Goal: Task Accomplishment & Management: Manage account settings

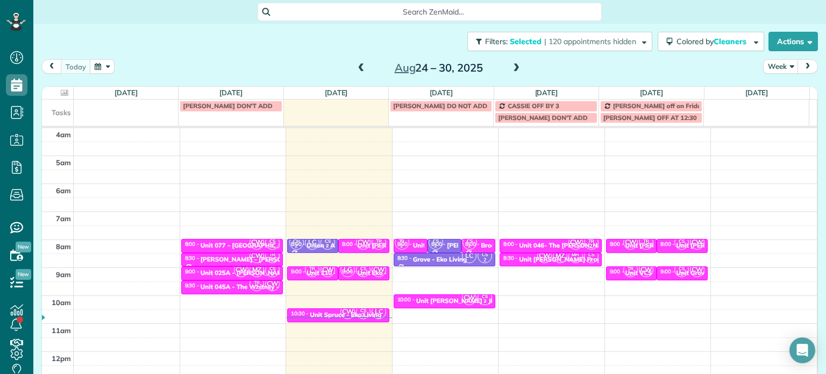
scroll to position [84, 0]
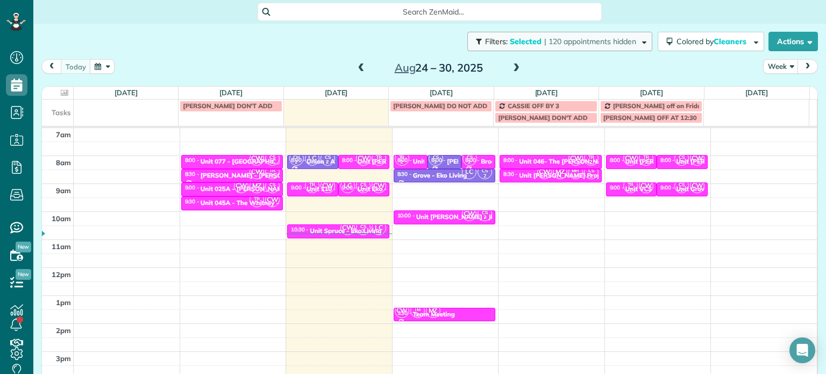
click at [549, 45] on span "| 120 appointments hidden" at bounding box center [590, 42] width 92 height 10
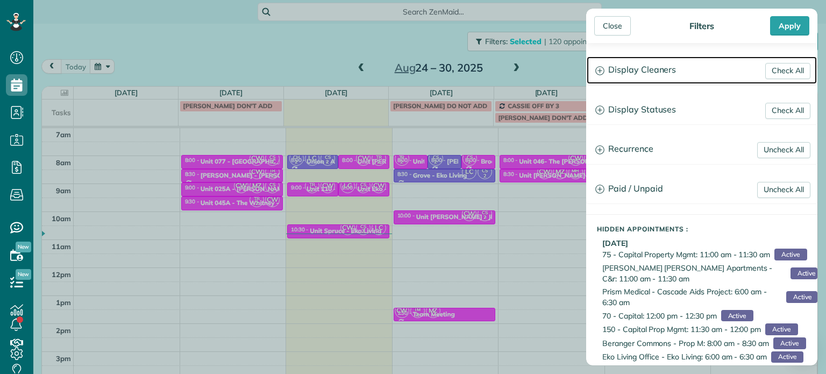
click at [621, 67] on h3 "Display Cleaners" at bounding box center [702, 69] width 230 height 27
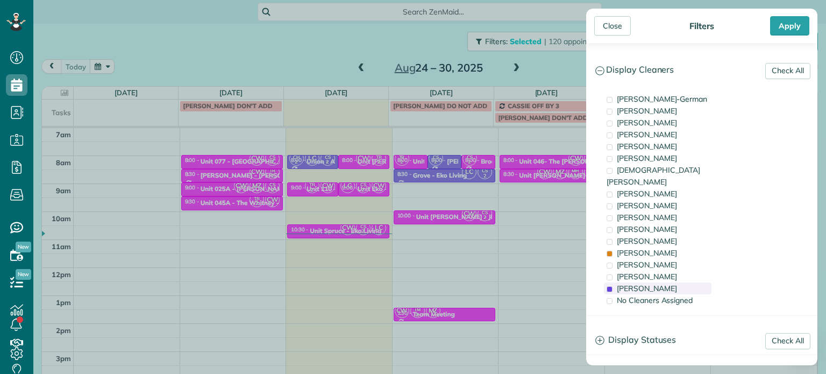
click at [663, 283] on span "[PERSON_NAME]" at bounding box center [647, 288] width 60 height 10
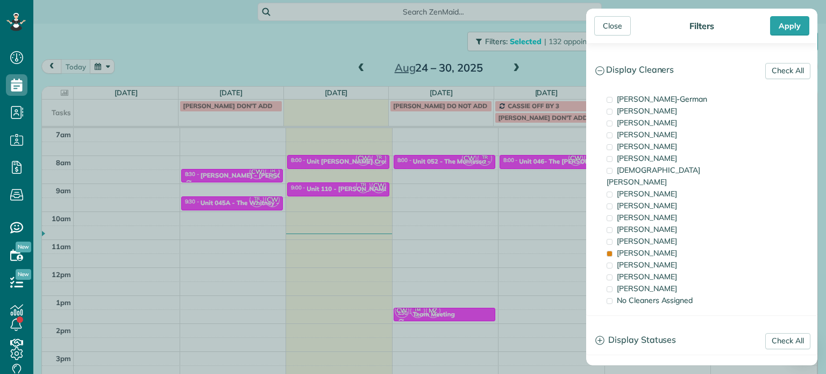
click at [522, 185] on div "Close Filters Apply Check All Display Cleaners [PERSON_NAME]-German [PERSON_NAM…" at bounding box center [413, 187] width 826 height 374
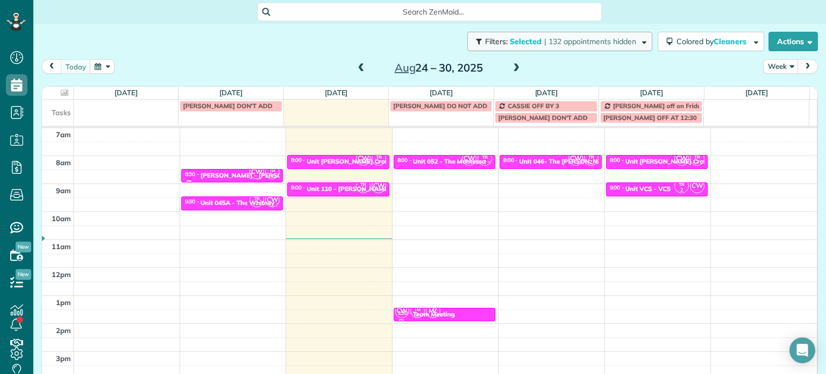
click at [562, 42] on span "| 132 appointments hidden" at bounding box center [590, 42] width 92 height 10
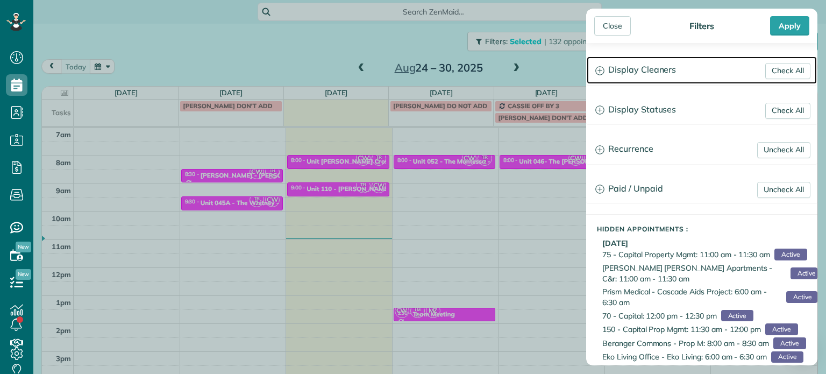
click at [636, 77] on h3 "Display Cleaners" at bounding box center [702, 69] width 230 height 27
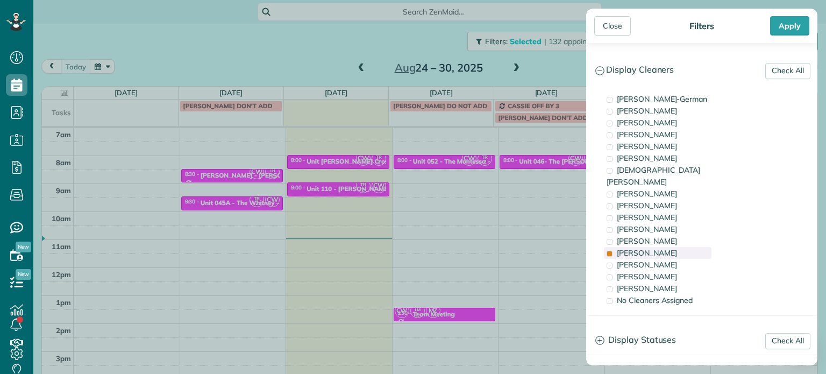
click at [658, 247] on div "[PERSON_NAME]" at bounding box center [658, 253] width 108 height 12
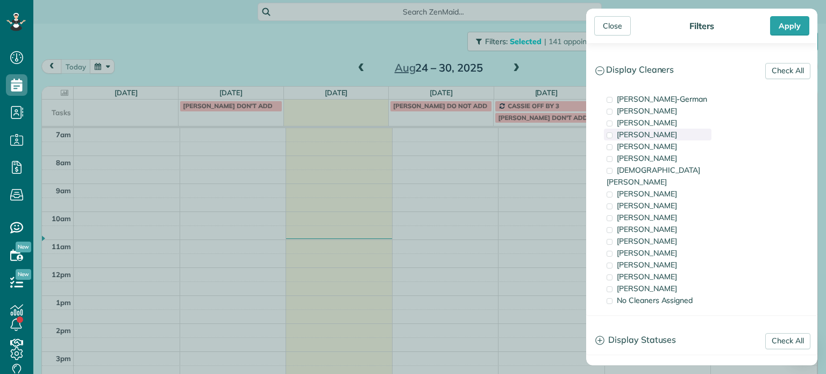
click at [656, 137] on div "[PERSON_NAME]" at bounding box center [658, 135] width 108 height 12
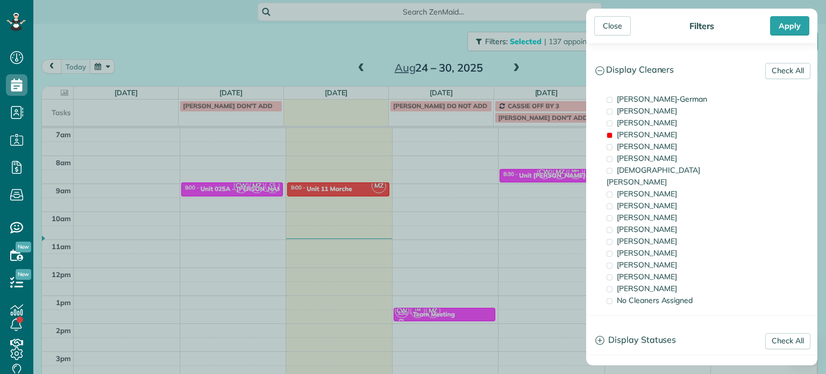
click at [475, 223] on div "Close Filters Apply Check All Display Cleaners [PERSON_NAME]-German [PERSON_NAM…" at bounding box center [413, 187] width 826 height 374
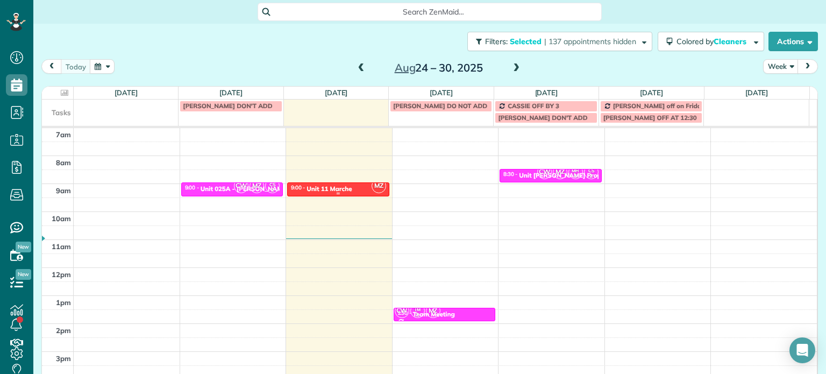
click at [364, 190] on div "9:00 - 9:30 Unit 11 Marche" at bounding box center [338, 188] width 96 height 9
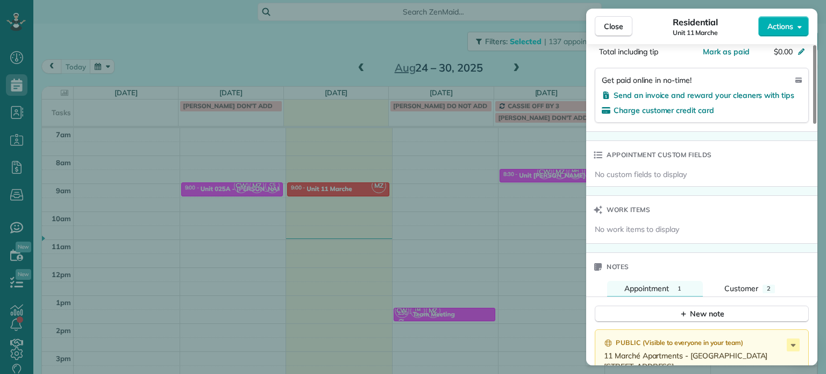
scroll to position [759, 0]
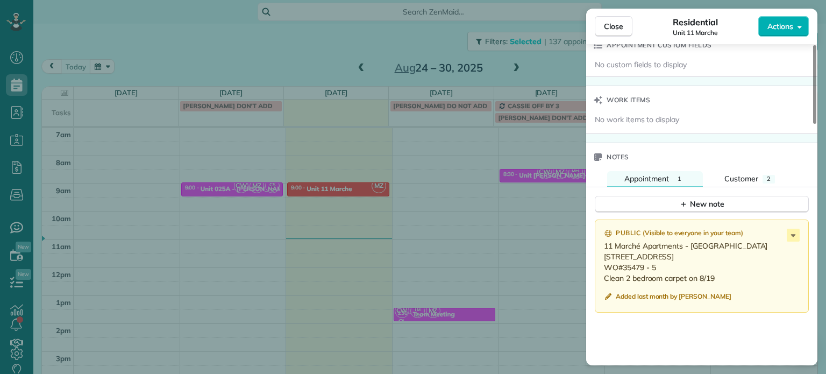
click at [475, 223] on div "Close Residential Unit 11 Marche Actions Status Active Unit 11 Marche · Open pr…" at bounding box center [413, 187] width 826 height 374
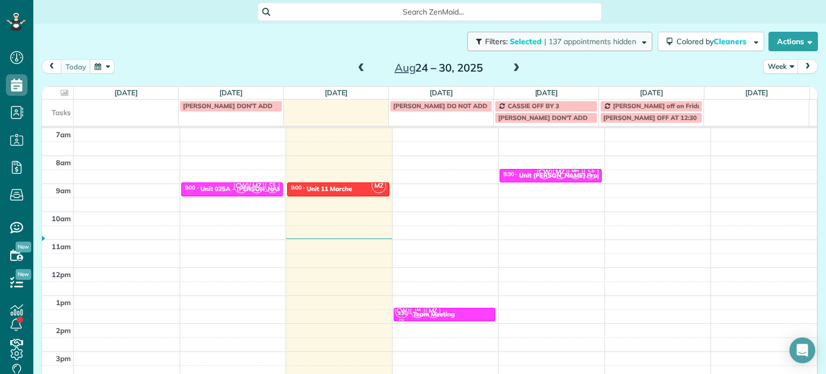
click at [568, 38] on span "| 137 appointments hidden" at bounding box center [590, 42] width 92 height 10
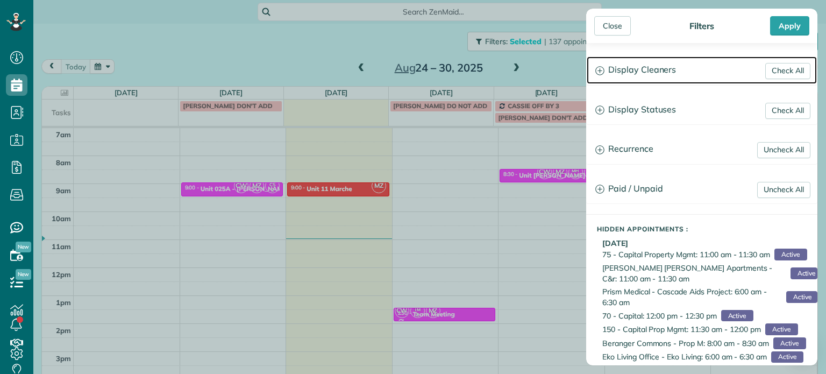
click at [635, 67] on h3 "Display Cleaners" at bounding box center [702, 69] width 230 height 27
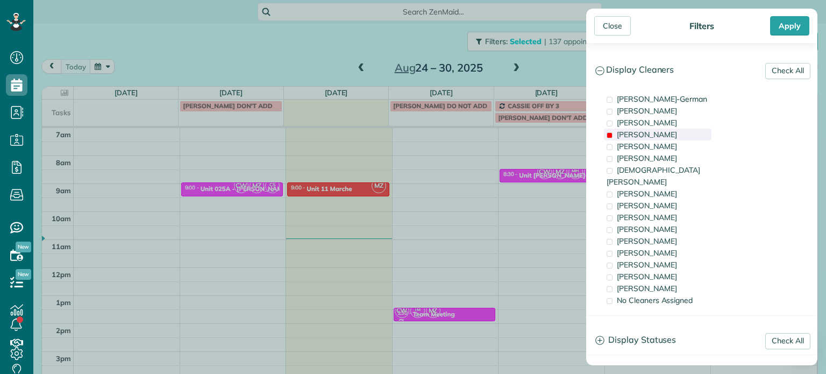
click at [654, 136] on div "[PERSON_NAME]" at bounding box center [658, 135] width 108 height 12
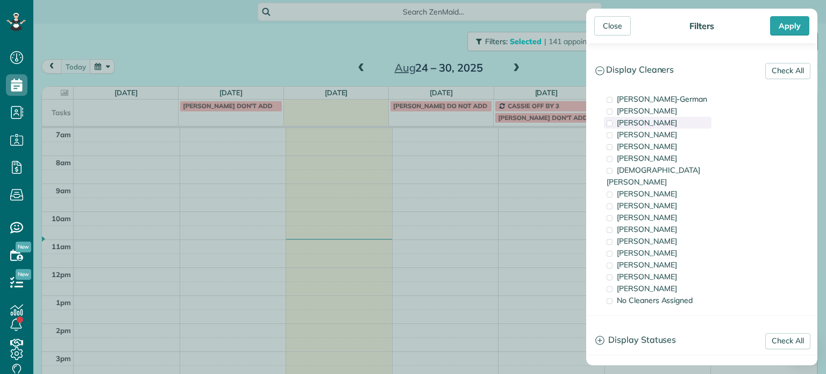
click at [654, 124] on span "[PERSON_NAME]" at bounding box center [647, 123] width 60 height 10
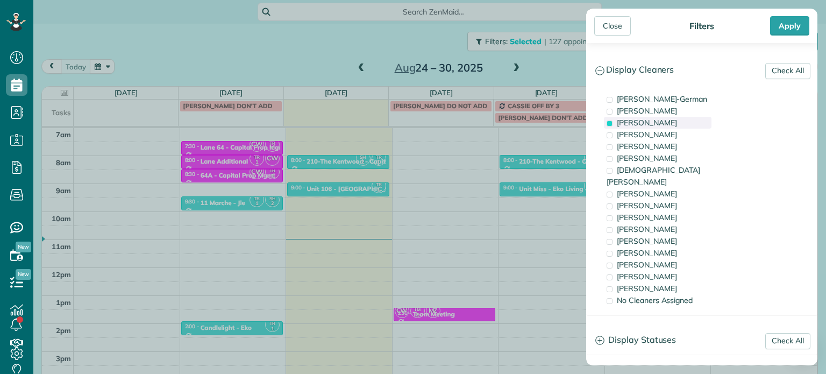
click at [654, 124] on span "[PERSON_NAME]" at bounding box center [647, 123] width 60 height 10
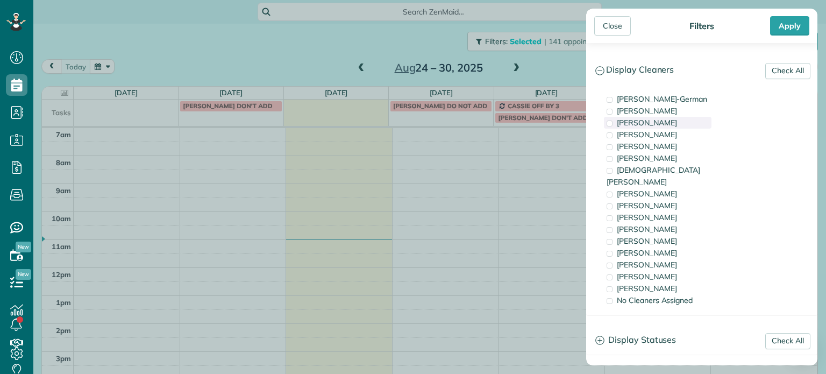
click at [654, 124] on span "[PERSON_NAME]" at bounding box center [647, 123] width 60 height 10
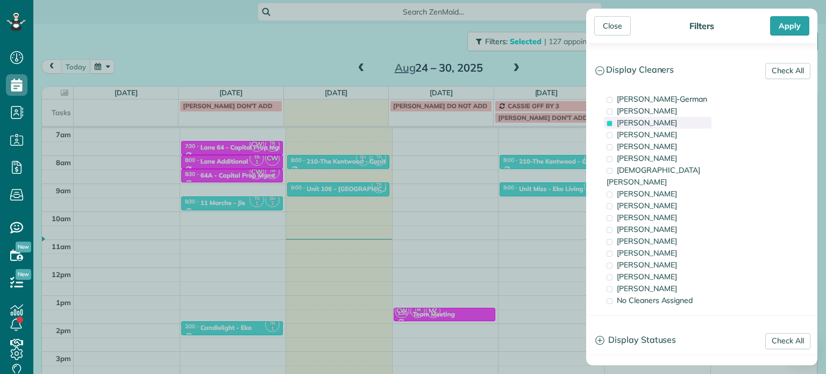
click at [651, 124] on span "[PERSON_NAME]" at bounding box center [647, 123] width 60 height 10
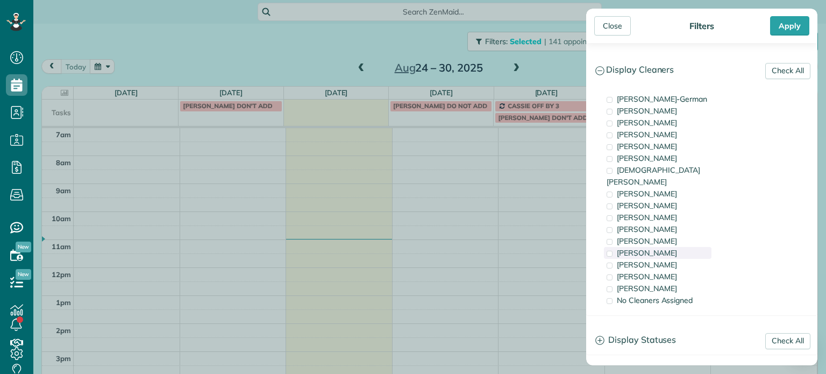
click at [641, 248] on span "[PERSON_NAME]" at bounding box center [647, 253] width 60 height 10
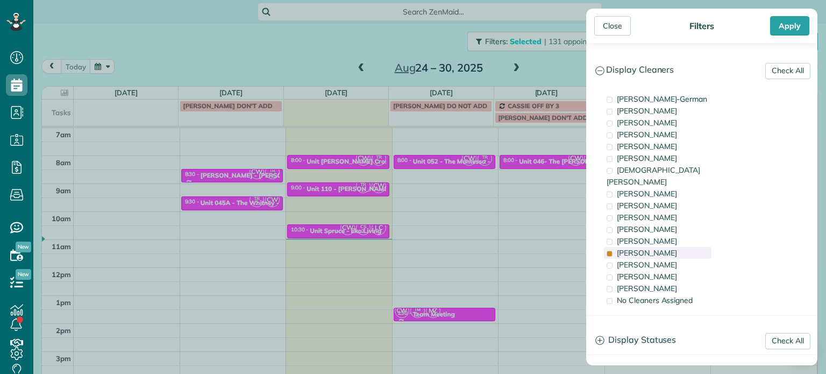
click at [641, 248] on span "[PERSON_NAME]" at bounding box center [647, 253] width 60 height 10
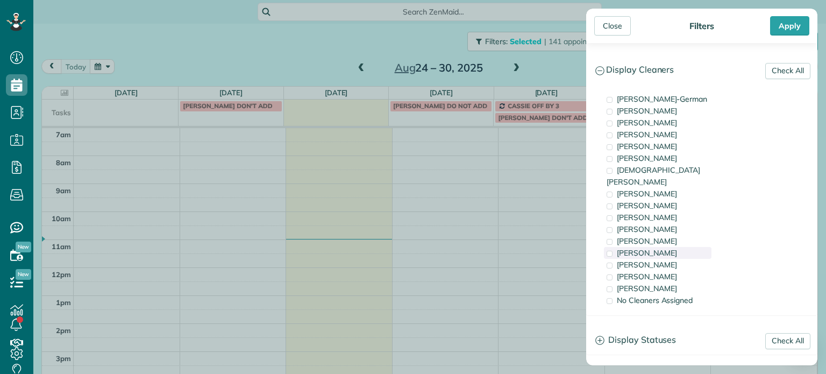
click at [641, 248] on span "[PERSON_NAME]" at bounding box center [647, 253] width 60 height 10
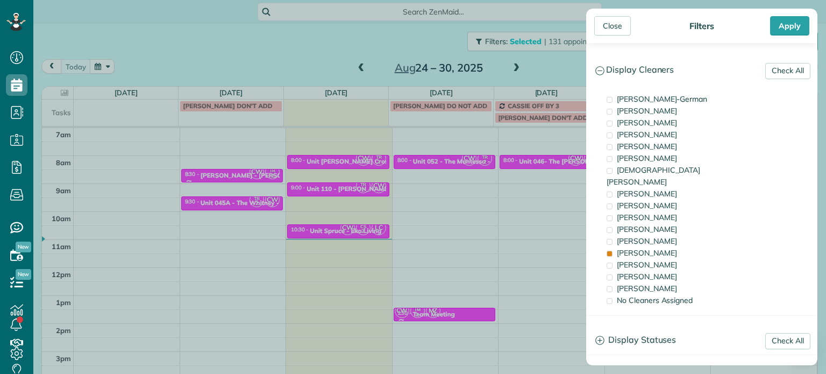
click at [529, 189] on div "Close Filters Apply Check All Display Cleaners [PERSON_NAME]-German [PERSON_NAM…" at bounding box center [413, 187] width 826 height 374
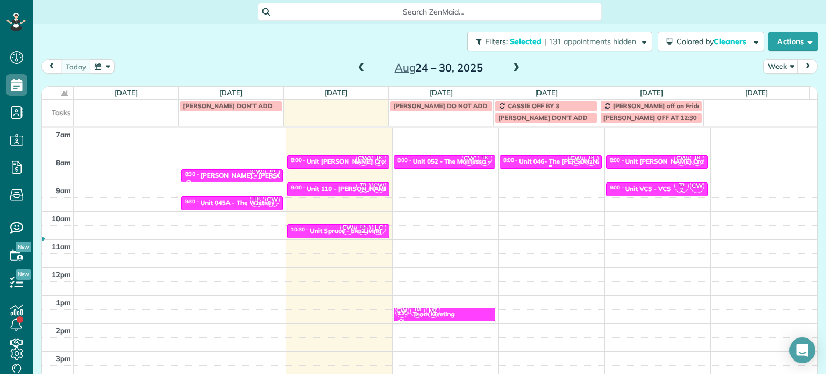
click at [541, 164] on div "Unit 046- The [PERSON_NAME] - Capital" at bounding box center [580, 162] width 122 height 8
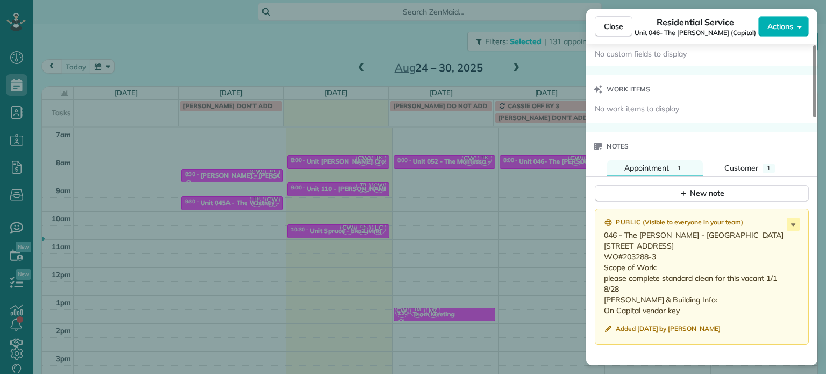
scroll to position [861, 0]
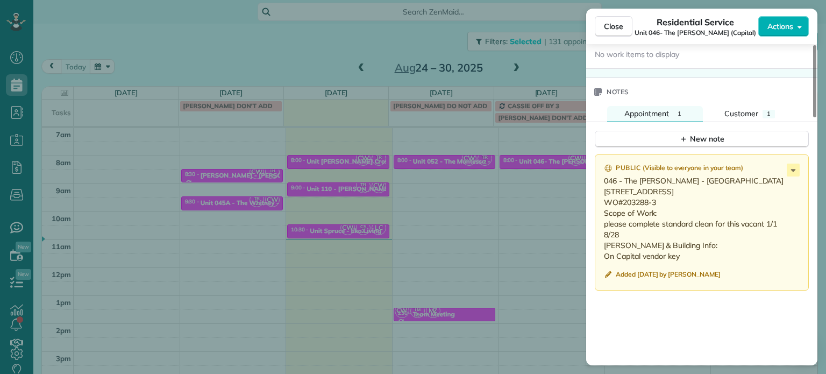
click at [552, 186] on div "Close Residential Service Unit 046- The Paula (Capital) Actions Status Active U…" at bounding box center [413, 187] width 826 height 374
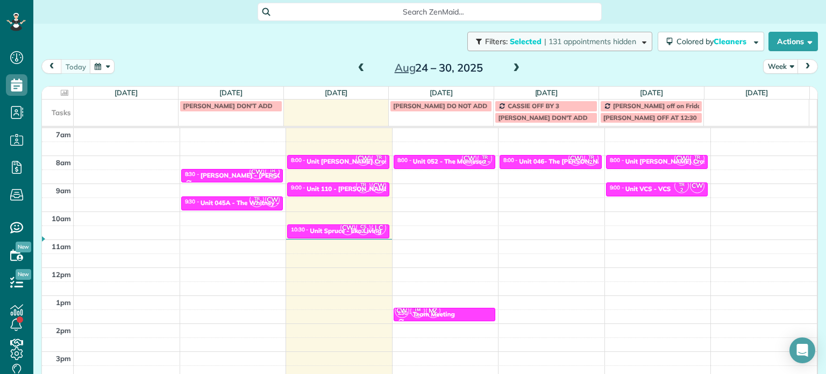
click at [605, 45] on span "| 131 appointments hidden" at bounding box center [590, 42] width 92 height 10
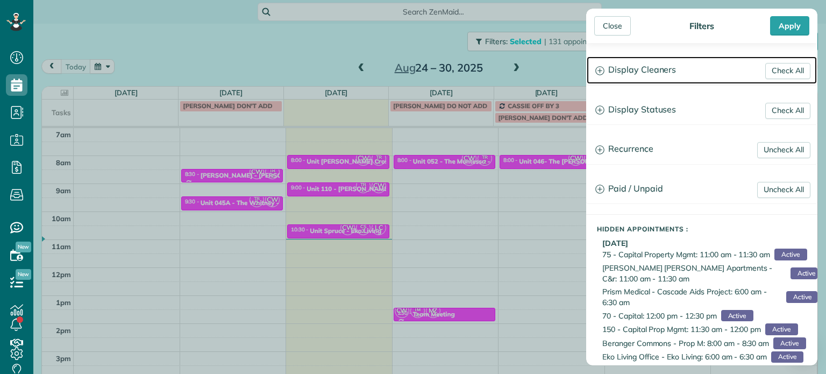
click at [643, 68] on h3 "Display Cleaners" at bounding box center [702, 69] width 230 height 27
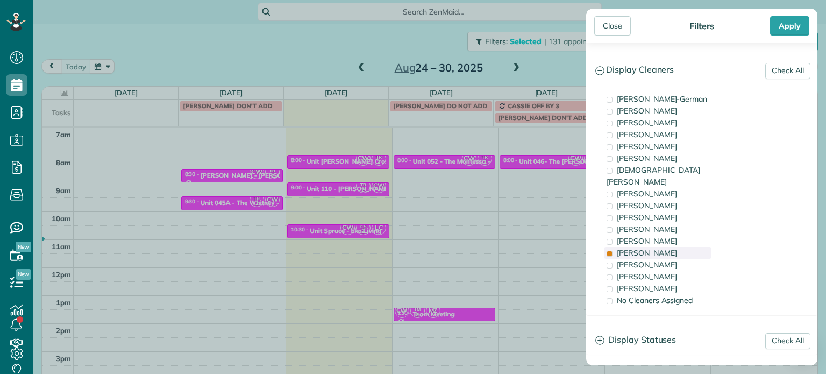
click at [648, 248] on span "[PERSON_NAME]" at bounding box center [647, 253] width 60 height 10
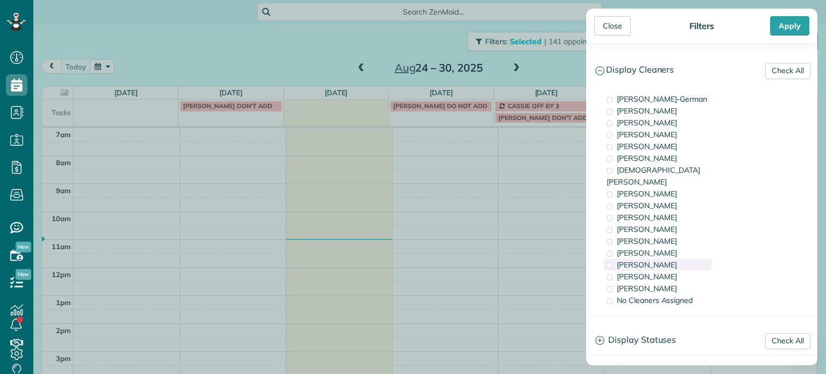
click at [650, 260] on span "[PERSON_NAME]" at bounding box center [647, 265] width 60 height 10
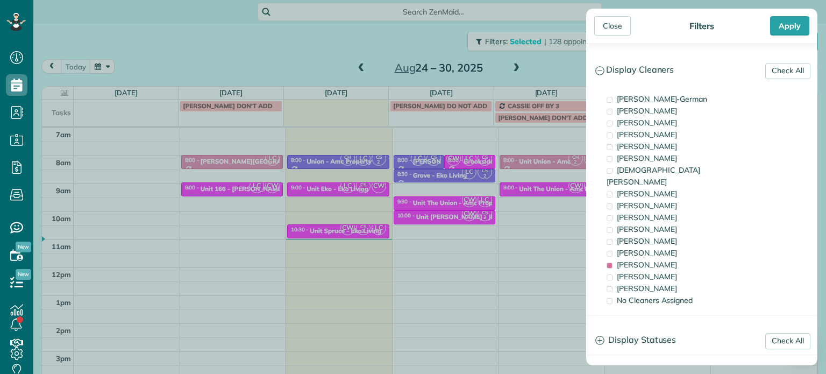
click at [543, 224] on div "Close Filters Apply Check All Display Cleaners [PERSON_NAME]-German [PERSON_NAM…" at bounding box center [413, 187] width 826 height 374
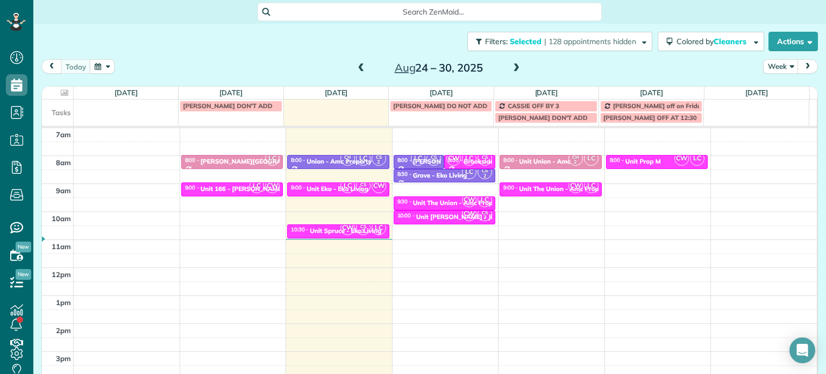
click at [513, 68] on span at bounding box center [516, 68] width 12 height 10
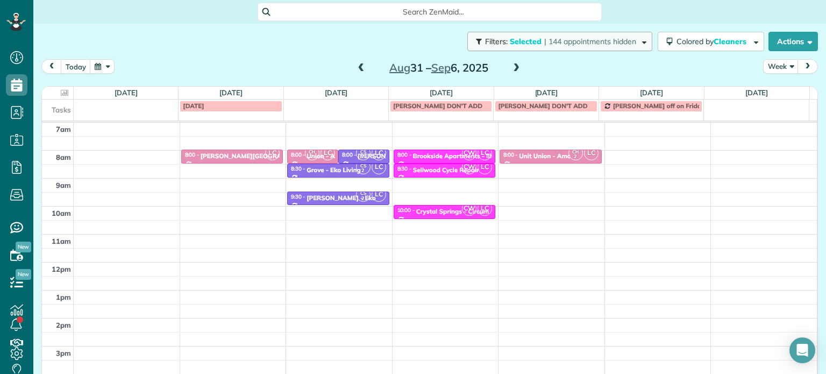
click at [562, 47] on button "Filters: Selected | 144 appointments hidden" at bounding box center [559, 41] width 185 height 19
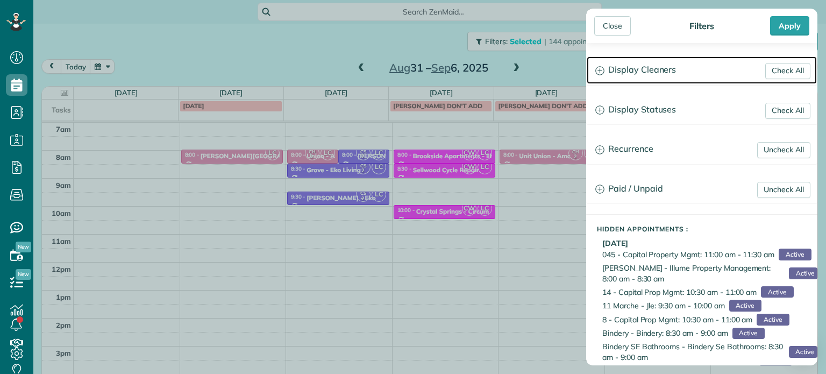
click at [650, 66] on h3 "Display Cleaners" at bounding box center [702, 69] width 230 height 27
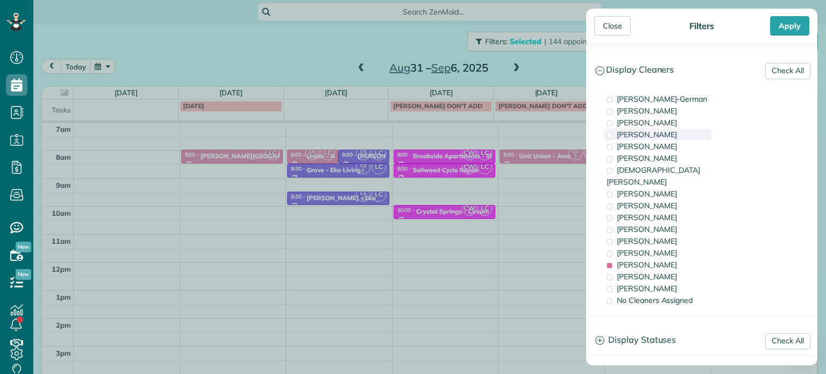
click at [665, 136] on div "[PERSON_NAME]" at bounding box center [658, 135] width 108 height 12
click at [663, 260] on span "[PERSON_NAME]" at bounding box center [647, 265] width 60 height 10
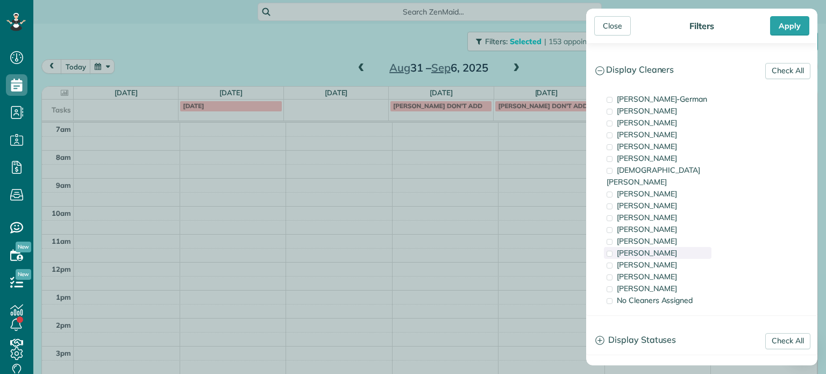
click at [660, 247] on div "[PERSON_NAME]" at bounding box center [658, 253] width 108 height 12
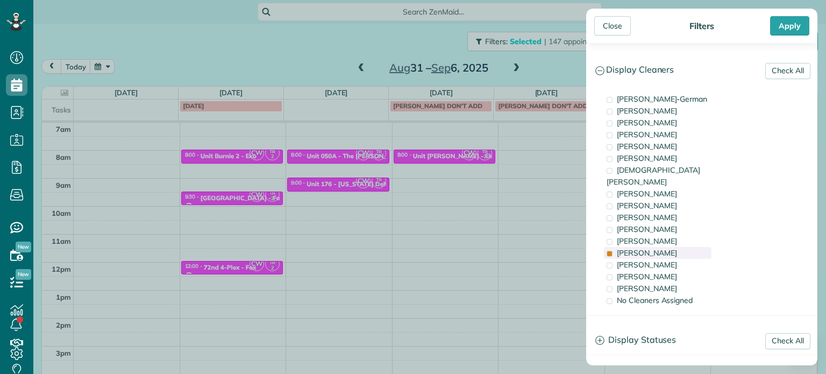
click at [660, 247] on div "[PERSON_NAME]" at bounding box center [658, 253] width 108 height 12
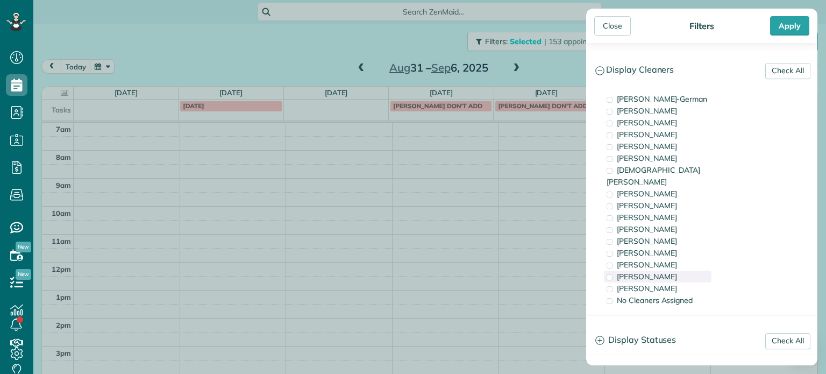
click at [665, 272] on span "[PERSON_NAME]" at bounding box center [647, 277] width 60 height 10
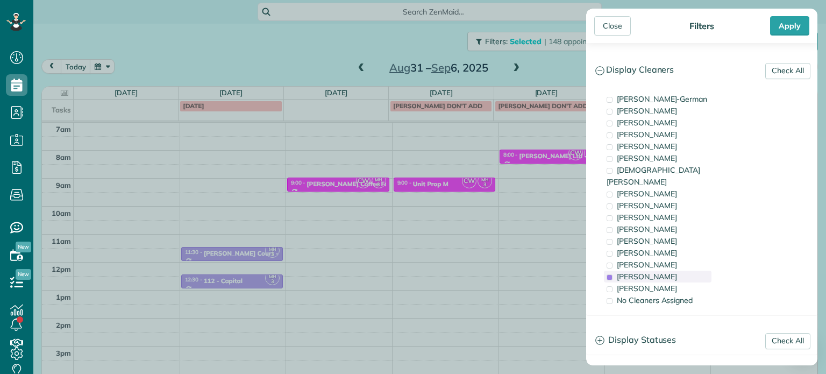
click at [665, 272] on span "[PERSON_NAME]" at bounding box center [647, 277] width 60 height 10
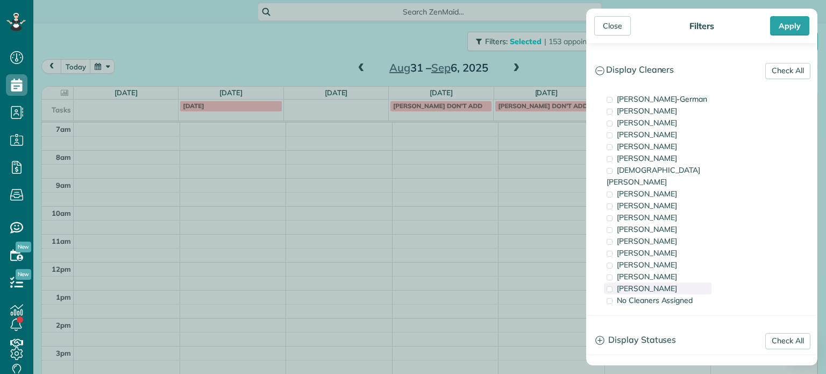
click at [666, 282] on div "[PERSON_NAME]" at bounding box center [658, 288] width 108 height 12
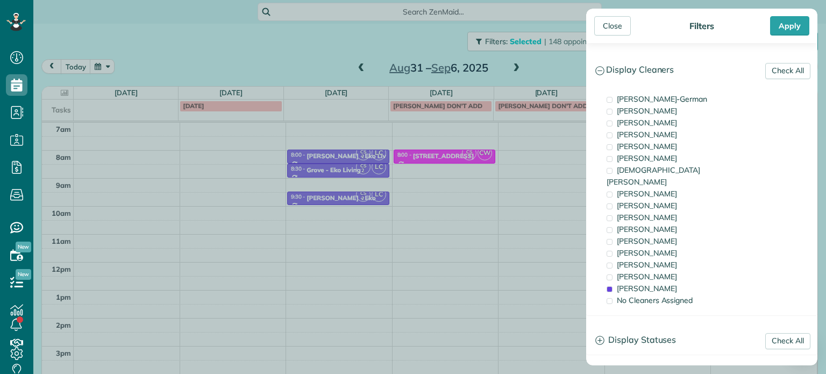
click at [581, 229] on aside "Close Filters Apply Check All Display Cleaners Christina Wright-German Cassie F…" at bounding box center [702, 187] width 248 height 374
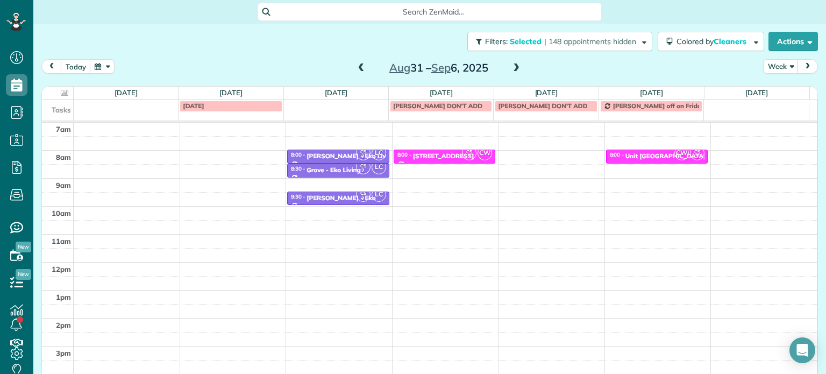
click at [379, 47] on div "Close Filters Apply Check All Display Cleaners [PERSON_NAME]-German [PERSON_NAM…" at bounding box center [413, 187] width 826 height 374
click at [361, 63] on span at bounding box center [362, 68] width 12 height 10
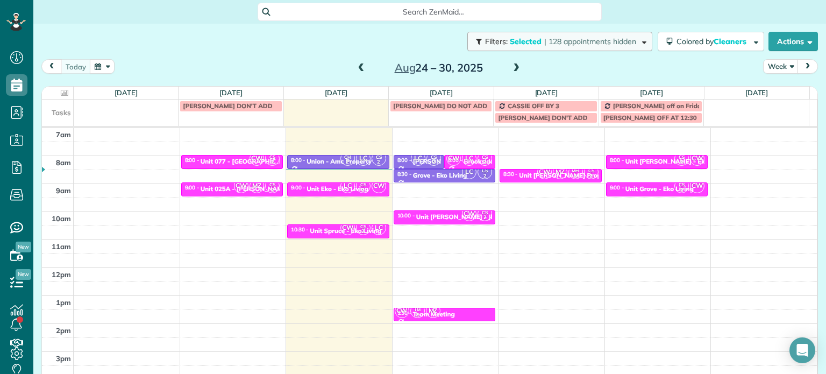
click at [514, 38] on span "Selected" at bounding box center [526, 42] width 32 height 10
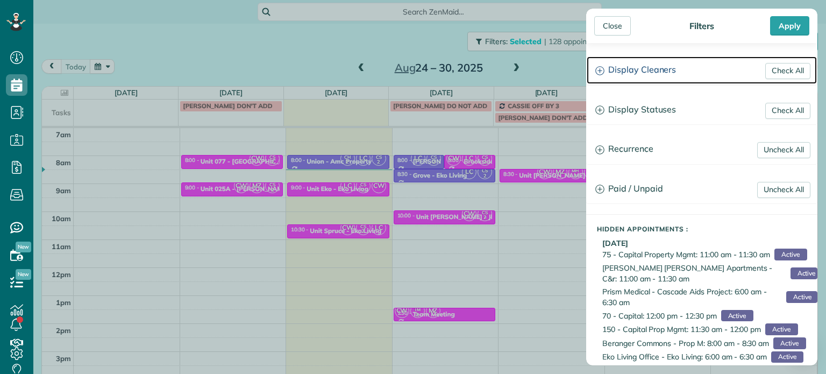
click at [644, 62] on h3 "Display Cleaners" at bounding box center [702, 69] width 230 height 27
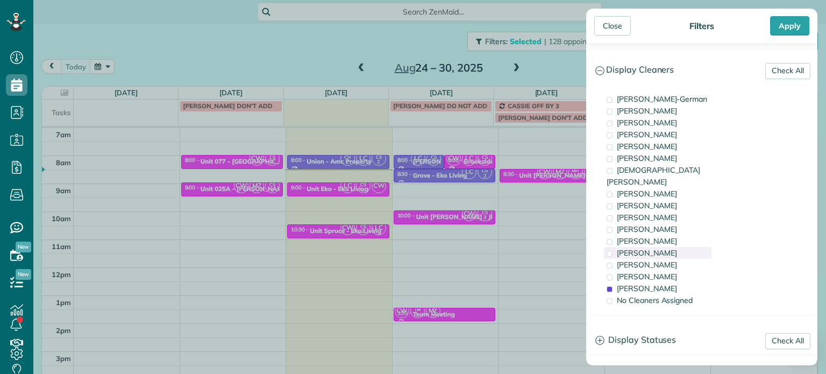
click at [610, 251] on span at bounding box center [610, 254] width 6 height 6
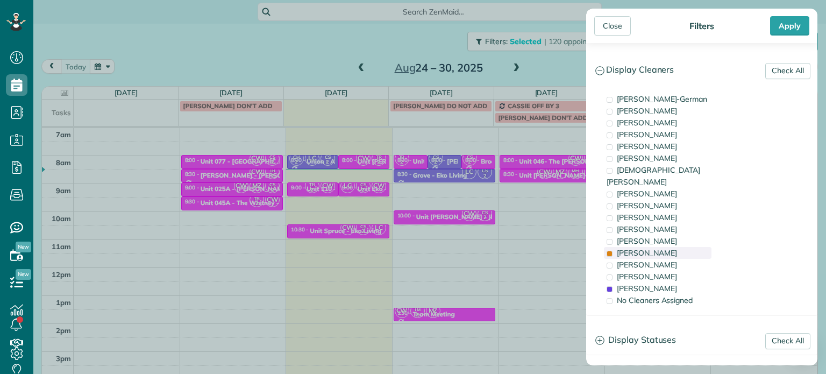
click at [620, 248] on span "[PERSON_NAME]" at bounding box center [647, 253] width 60 height 10
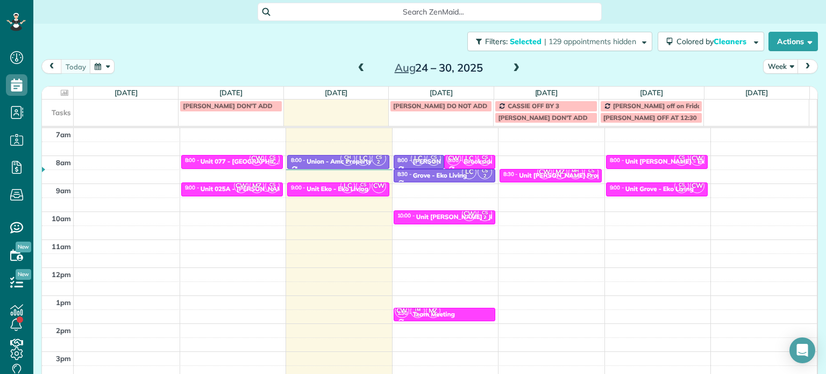
click at [552, 168] on div "Close Filters Apply Check All Display Cleaners [PERSON_NAME]-German [PERSON_NAM…" at bounding box center [413, 187] width 826 height 374
click at [554, 175] on span "MZ" at bounding box center [560, 172] width 15 height 15
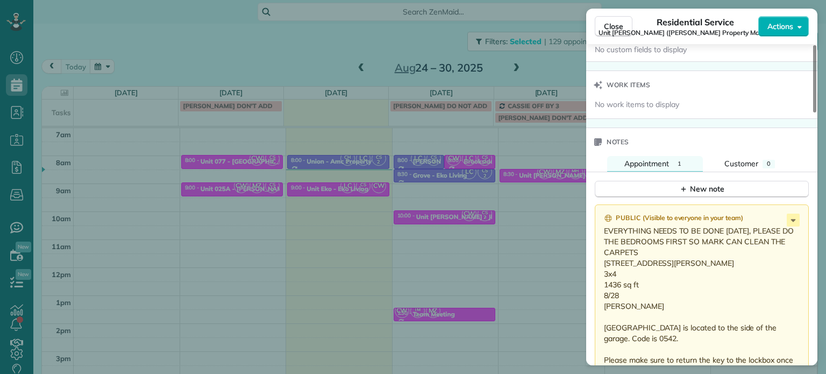
scroll to position [970, 0]
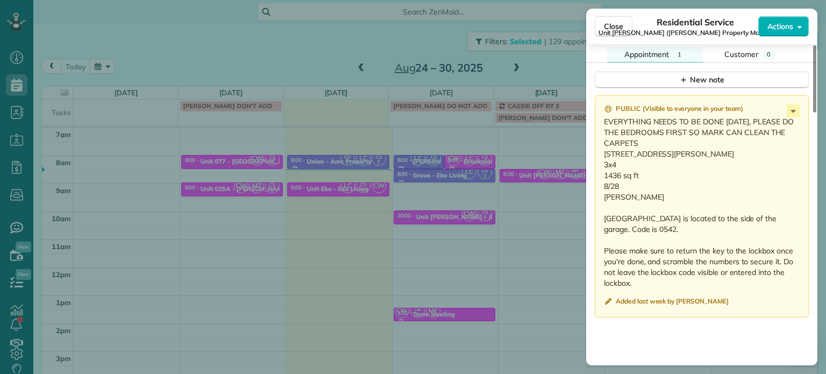
click at [555, 207] on div "Close Residential Service Unit LongStreet (Longstreet Property Management) Acti…" at bounding box center [413, 187] width 826 height 374
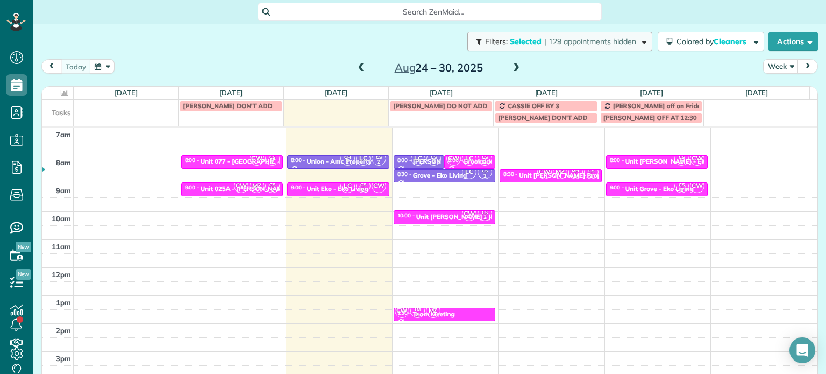
click at [618, 37] on span "| 129 appointments hidden" at bounding box center [590, 42] width 92 height 10
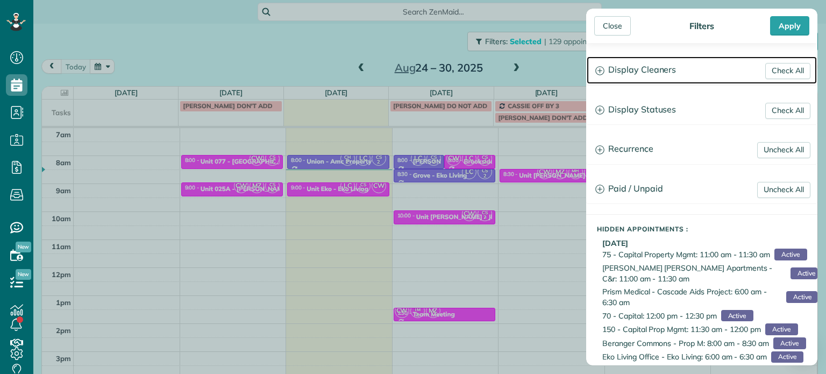
click at [648, 74] on h3 "Display Cleaners" at bounding box center [702, 69] width 230 height 27
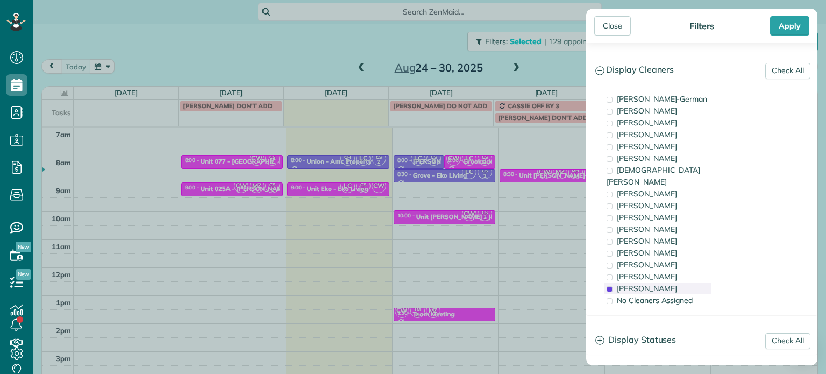
click at [643, 283] on span "[PERSON_NAME]" at bounding box center [647, 288] width 60 height 10
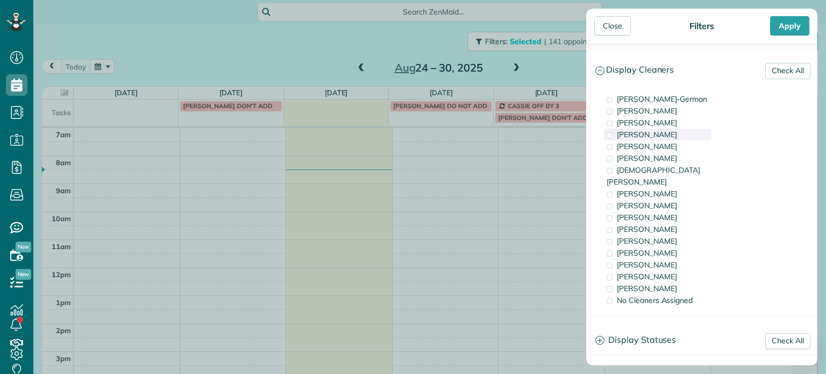
click at [657, 135] on div "[PERSON_NAME]" at bounding box center [658, 135] width 108 height 12
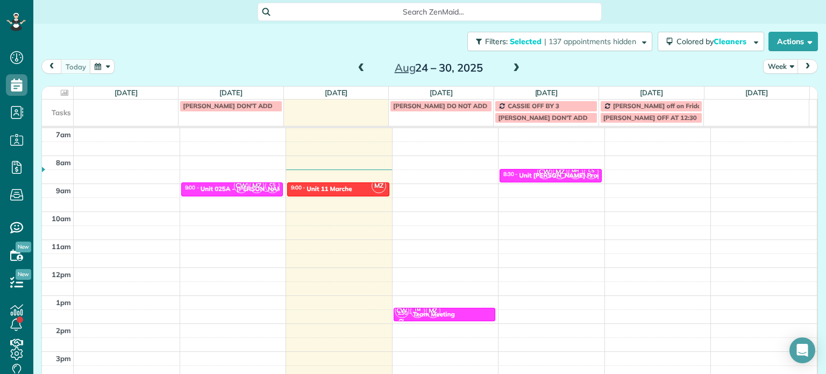
click at [485, 167] on div "Close Filters Apply Check All Display Cleaners [PERSON_NAME]-German [PERSON_NAM…" at bounding box center [413, 187] width 826 height 374
click at [544, 39] on span "| 137 appointments hidden" at bounding box center [590, 42] width 92 height 10
click at [570, 74] on div "Close Filters Apply Check All Display Cleaners [PERSON_NAME]-German [PERSON_NAM…" at bounding box center [413, 187] width 826 height 374
click at [513, 69] on span at bounding box center [516, 68] width 12 height 10
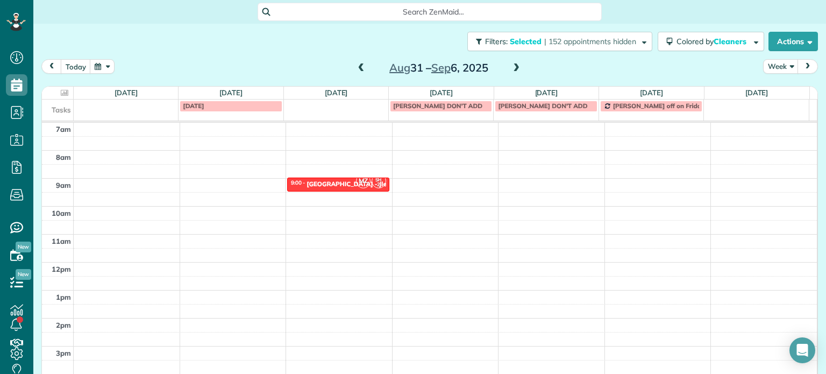
click at [356, 69] on span at bounding box center [362, 68] width 12 height 10
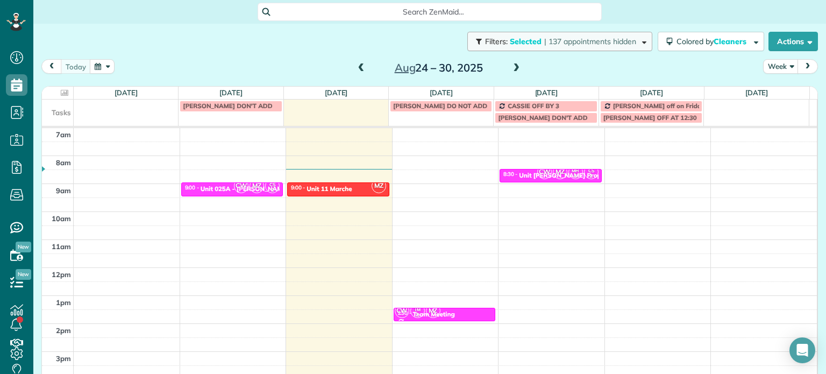
click at [595, 45] on span "| 137 appointments hidden" at bounding box center [590, 42] width 92 height 10
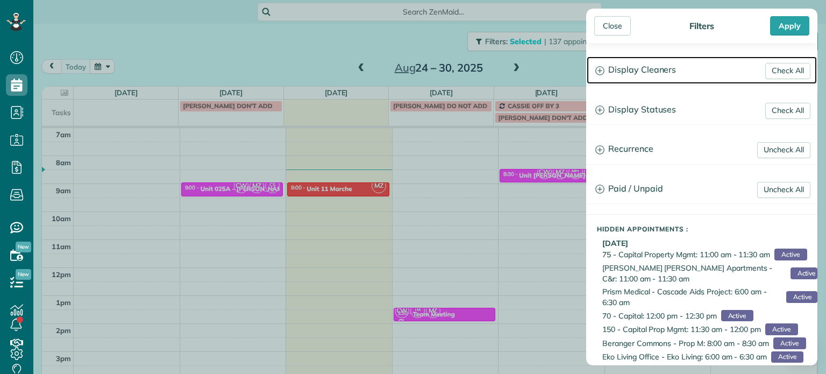
click at [639, 73] on h3 "Display Cleaners" at bounding box center [702, 69] width 230 height 27
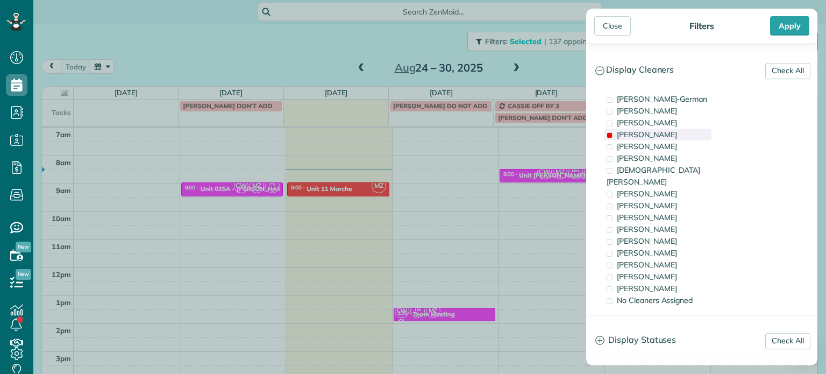
click at [638, 133] on span "[PERSON_NAME]" at bounding box center [647, 135] width 60 height 10
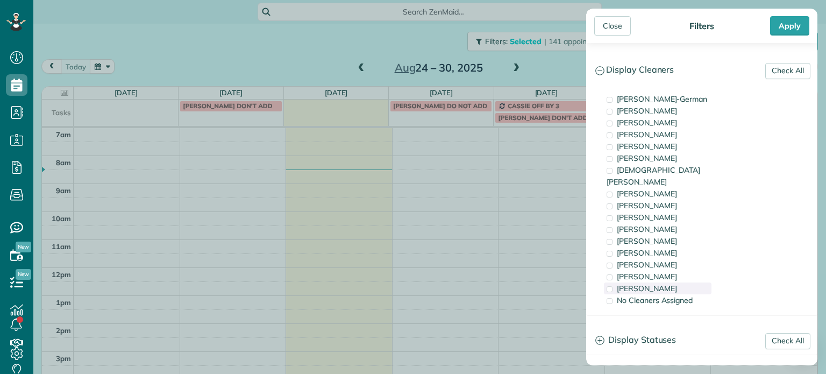
click at [680, 282] on div "[PERSON_NAME]" at bounding box center [658, 288] width 108 height 12
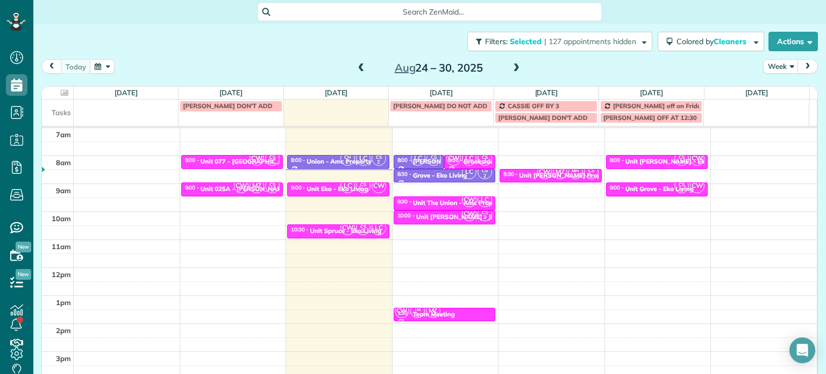
drag, startPoint x: 543, startPoint y: 201, endPoint x: 559, endPoint y: 192, distance: 18.8
click at [543, 200] on div "Close Filters Apply Check All Display Cleaners [PERSON_NAME]-German [PERSON_NAM…" at bounding box center [413, 187] width 826 height 374
click at [628, 157] on div "8:00 - 8:30 Unit Everett - Eko Living" at bounding box center [657, 161] width 96 height 9
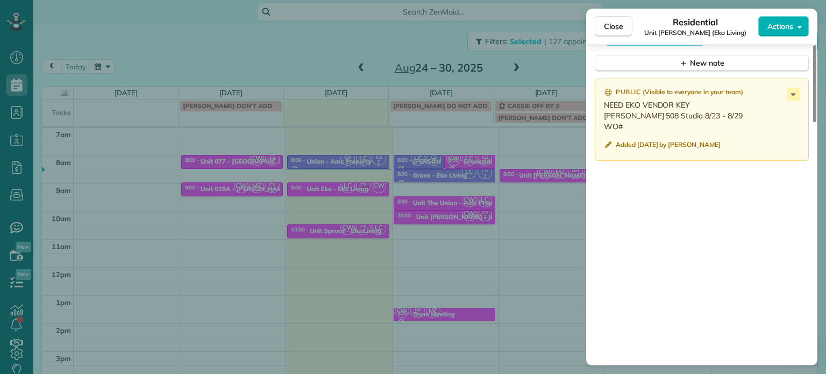
scroll to position [921, 0]
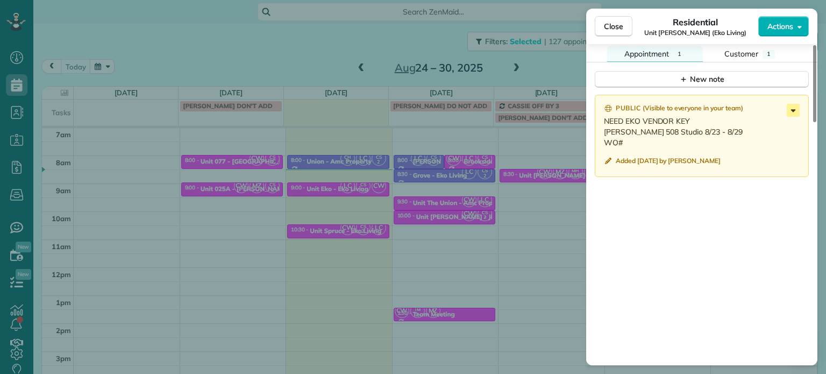
click at [790, 113] on icon at bounding box center [793, 110] width 13 height 13
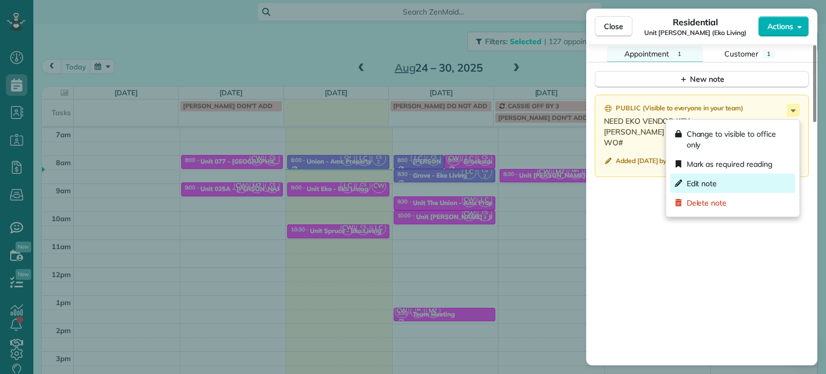
click at [738, 176] on div "Edit note" at bounding box center [733, 183] width 125 height 19
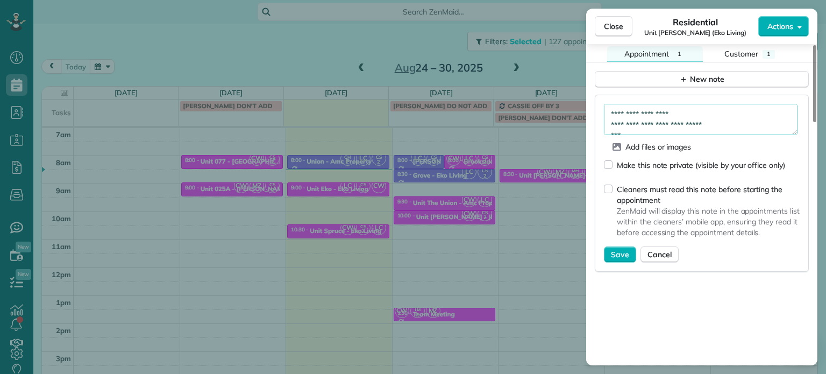
click at [655, 131] on textarea "**********" at bounding box center [701, 119] width 194 height 31
paste textarea "*********"
type textarea "**********"
click at [619, 262] on button "Save" at bounding box center [620, 254] width 32 height 16
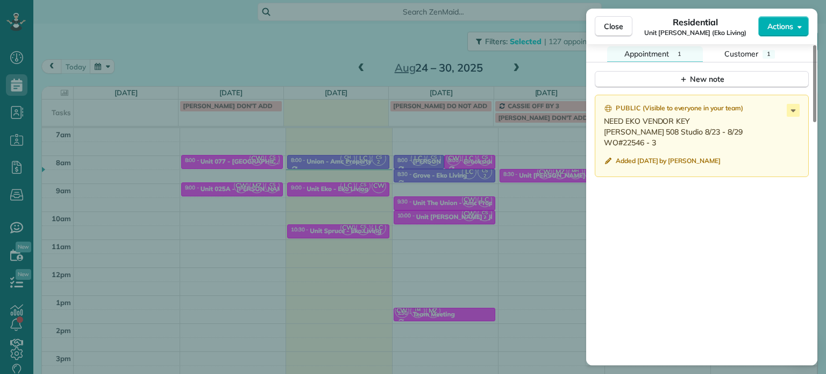
click at [551, 207] on div "Close Residential Unit Everett (Eko Living) Actions Status Active Unit Everett …" at bounding box center [413, 187] width 826 height 374
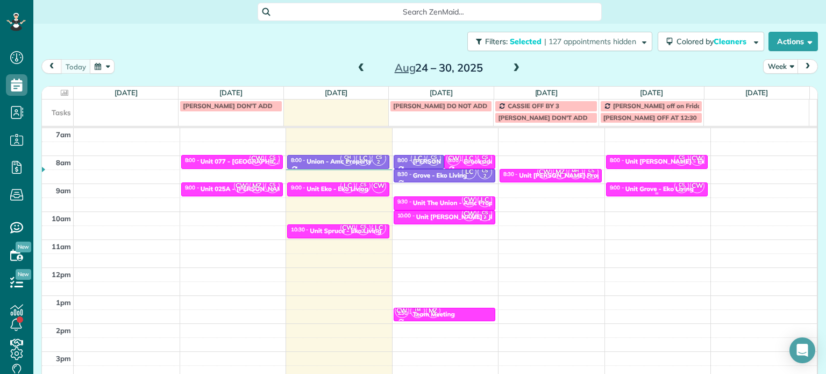
click at [628, 188] on div "Unit Grove - Eko Living" at bounding box center [660, 189] width 68 height 8
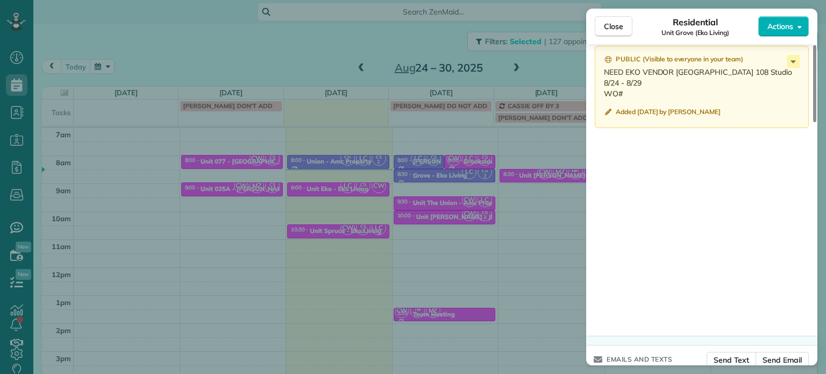
scroll to position [917, 0]
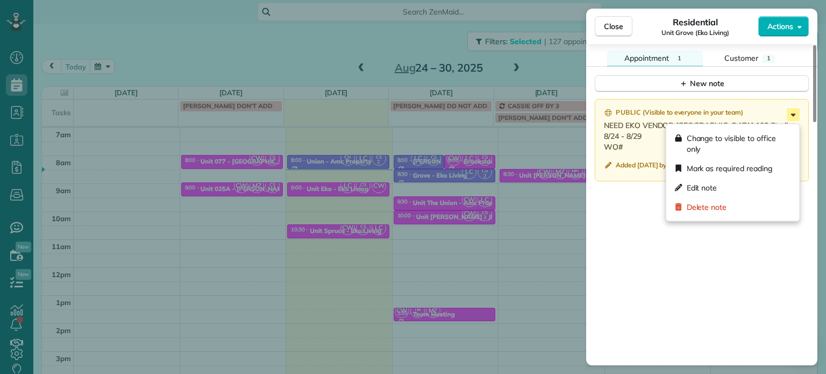
click at [795, 118] on icon at bounding box center [793, 114] width 13 height 13
click at [747, 190] on div "Edit note" at bounding box center [733, 187] width 125 height 19
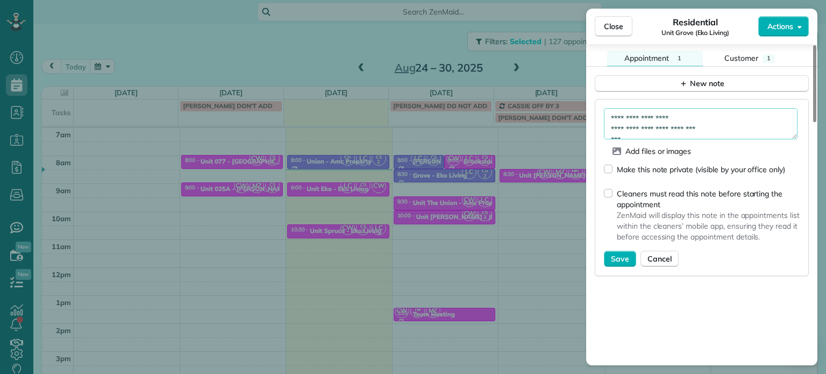
click at [665, 133] on textarea "**********" at bounding box center [701, 123] width 194 height 31
paste textarea "*********"
type textarea "**********"
click at [624, 263] on span "Save" at bounding box center [620, 258] width 18 height 11
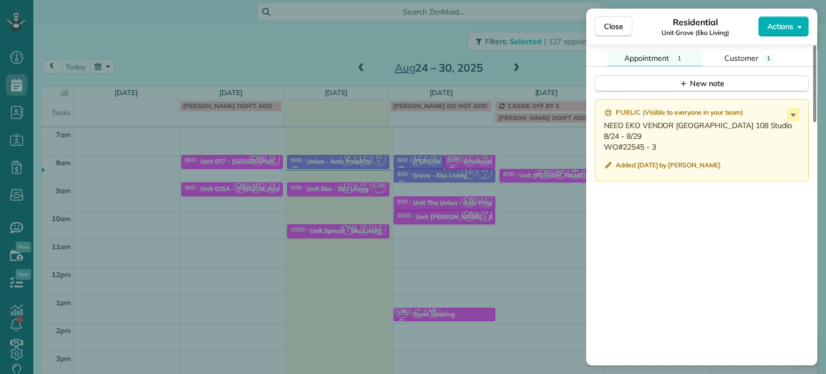
click at [431, 170] on div "Close Residential Unit Grove (Eko Living) Actions Status Active Unit Grove (Eko…" at bounding box center [413, 187] width 826 height 374
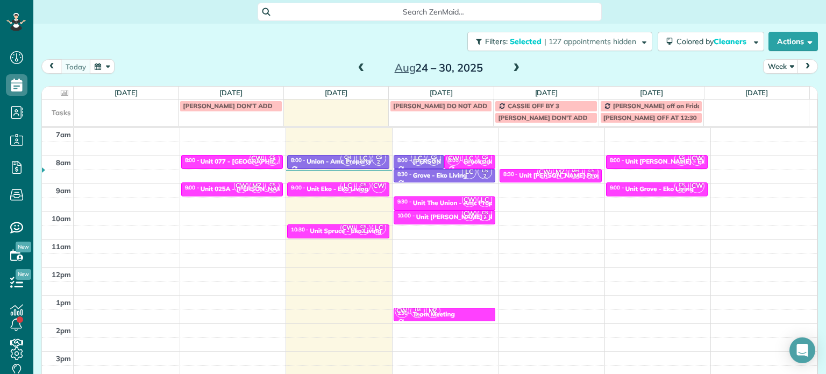
click at [517, 68] on span at bounding box center [516, 68] width 12 height 10
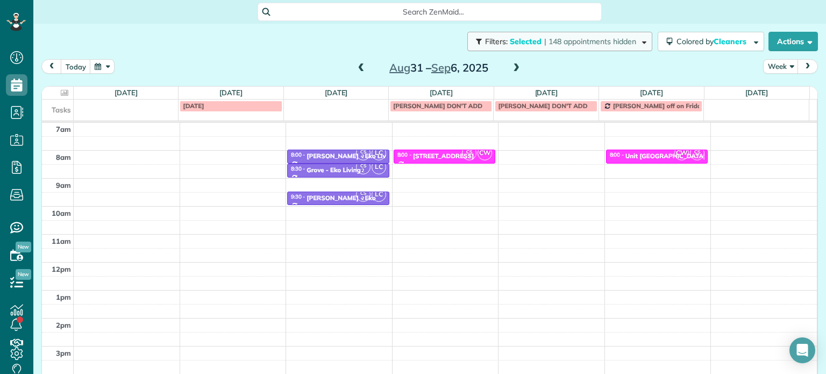
click at [592, 40] on span "| 148 appointments hidden" at bounding box center [590, 42] width 92 height 10
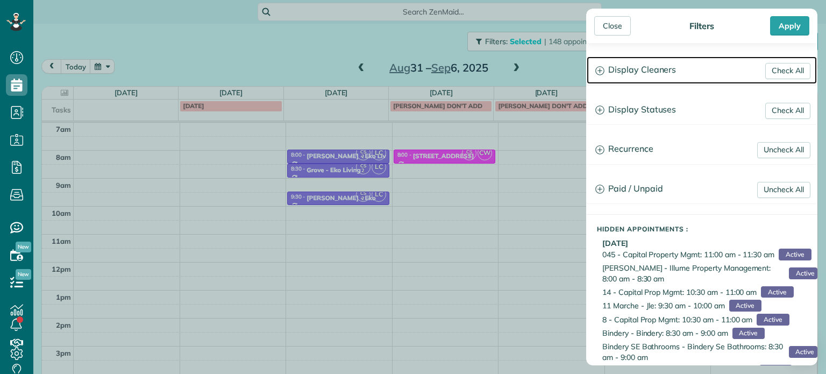
click at [642, 75] on h3 "Display Cleaners" at bounding box center [702, 69] width 230 height 27
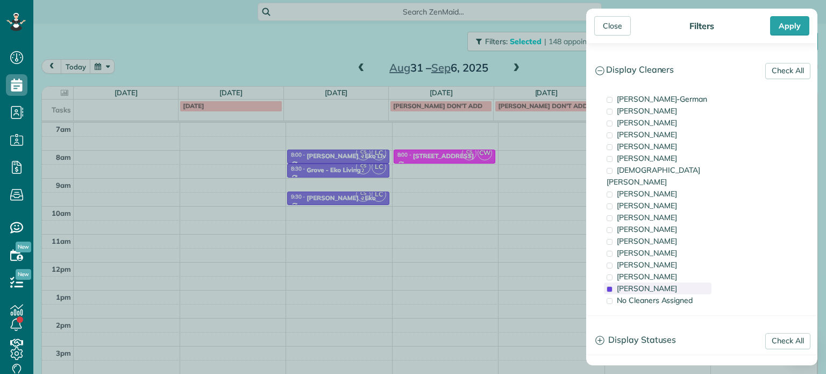
click at [680, 282] on div "[PERSON_NAME]" at bounding box center [658, 288] width 108 height 12
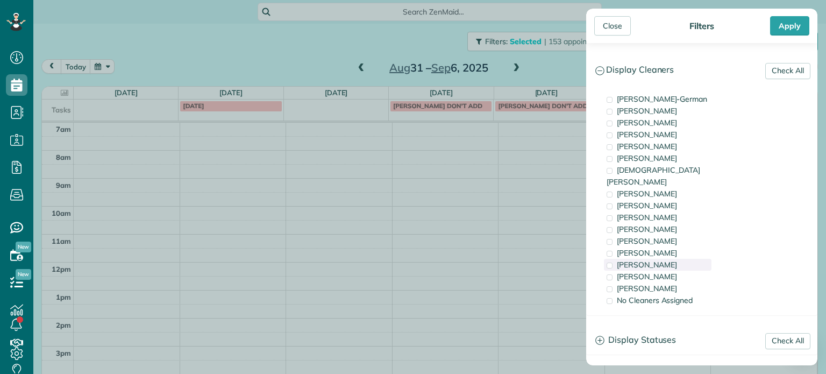
click at [673, 259] on div "[PERSON_NAME]" at bounding box center [658, 265] width 108 height 12
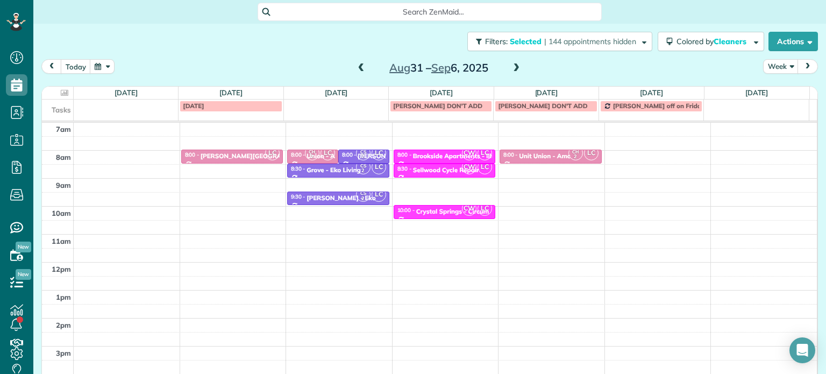
click at [445, 182] on div "Close Filters Apply Check All Display Cleaners [PERSON_NAME]-German [PERSON_NAM…" at bounding box center [413, 187] width 826 height 374
click at [637, 154] on div "4am 5am 6am 7am 8am 9am 10am 11am 12pm 1pm 2pm 3pm 4pm 5pm LC 8:00 - 8:30 Corbe…" at bounding box center [429, 234] width 775 height 391
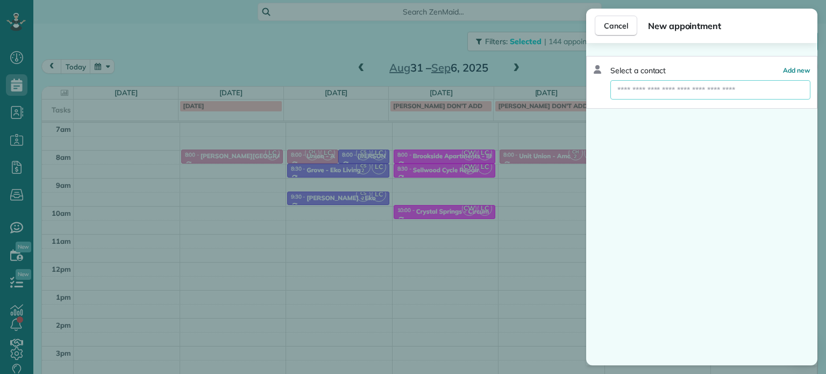
click at [642, 95] on input "text" at bounding box center [710, 89] width 200 height 19
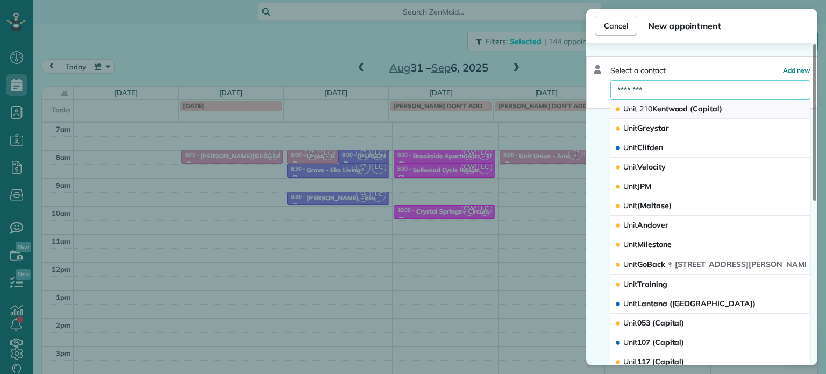
type input "********"
click at [681, 108] on span "Unit 210 Kentwood (Capital)" at bounding box center [672, 109] width 99 height 10
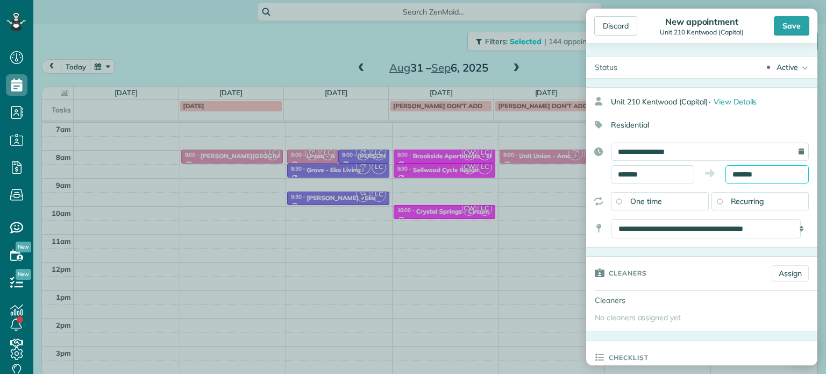
click at [738, 175] on input "*******" at bounding box center [767, 174] width 83 height 18
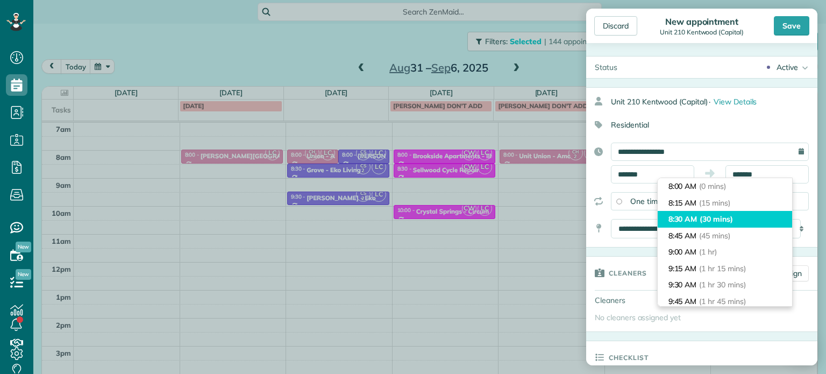
type input "*******"
click at [736, 215] on li "8:30 AM (30 mins)" at bounding box center [725, 219] width 134 height 17
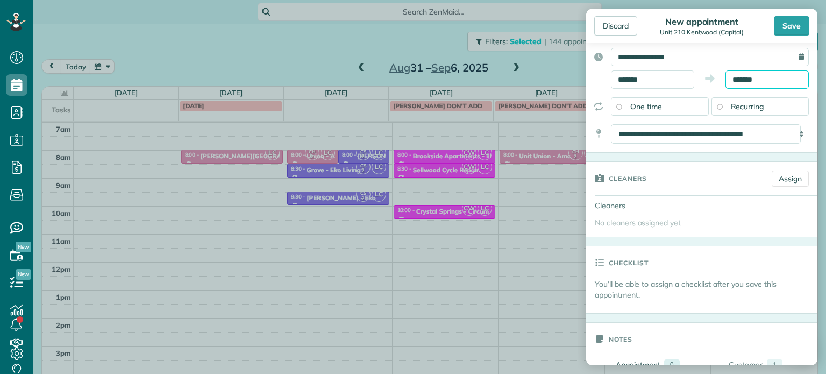
scroll to position [108, 0]
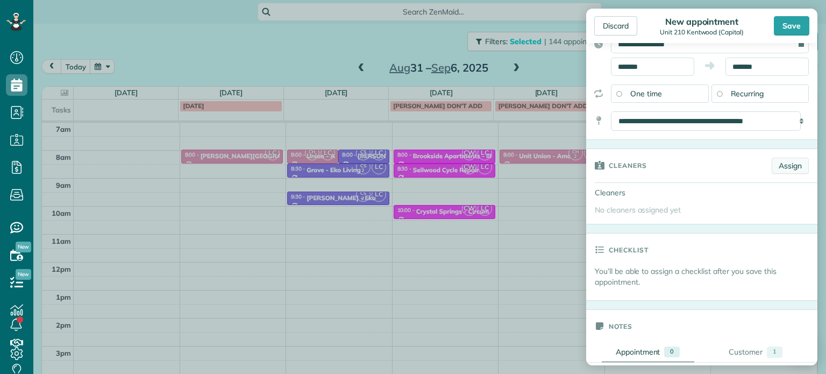
click at [785, 167] on link "Assign" at bounding box center [790, 166] width 37 height 16
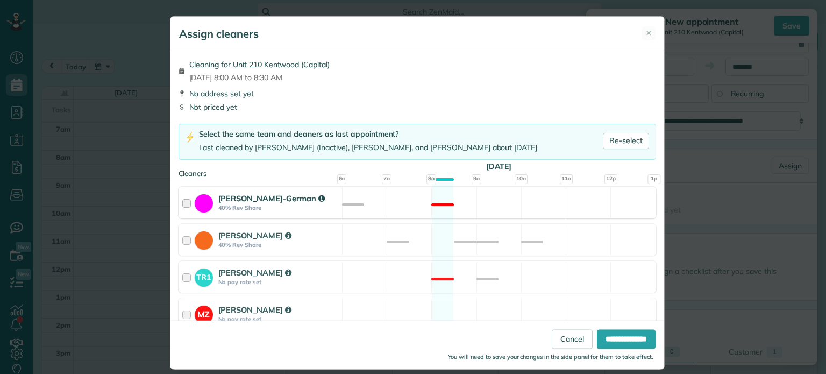
click at [500, 208] on div "Christina Wright-German 40% Rev Share Not available" at bounding box center [418, 203] width 478 height 32
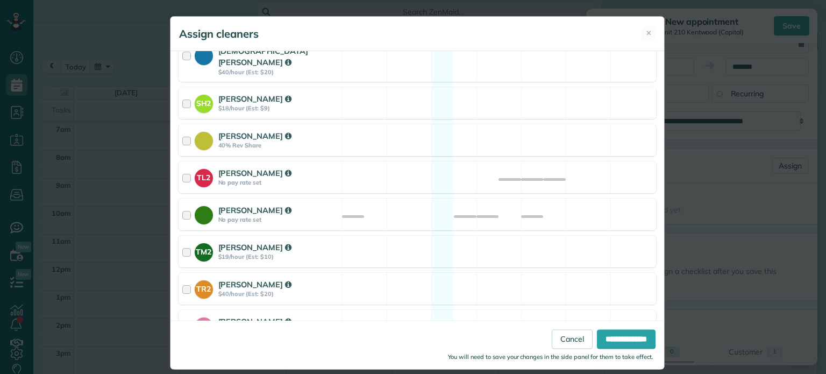
scroll to position [453, 0]
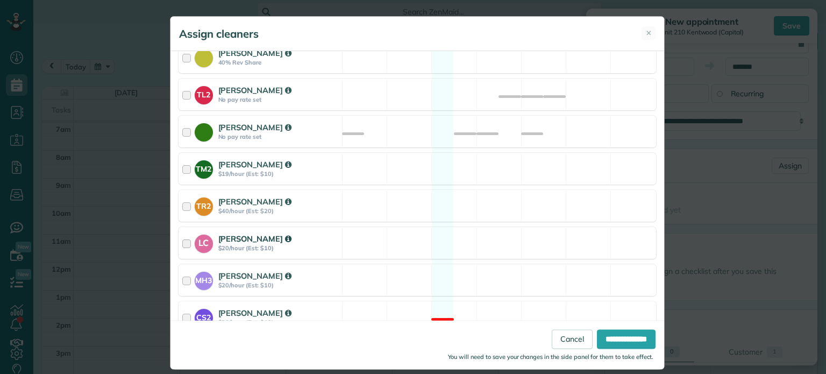
click at [495, 233] on div "LC Laura Chavez $20/hour (Est: $10) Available" at bounding box center [418, 243] width 478 height 32
click at [618, 337] on input "**********" at bounding box center [626, 339] width 59 height 19
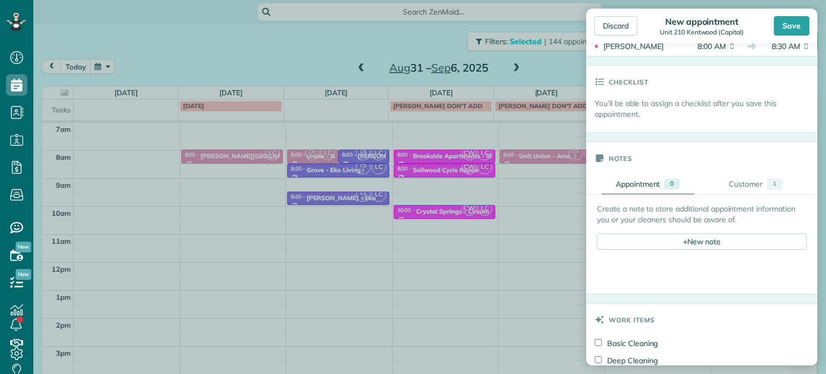
scroll to position [377, 0]
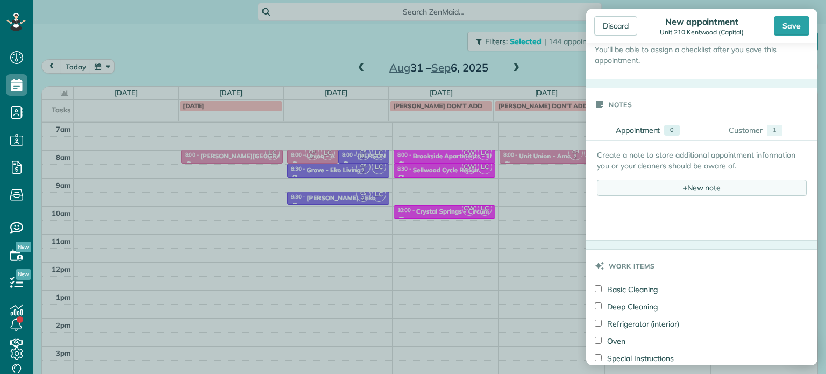
click at [683, 189] on span "+" at bounding box center [685, 187] width 4 height 10
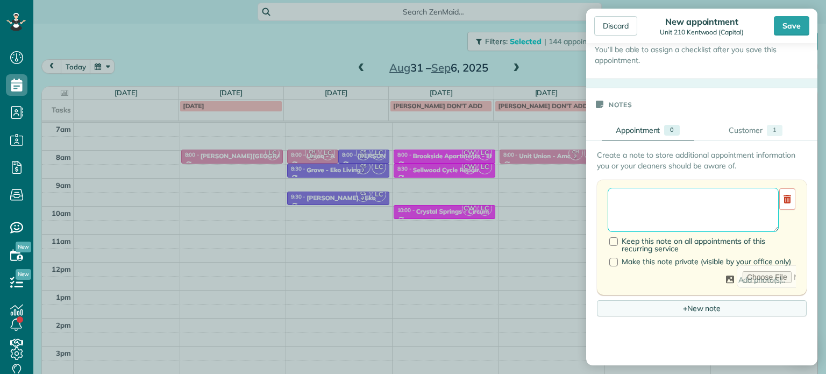
click at [680, 201] on textarea at bounding box center [693, 210] width 171 height 44
paste textarea "**********"
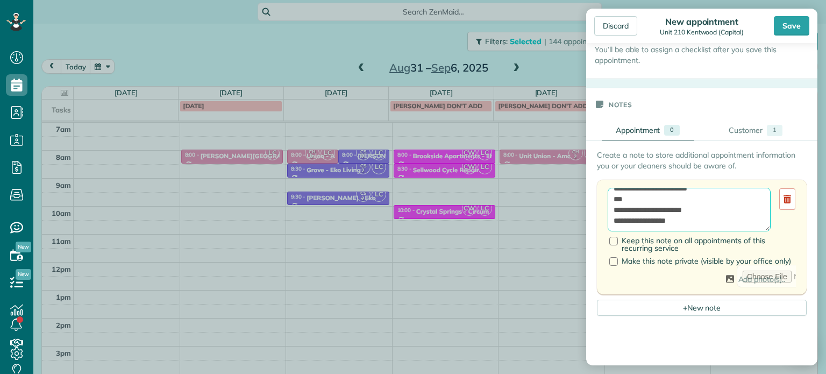
scroll to position [47, 0]
paste textarea "********"
paste textarea "**********"
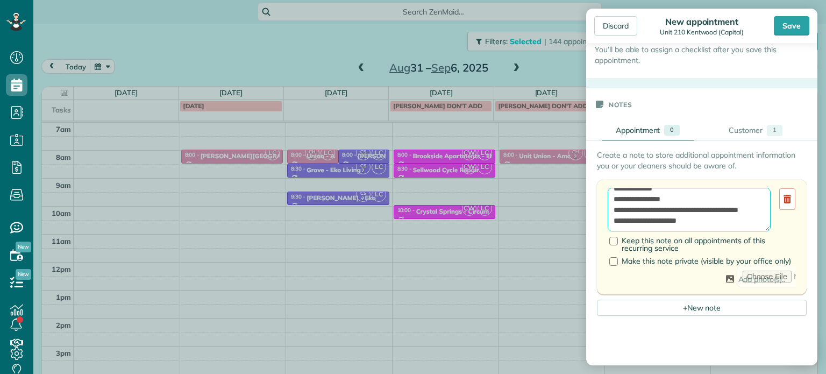
click at [683, 223] on textarea "**********" at bounding box center [689, 210] width 163 height 44
click at [736, 225] on textarea "**********" at bounding box center [689, 210] width 163 height 44
type textarea "**********"
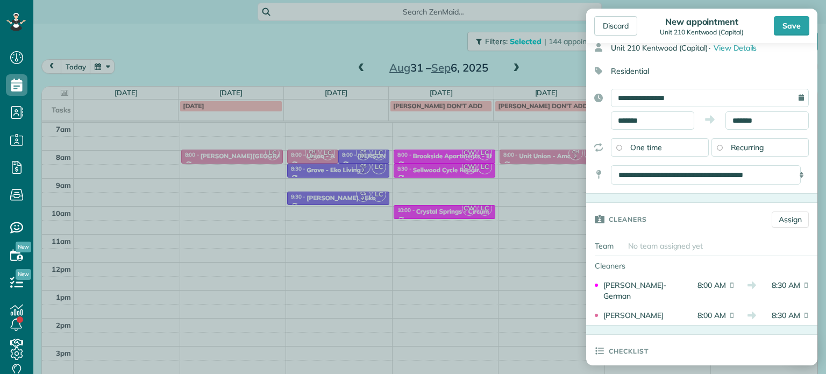
scroll to position [0, 0]
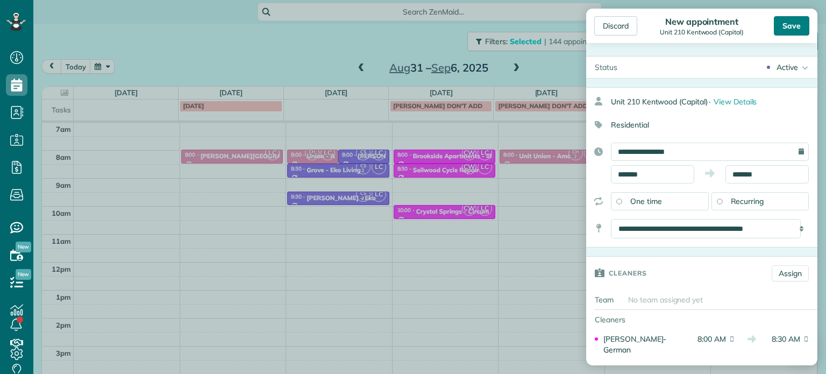
click at [787, 26] on div "Save" at bounding box center [791, 25] width 35 height 19
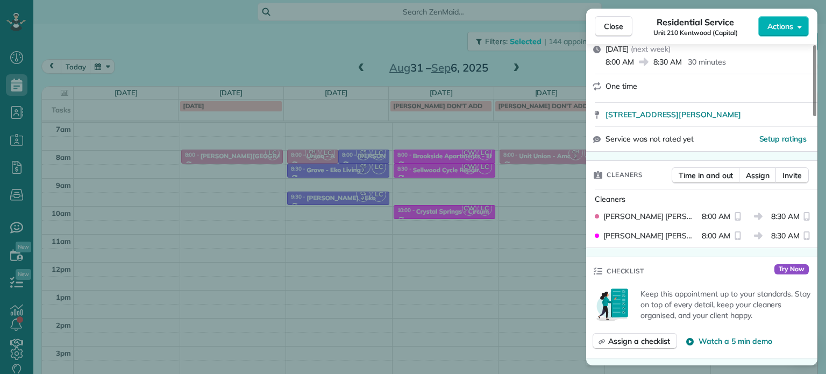
scroll to position [215, 0]
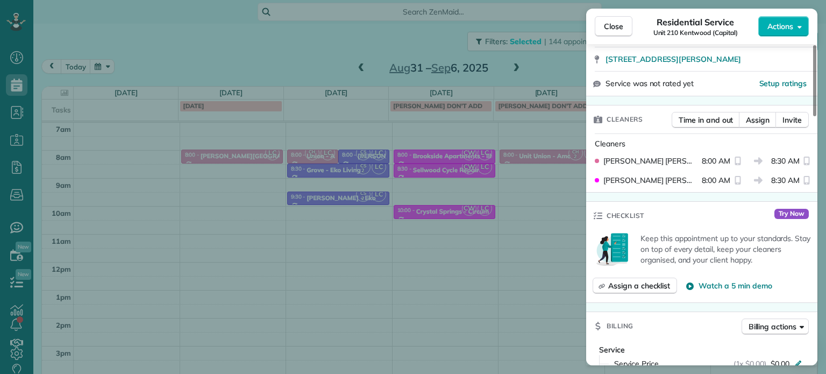
click at [562, 209] on div "Close Residential Service Unit 210 Kentwood (Capital) Actions Status Active Uni…" at bounding box center [413, 187] width 826 height 374
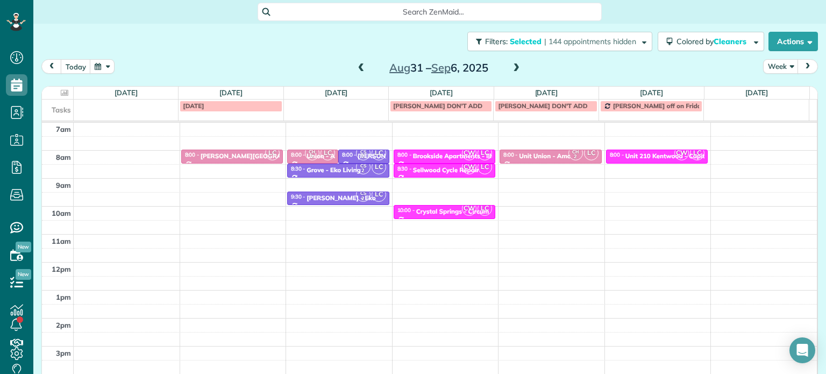
click at [356, 68] on span at bounding box center [362, 68] width 12 height 10
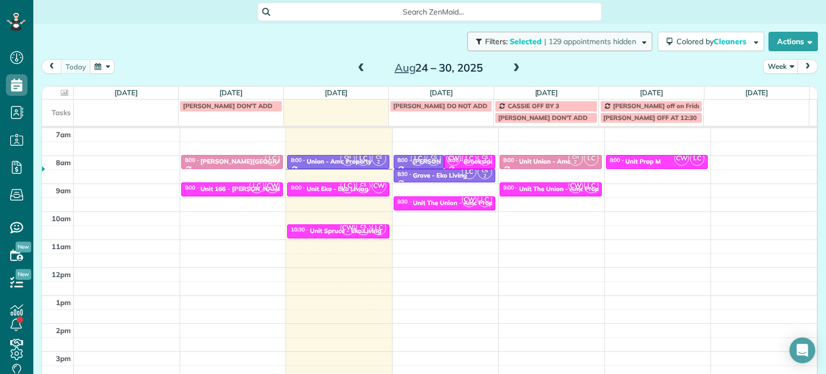
click at [584, 40] on span "| 129 appointments hidden" at bounding box center [590, 42] width 92 height 10
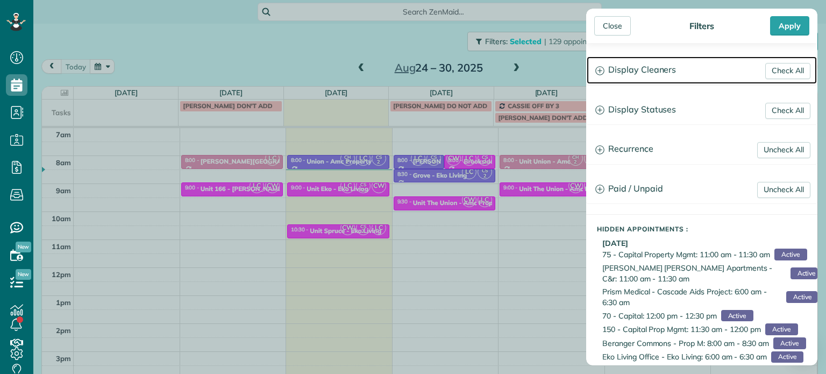
click at [621, 62] on h3 "Display Cleaners" at bounding box center [702, 69] width 230 height 27
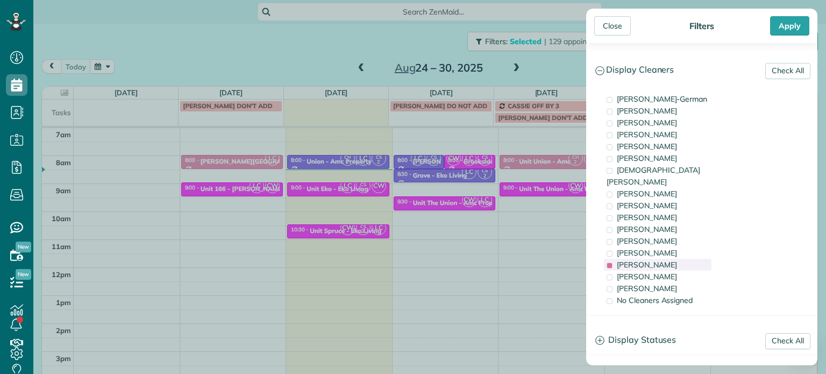
click at [658, 260] on span "[PERSON_NAME]" at bounding box center [647, 265] width 60 height 10
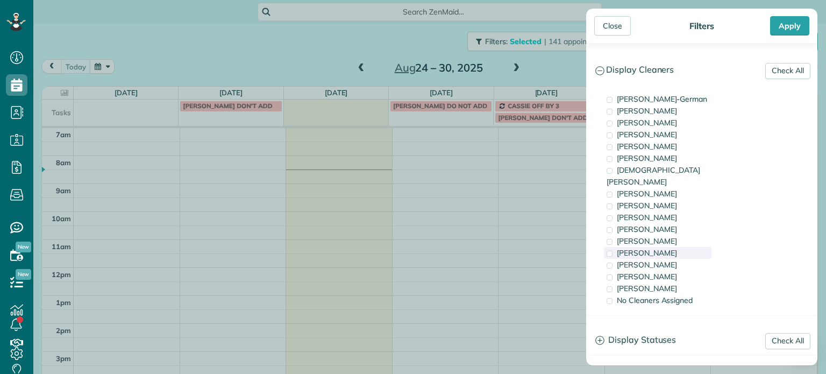
click at [654, 248] on span "[PERSON_NAME]" at bounding box center [647, 253] width 60 height 10
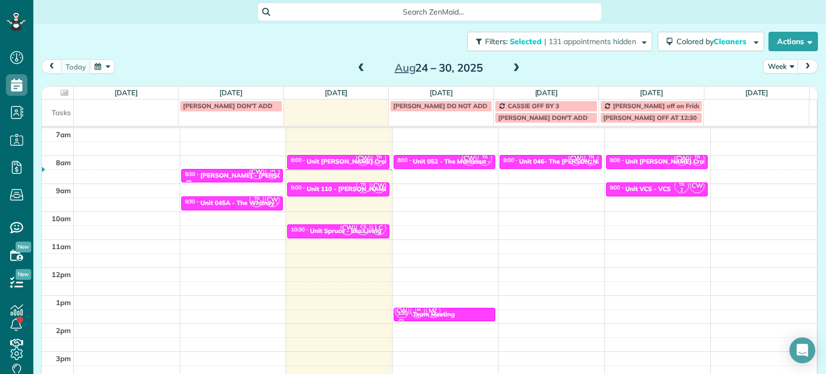
click at [299, 184] on div "Close Filters Apply Check All Display Cleaners [PERSON_NAME]-German [PERSON_NAM…" at bounding box center [413, 187] width 826 height 374
click at [346, 189] on div "Unit 110 - [PERSON_NAME] - Capital" at bounding box center [362, 189] width 111 height 8
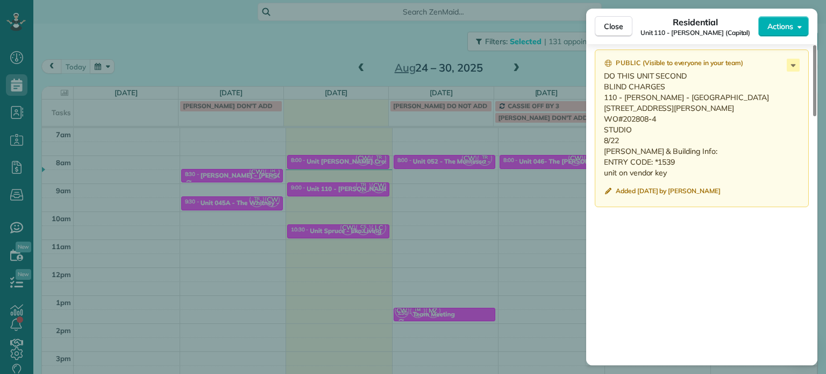
scroll to position [975, 0]
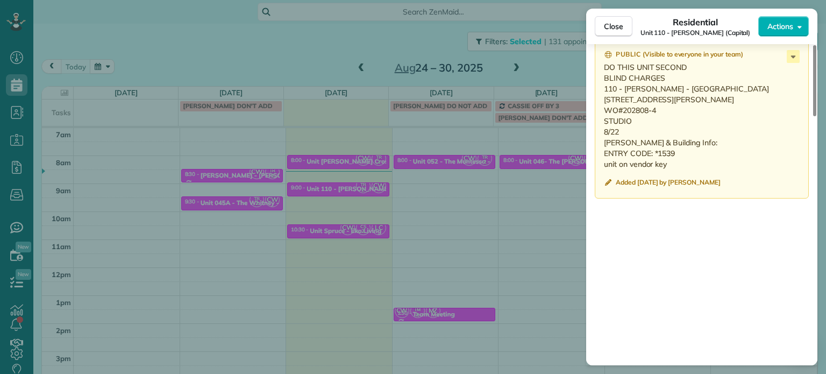
click at [325, 54] on div "Close Residential Unit 110 - Kaye Manor (Capital) Actions Status Active Unit 11…" at bounding box center [413, 187] width 826 height 374
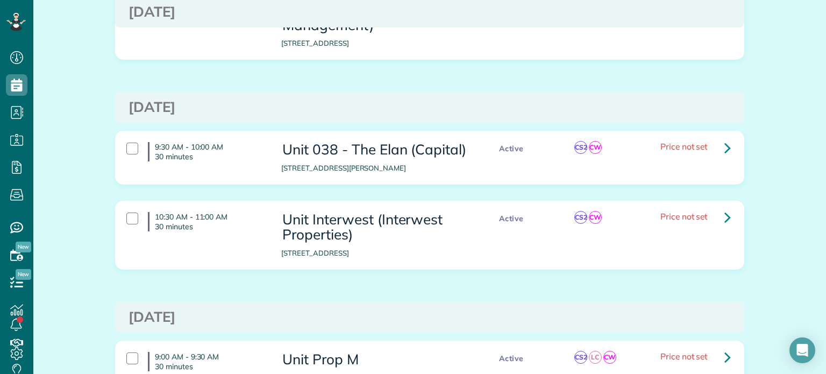
scroll to position [161, 0]
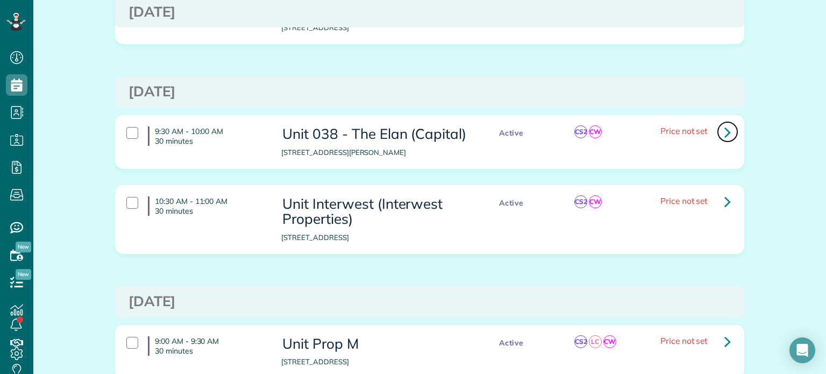
click at [727, 132] on icon at bounding box center [728, 132] width 6 height 19
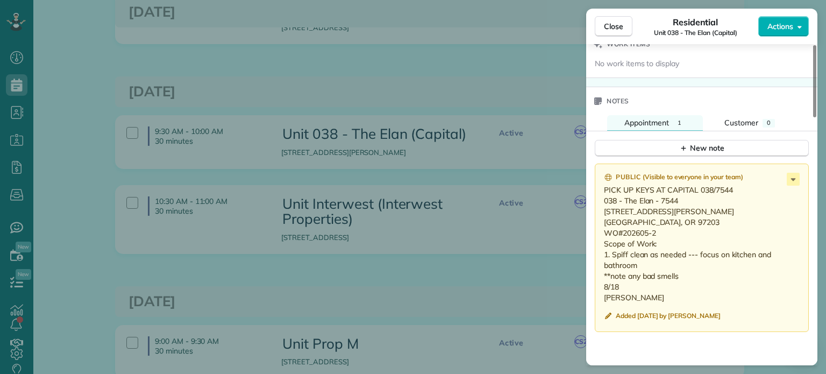
scroll to position [863, 0]
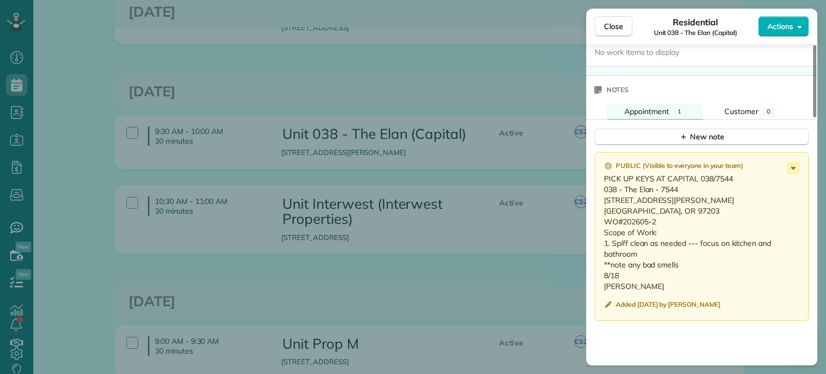
drag, startPoint x: 630, startPoint y: 288, endPoint x: 601, endPoint y: 193, distance: 99.0
click at [601, 193] on div "Public ( Visible to everyone in your team ) PICK UP KEYS AT CAPITAL 038/7544 03…" at bounding box center [702, 236] width 214 height 168
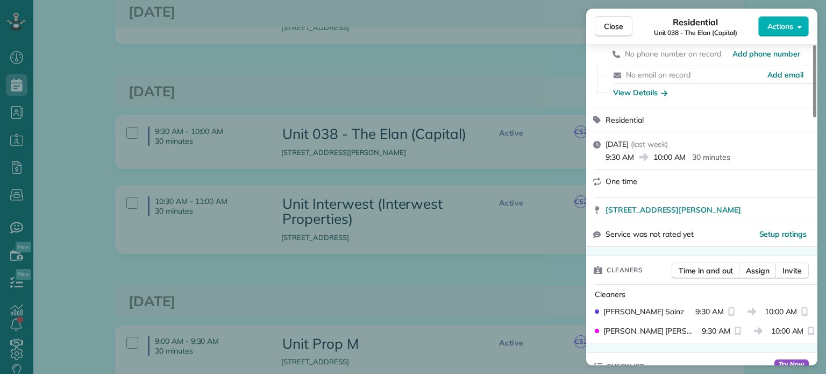
scroll to position [0, 0]
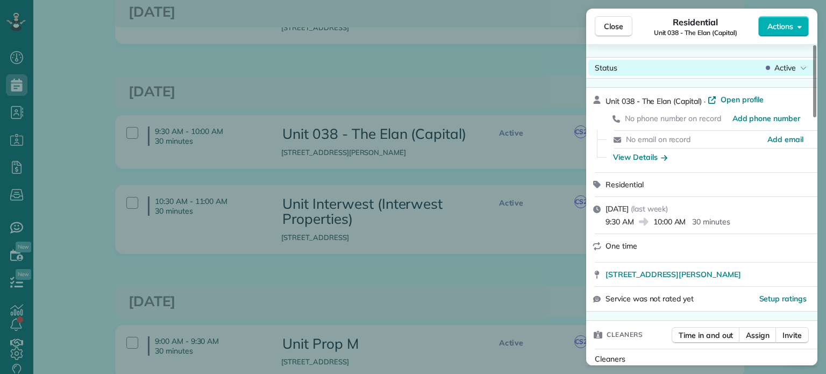
click at [793, 67] on span "Active" at bounding box center [786, 67] width 22 height 11
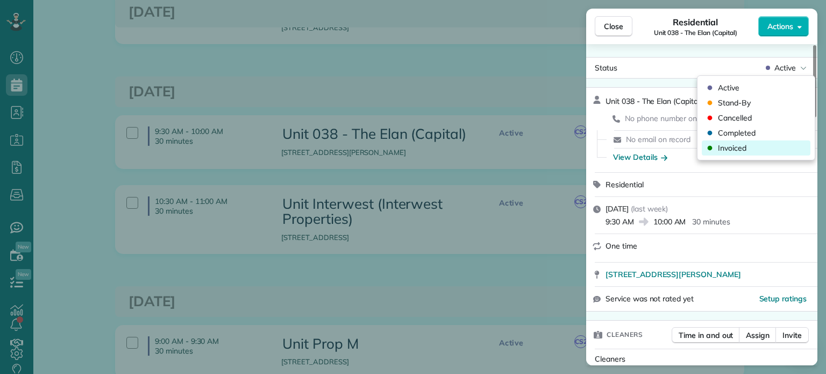
click at [761, 151] on div "Invoiced" at bounding box center [756, 147] width 109 height 15
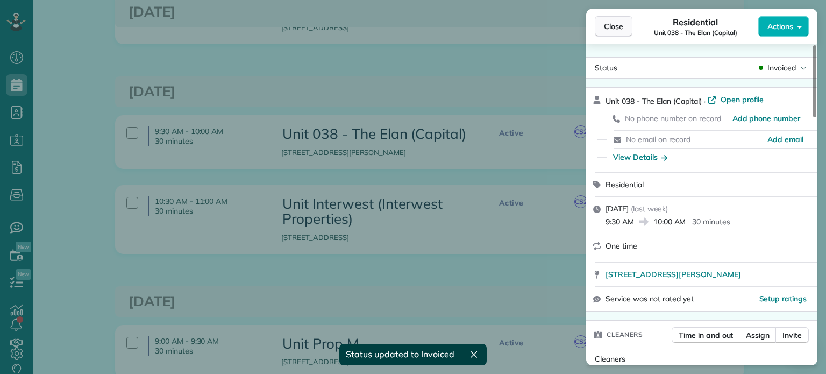
click at [623, 27] on button "Close" at bounding box center [614, 26] width 38 height 20
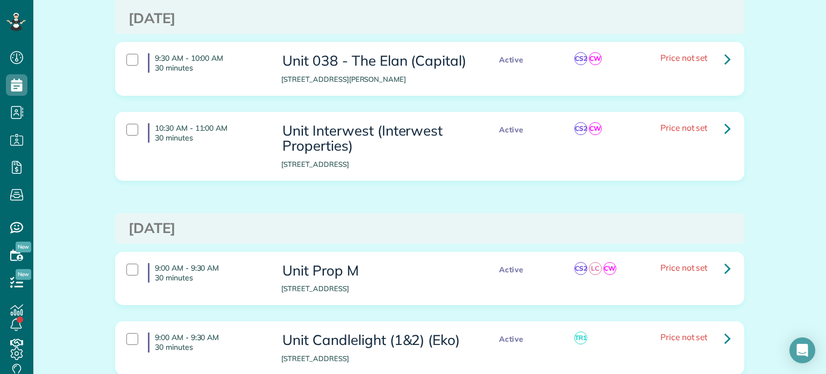
scroll to position [269, 0]
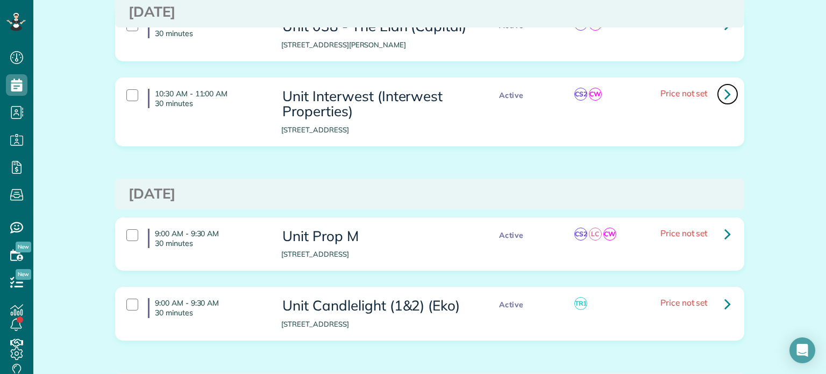
click at [725, 94] on icon at bounding box center [728, 93] width 6 height 19
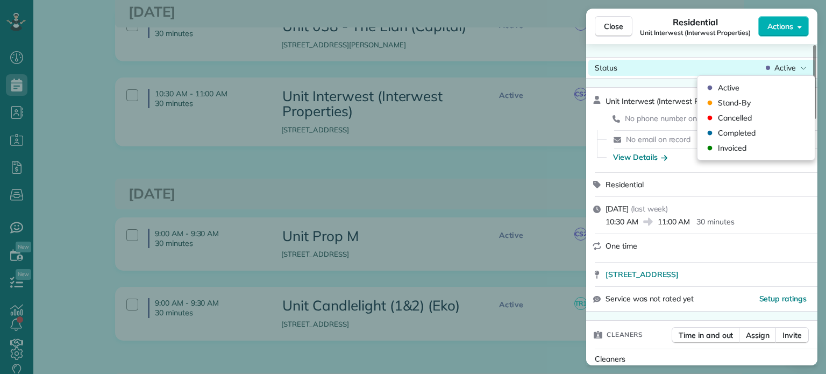
click at [779, 71] on span "Active" at bounding box center [786, 67] width 22 height 11
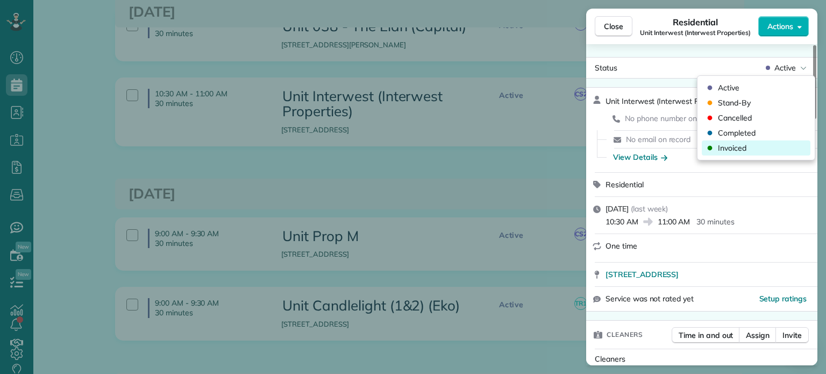
click at [733, 150] on span "Invoiced" at bounding box center [732, 148] width 29 height 11
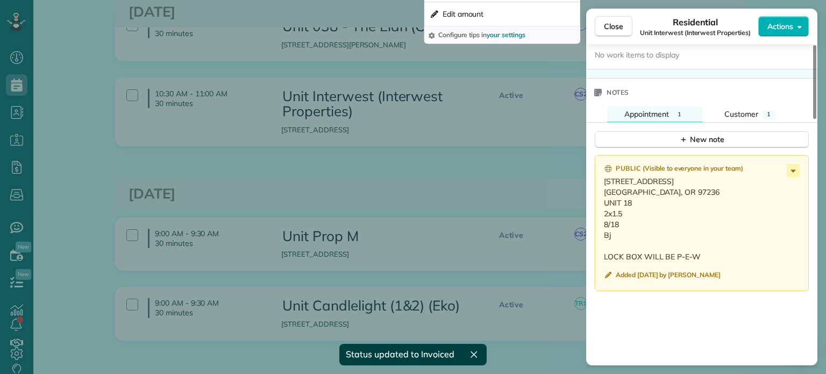
scroll to position [968, 0]
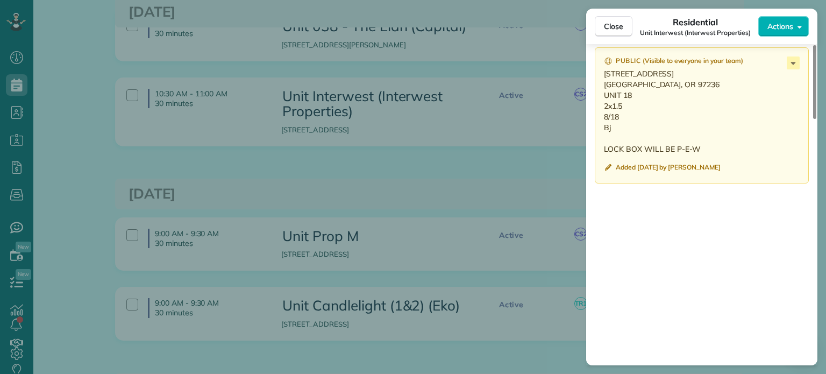
click at [545, 180] on div "Close Residential Unit Interwest (Interwest Properties) Actions Status Invoiced…" at bounding box center [413, 187] width 826 height 374
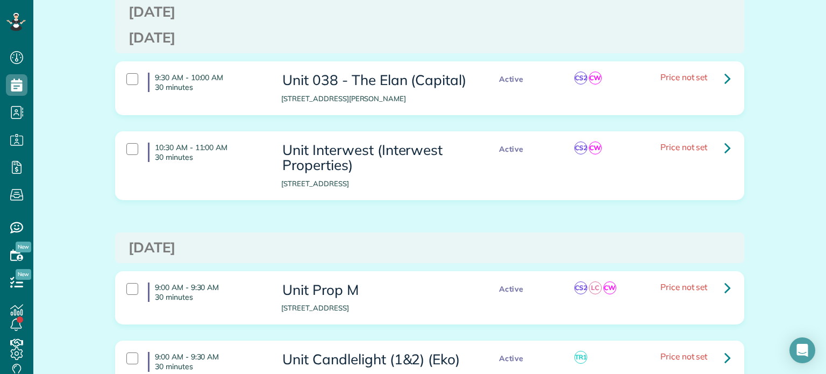
scroll to position [215, 0]
click at [719, 77] on link at bounding box center [728, 78] width 22 height 22
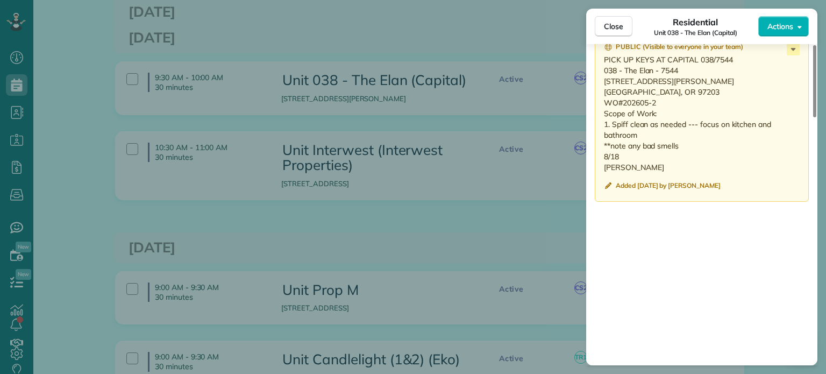
scroll to position [1022, 0]
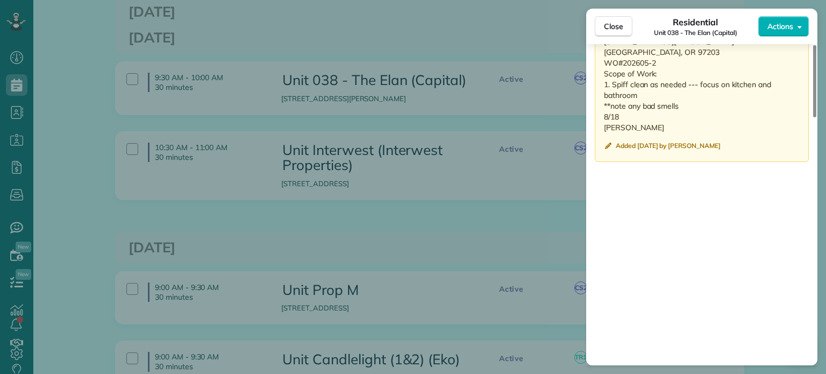
click at [508, 238] on div "Close Residential Unit 038 - The Elan (Capital) Actions Status Invoiced Unit 03…" at bounding box center [413, 187] width 826 height 374
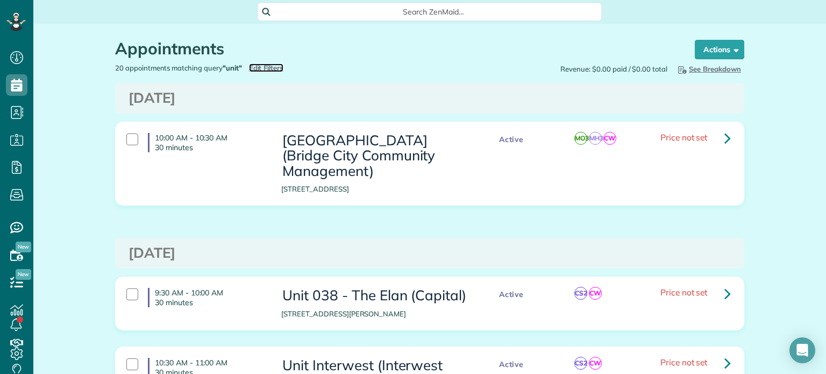
click at [273, 69] on span "Edit Filters" at bounding box center [266, 67] width 35 height 9
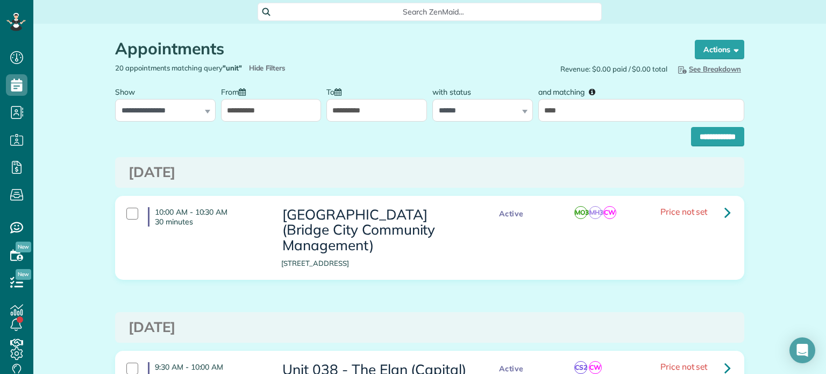
click at [283, 109] on input "**********" at bounding box center [271, 110] width 101 height 23
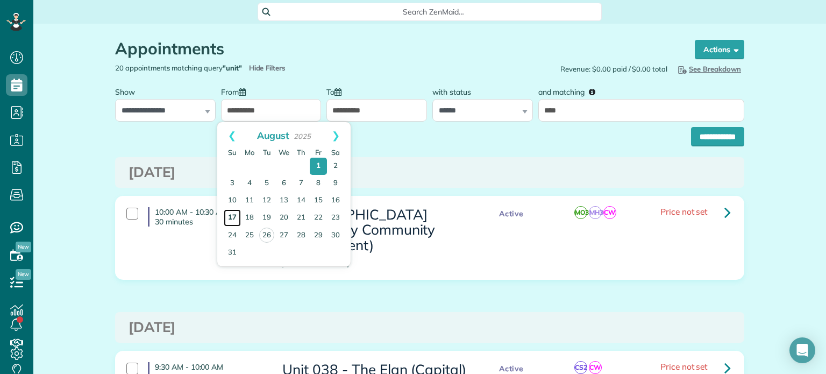
click at [236, 217] on link "17" at bounding box center [232, 217] width 17 height 17
type input "**********"
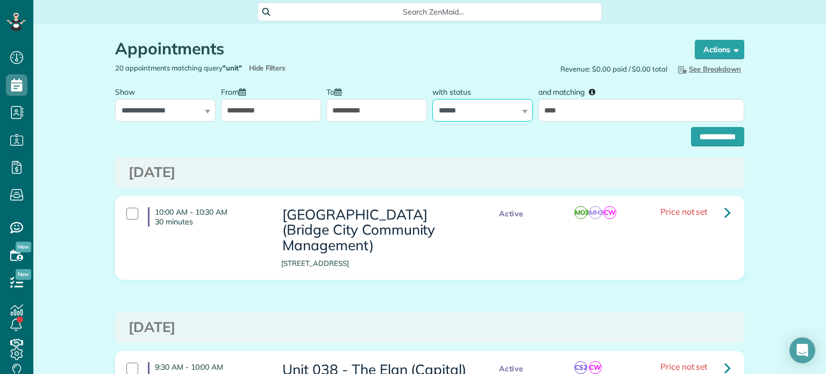
click at [504, 103] on select "**********" at bounding box center [482, 110] width 101 height 23
select select
click at [432, 99] on select "**********" at bounding box center [482, 110] width 101 height 23
click at [699, 135] on input "**********" at bounding box center [717, 136] width 53 height 19
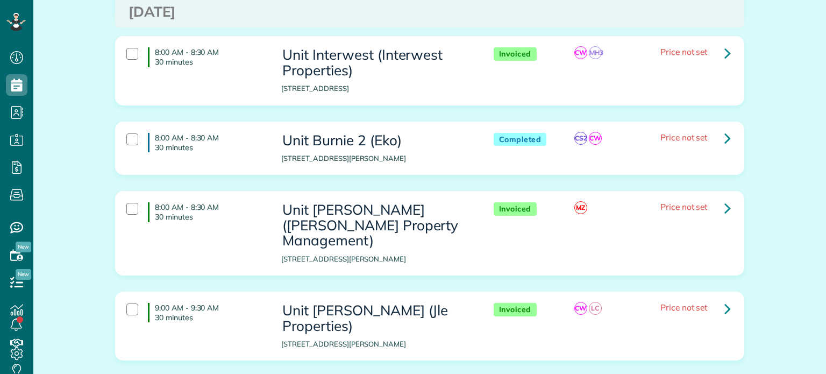
scroll to position [108, 0]
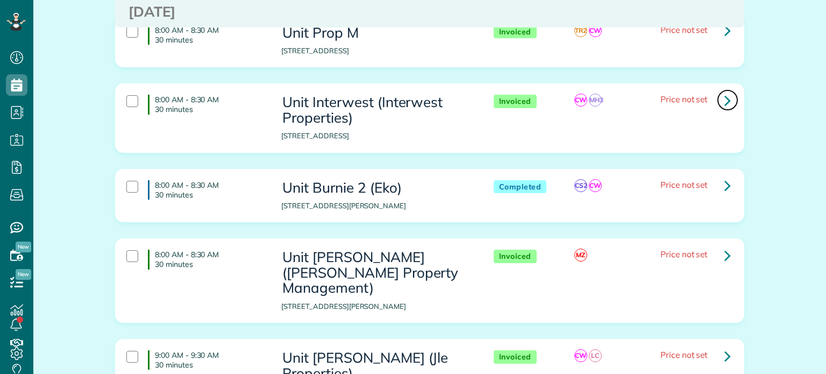
click at [720, 102] on link at bounding box center [728, 100] width 22 height 22
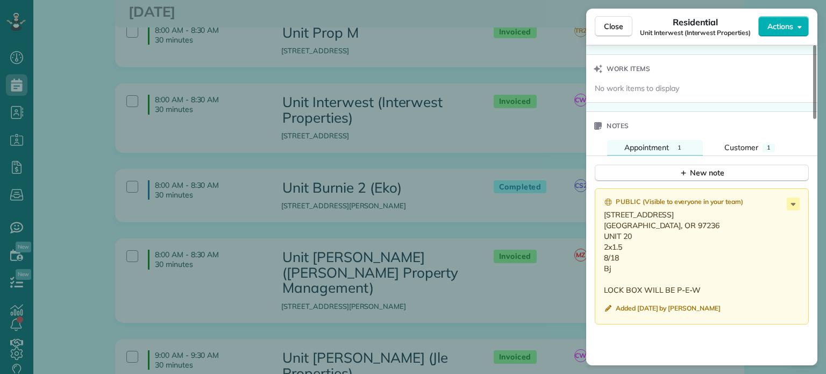
scroll to position [861, 0]
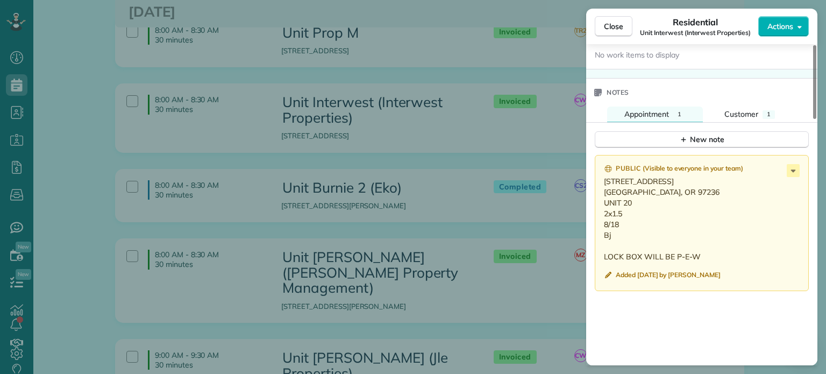
click at [79, 196] on div "Close Residential Unit Interwest (Interwest Properties) Actions Status Invoiced…" at bounding box center [413, 187] width 826 height 374
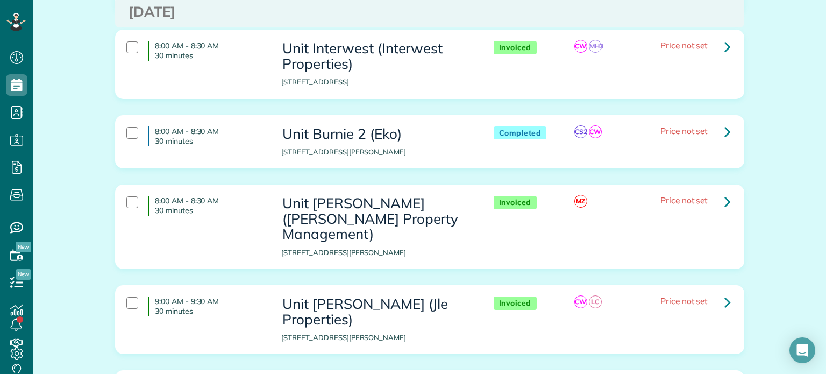
scroll to position [215, 0]
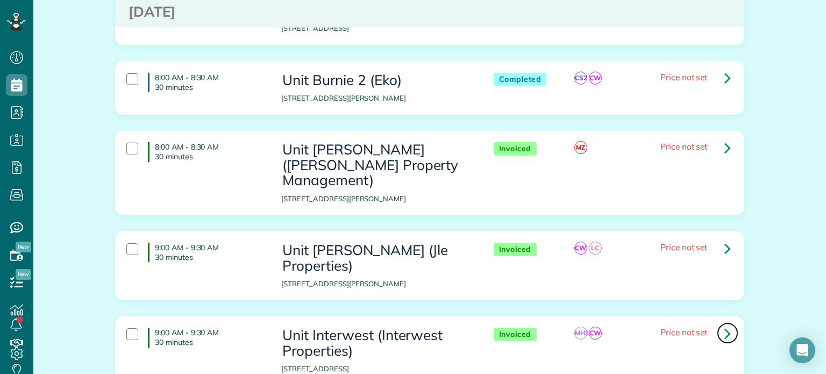
click at [725, 324] on icon at bounding box center [728, 333] width 6 height 19
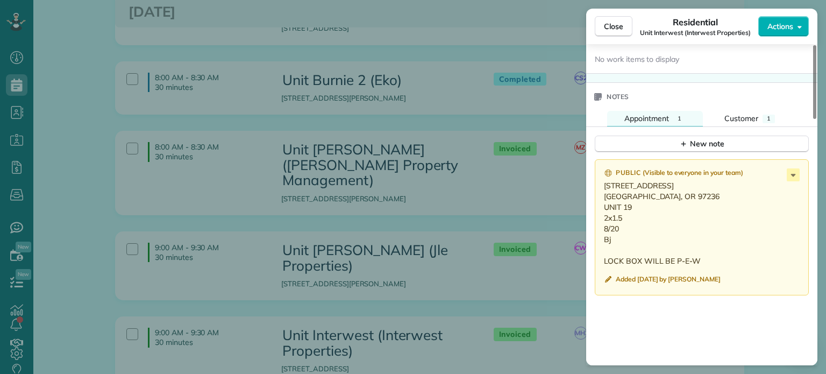
scroll to position [861, 0]
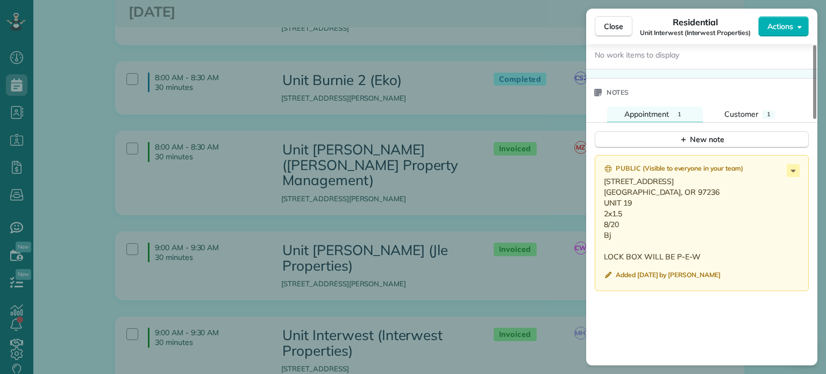
click at [55, 219] on div "Close Residential Unit Interwest (Interwest Properties) Actions Status Invoiced…" at bounding box center [413, 187] width 826 height 374
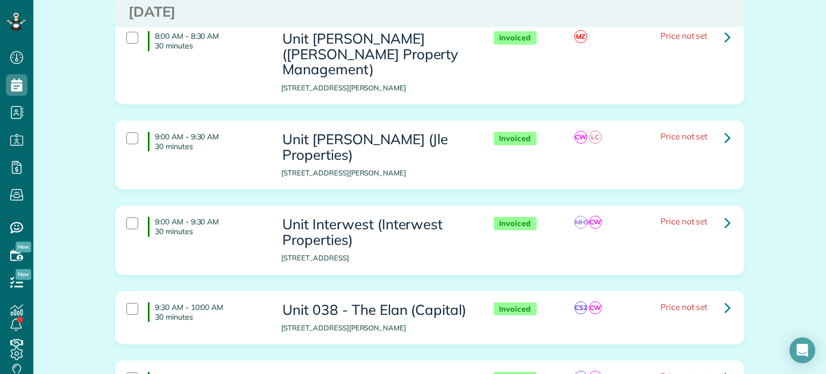
scroll to position [377, 0]
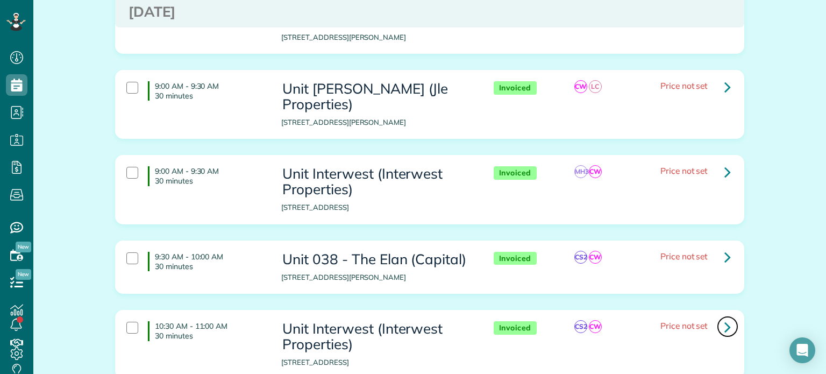
click at [729, 316] on link at bounding box center [728, 327] width 22 height 22
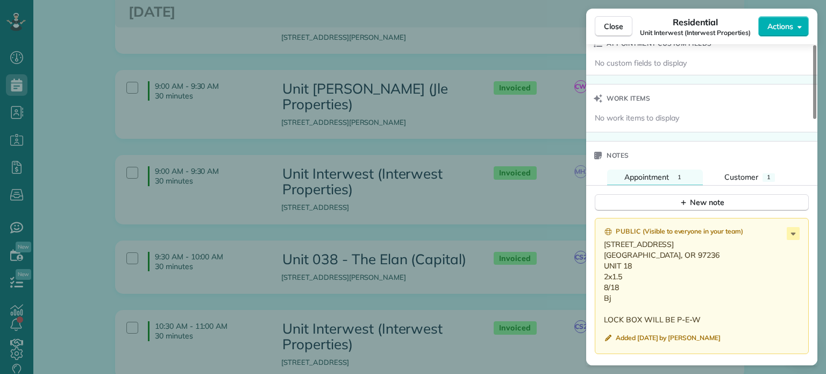
scroll to position [861, 0]
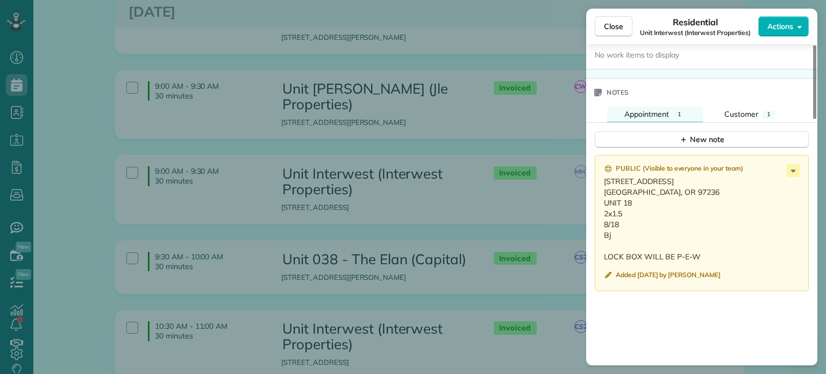
click at [515, 266] on div "Close Residential Unit Interwest (Interwest Properties) Actions Status Invoiced…" at bounding box center [413, 187] width 826 height 374
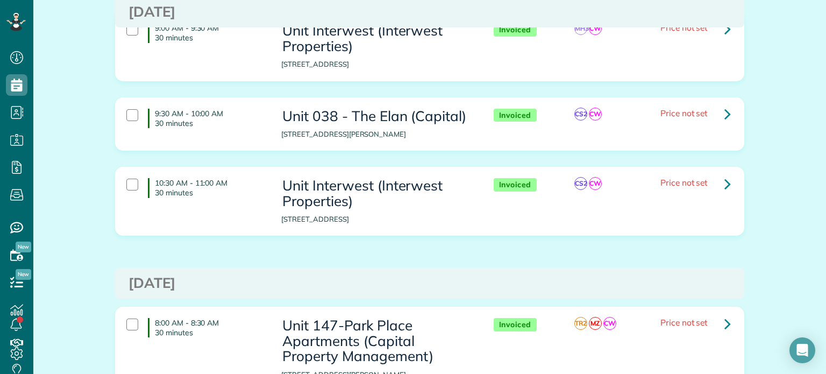
scroll to position [538, 0]
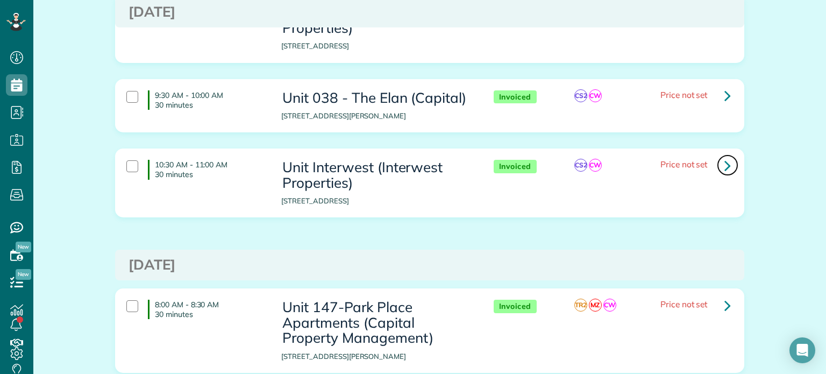
click at [720, 154] on link at bounding box center [728, 165] width 22 height 22
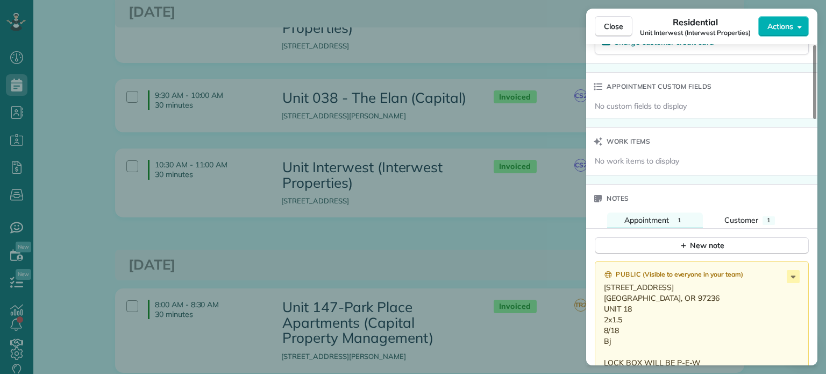
scroll to position [862, 0]
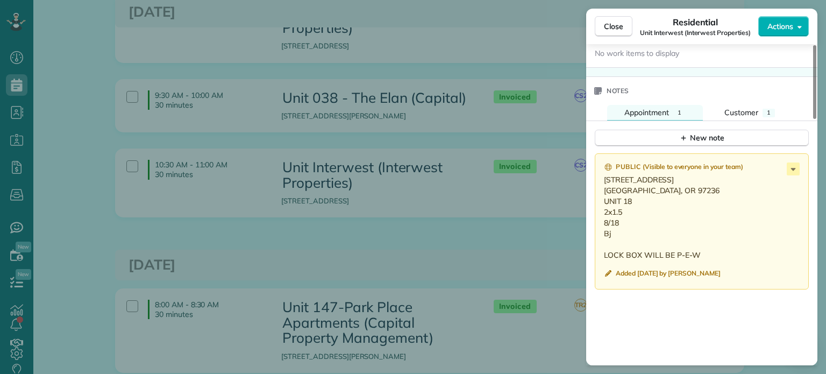
drag, startPoint x: 615, startPoint y: 237, endPoint x: 587, endPoint y: 178, distance: 65.2
click at [587, 178] on div "Public ( Visible to everyone in your team ) 17441 SE DIVISION ST. PORTLAND, OR …" at bounding box center [701, 322] width 231 height 350
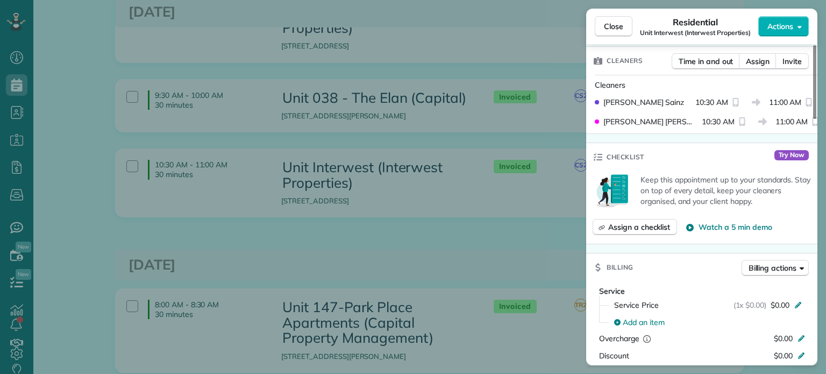
scroll to position [0, 0]
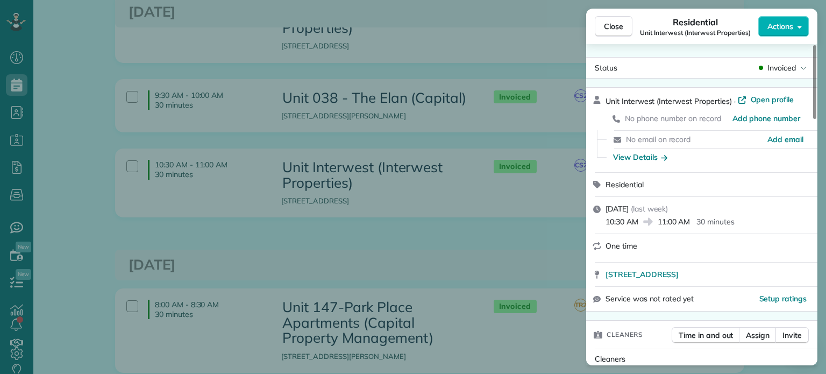
click at [500, 219] on div "Close Residential Unit Interwest (Interwest Properties) Actions Status Invoiced…" at bounding box center [413, 187] width 826 height 374
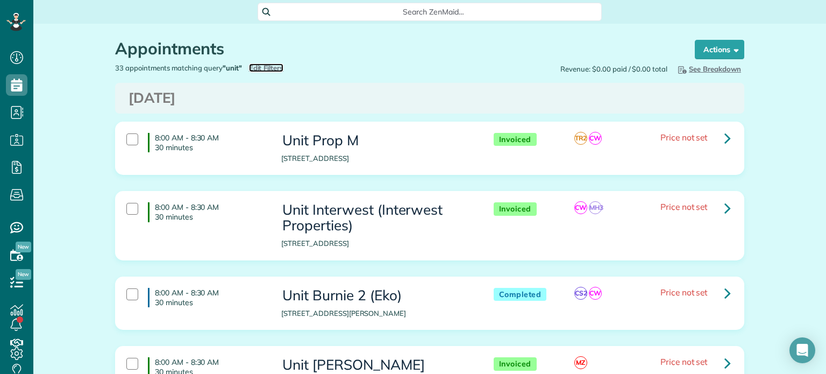
click at [262, 66] on span "Edit Filters" at bounding box center [266, 67] width 35 height 9
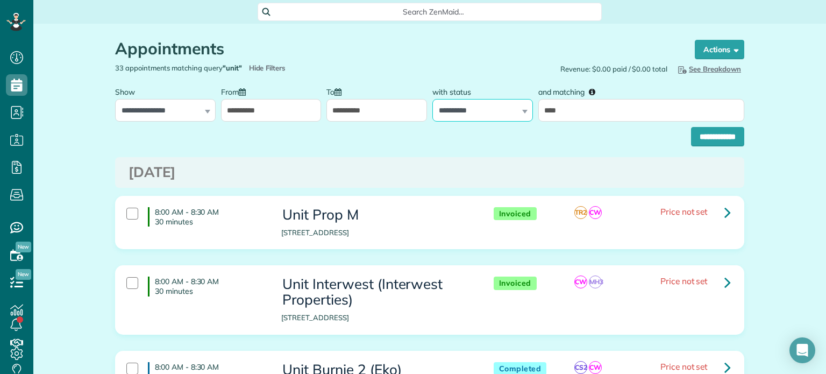
click at [460, 112] on select "**********" at bounding box center [482, 110] width 101 height 23
select select "****"
click at [432, 99] on select "**********" at bounding box center [482, 110] width 101 height 23
click at [706, 136] on input "**********" at bounding box center [717, 136] width 53 height 19
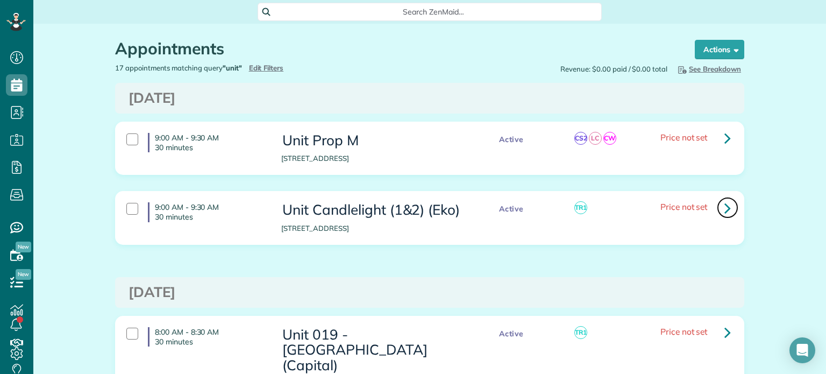
click at [720, 209] on link at bounding box center [728, 208] width 22 height 22
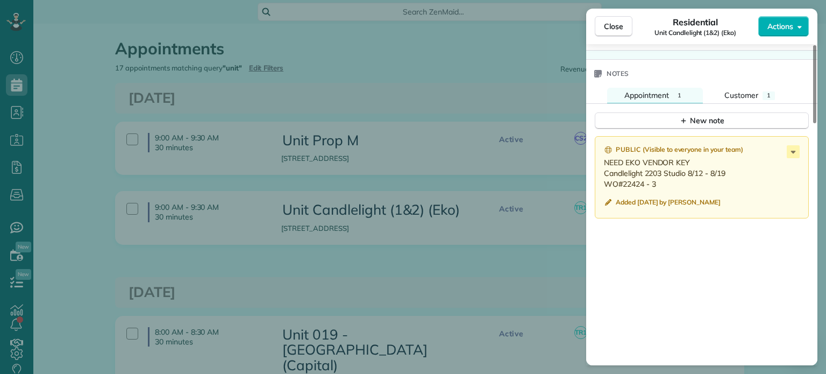
scroll to position [861, 0]
drag, startPoint x: 661, startPoint y: 186, endPoint x: 605, endPoint y: 180, distance: 56.7
click at [605, 180] on p "NEED EKO VENDOR KEY Candlelight 2203 Studio 8/12 - 8/19 WO#22424 - 3" at bounding box center [703, 173] width 198 height 32
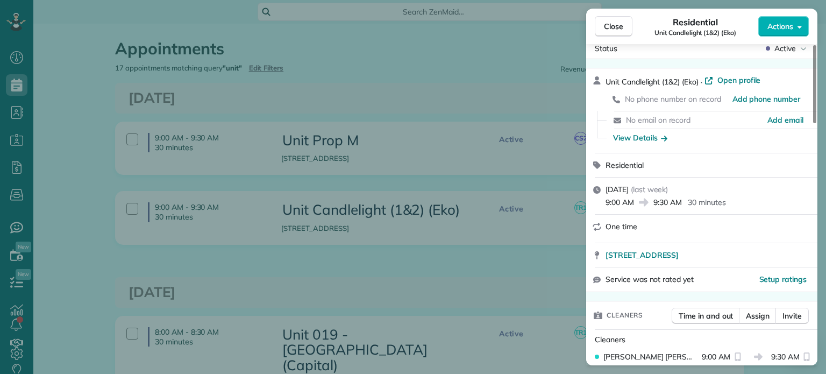
scroll to position [0, 0]
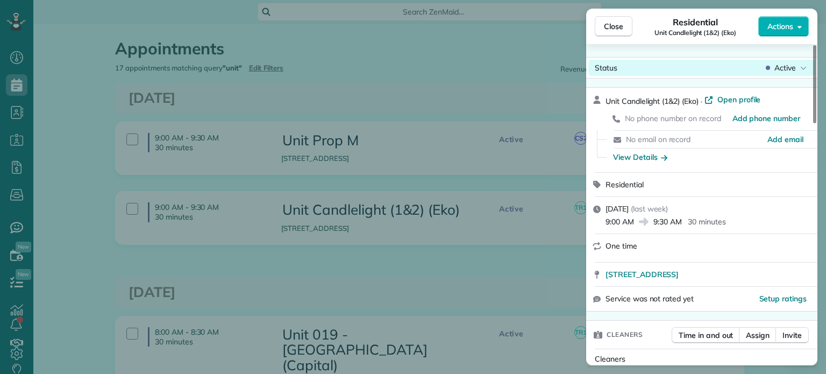
click at [787, 65] on span "Active" at bounding box center [786, 67] width 22 height 11
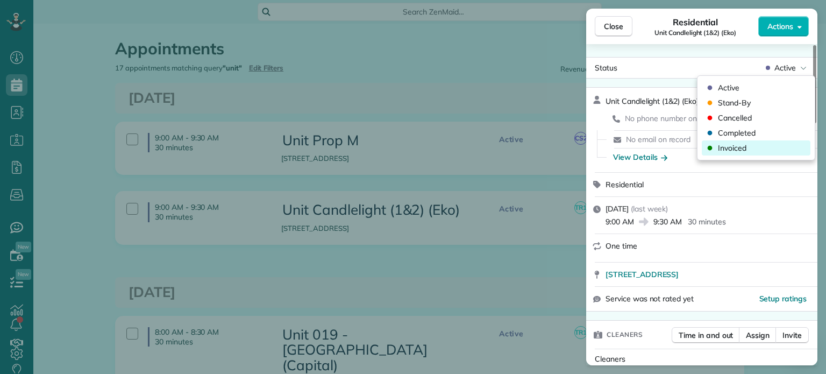
click at [773, 152] on div "Invoiced" at bounding box center [756, 147] width 109 height 15
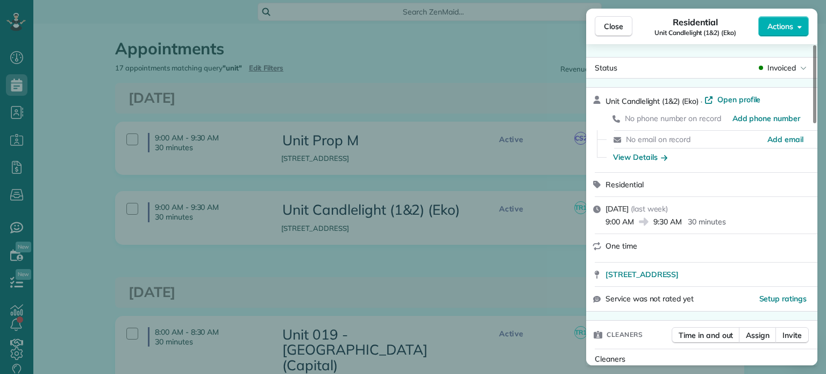
click at [488, 65] on div "Close Residential Unit Candlelight (1&2) (Eko) Actions Status Invoiced Unit Can…" at bounding box center [413, 187] width 826 height 374
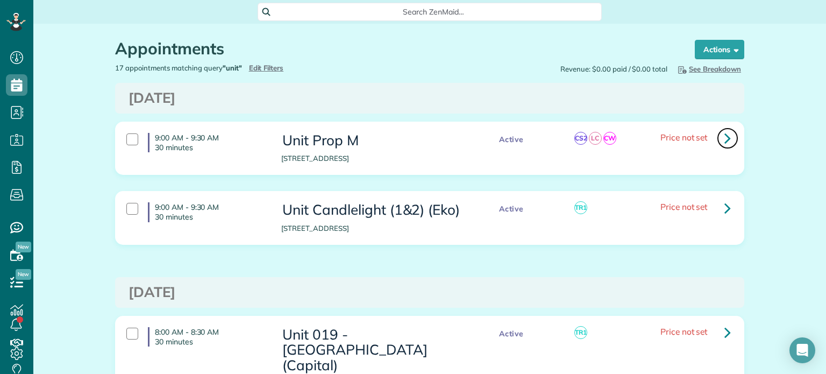
click at [718, 137] on link at bounding box center [728, 138] width 22 height 22
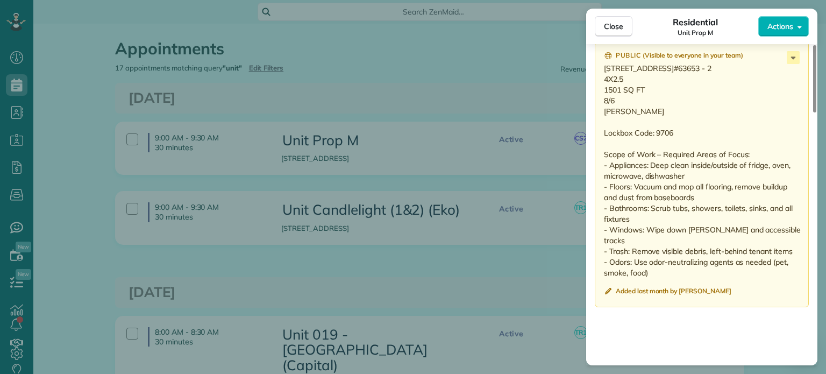
scroll to position [966, 0]
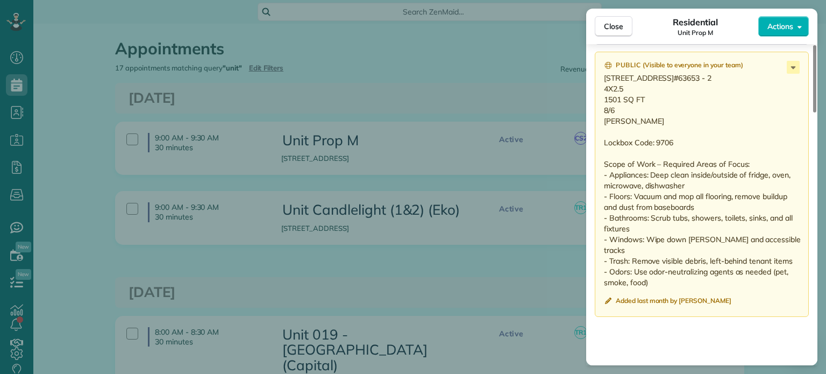
drag, startPoint x: 658, startPoint y: 102, endPoint x: 623, endPoint y: 102, distance: 34.4
click at [623, 102] on p "66 SE 139th Avenue Portland OR 97233 WO#63653 - 2 4X2.5 1501 SQ FT 8/6 Brett Lo…" at bounding box center [703, 180] width 198 height 215
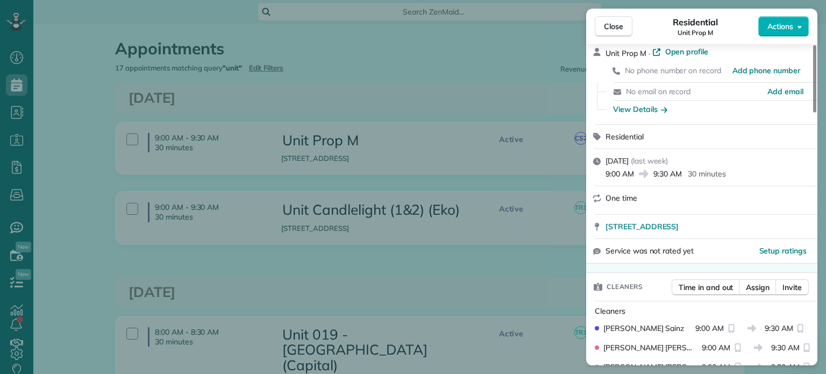
scroll to position [0, 0]
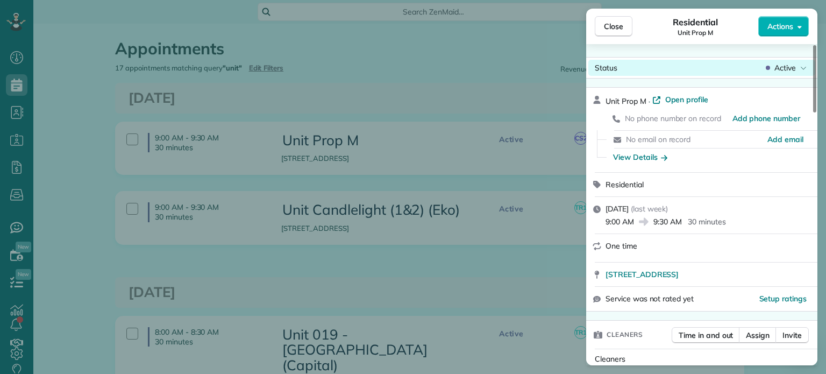
click at [778, 68] on span "Active" at bounding box center [786, 67] width 22 height 11
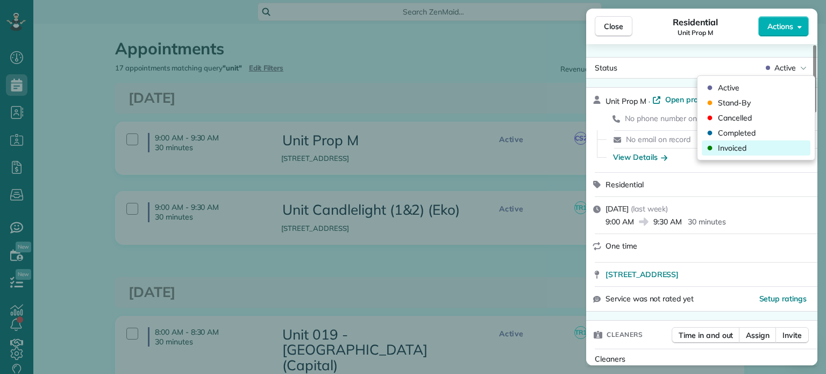
click at [756, 151] on div "Invoiced" at bounding box center [756, 147] width 109 height 15
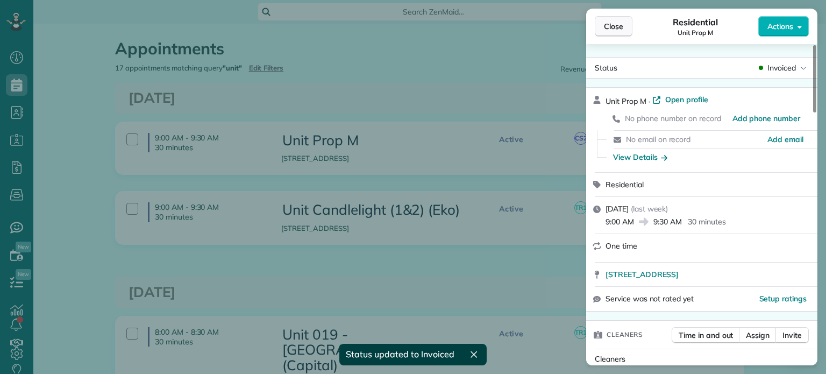
click at [611, 30] on span "Close" at bounding box center [613, 26] width 19 height 11
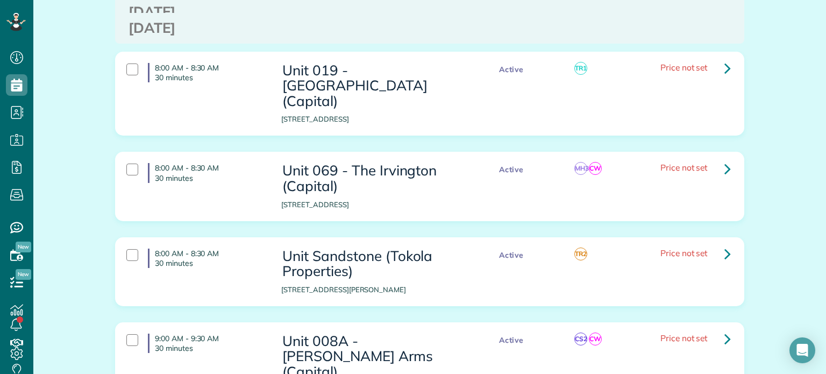
scroll to position [269, 0]
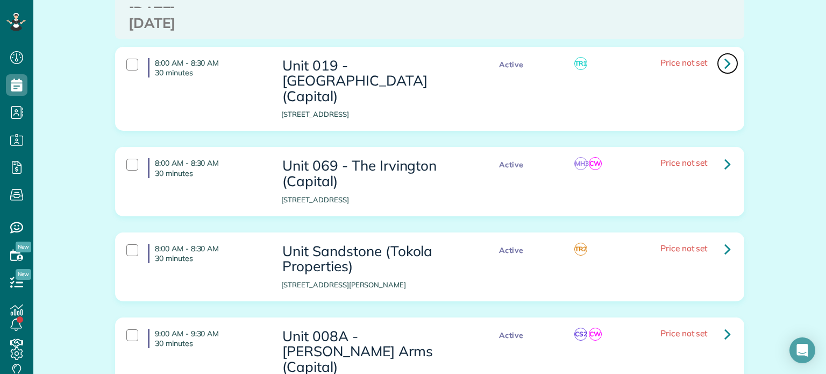
click at [725, 62] on icon at bounding box center [728, 63] width 6 height 19
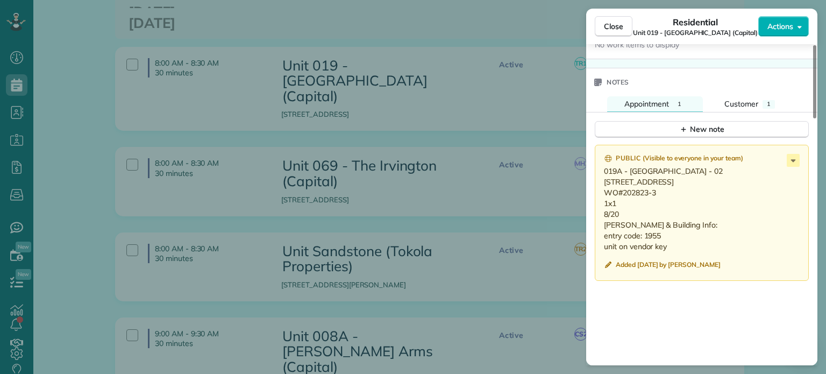
scroll to position [914, 0]
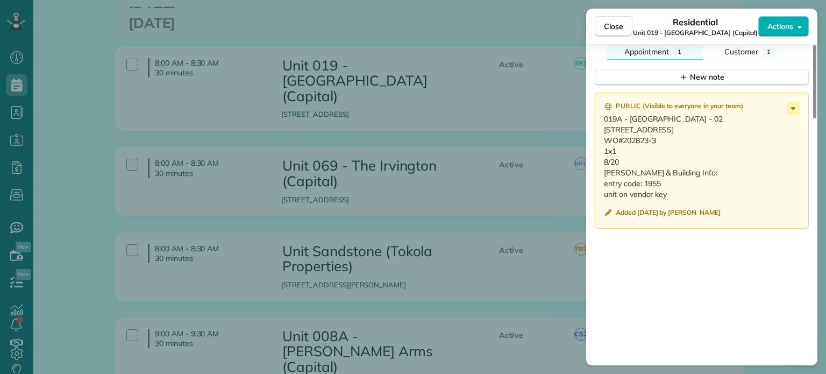
drag, startPoint x: 626, startPoint y: 174, endPoint x: 598, endPoint y: 104, distance: 74.8
click at [598, 104] on div "Public ( Visible to everyone in your team ) 019A - Spokane - 02 610 SE Spokane …" at bounding box center [702, 161] width 214 height 136
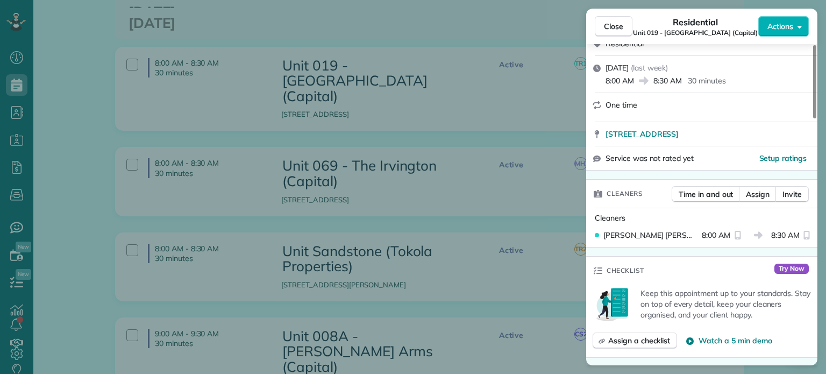
scroll to position [0, 0]
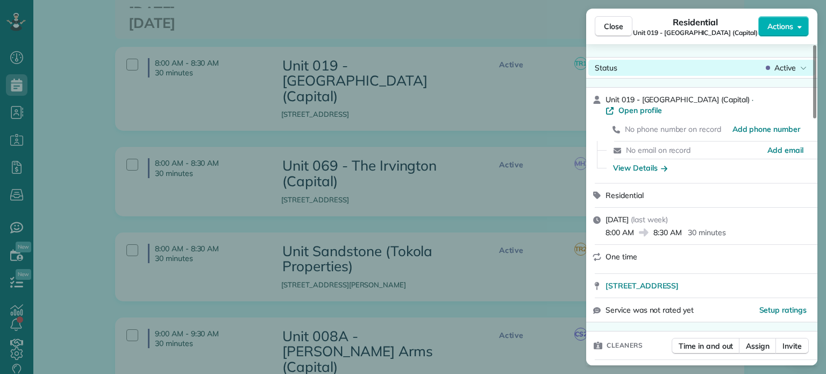
click at [789, 73] on span "Active" at bounding box center [786, 67] width 22 height 11
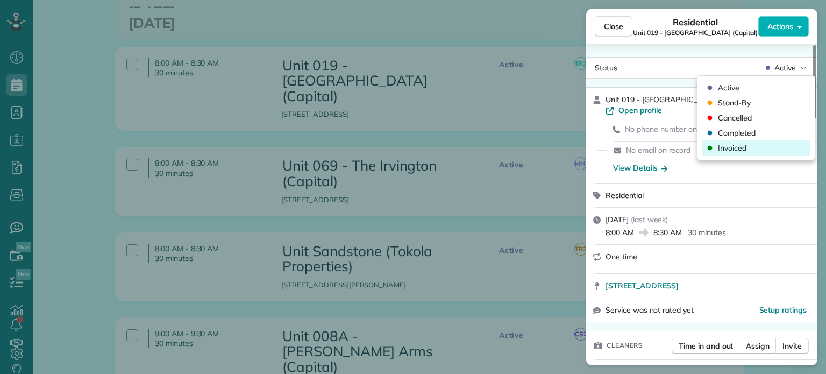
click at [774, 150] on div "Invoiced" at bounding box center [756, 147] width 109 height 15
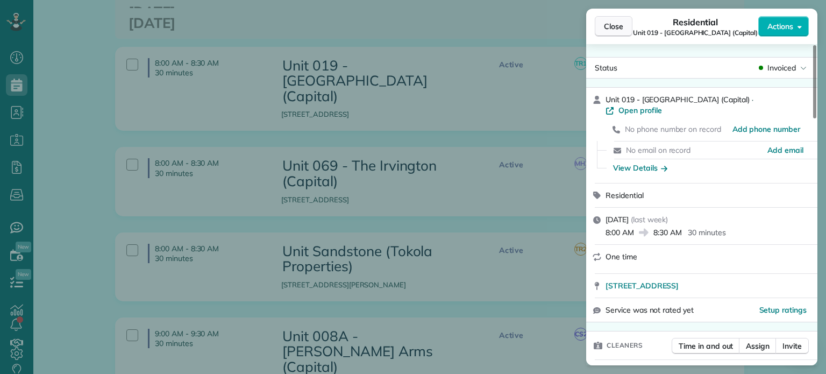
click at [620, 30] on span "Close" at bounding box center [613, 26] width 19 height 11
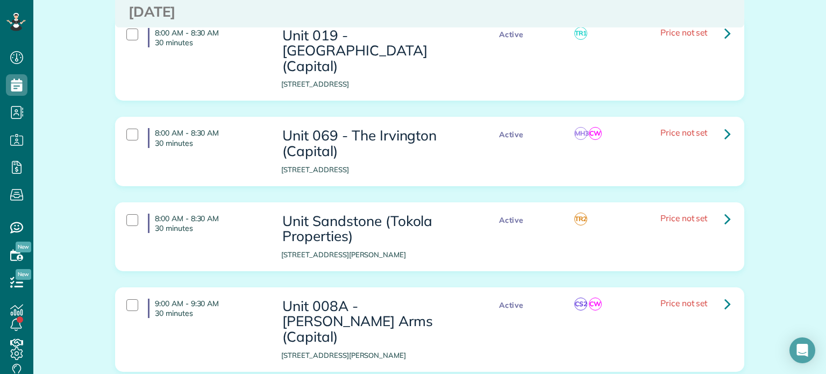
scroll to position [323, 0]
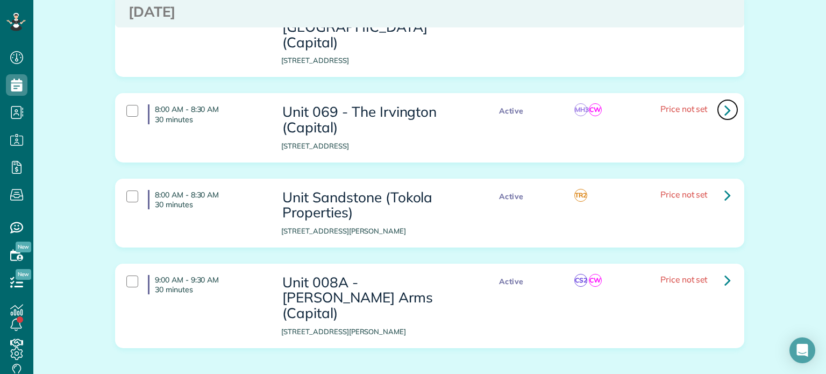
click at [725, 101] on icon at bounding box center [728, 110] width 6 height 19
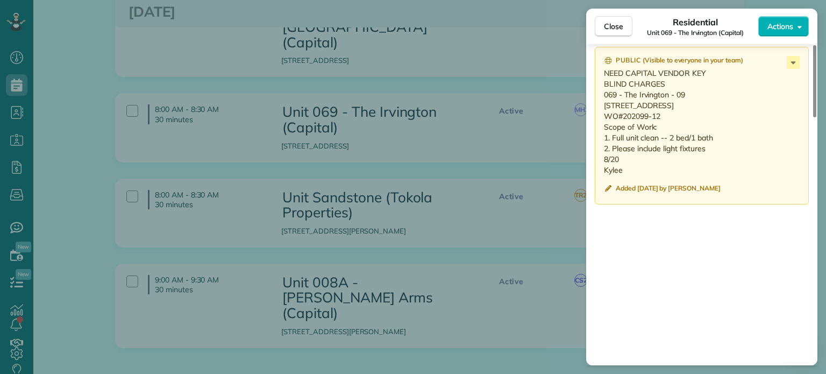
scroll to position [914, 0]
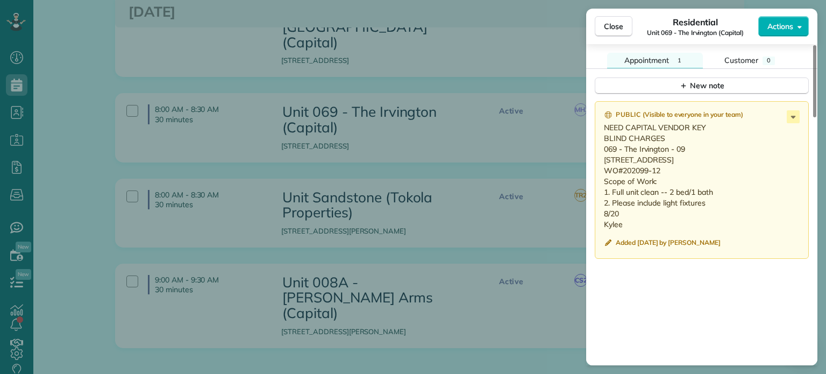
drag, startPoint x: 626, startPoint y: 237, endPoint x: 600, endPoint y: 157, distance: 84.2
click at [600, 157] on div "Public ( Visible to everyone in your team ) NEED CAPITAL VENDOR KEY BLIND CHARG…" at bounding box center [702, 180] width 214 height 158
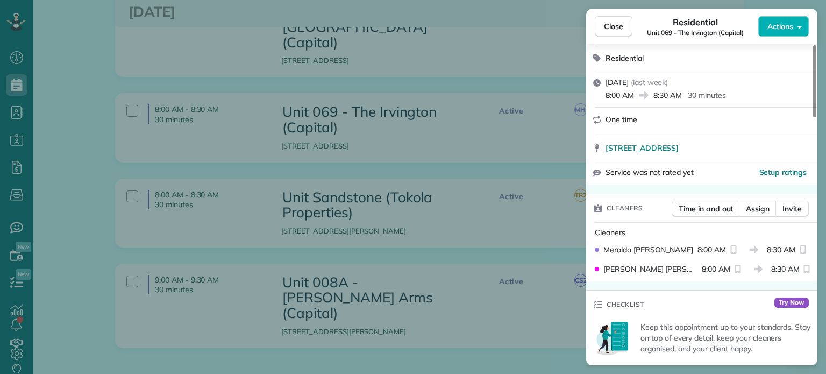
scroll to position [0, 0]
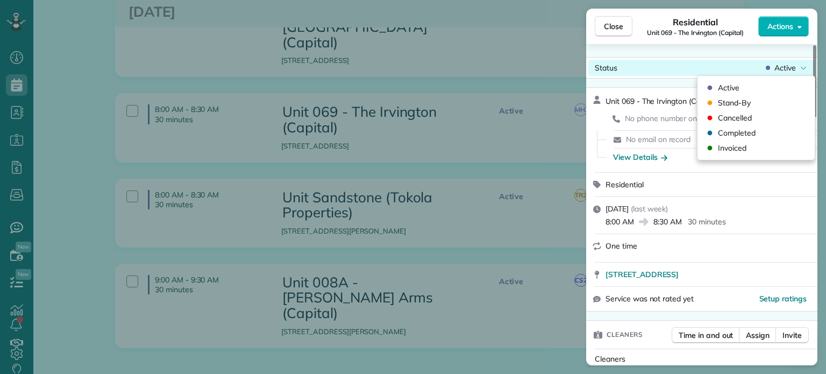
click at [784, 71] on span "Active" at bounding box center [786, 67] width 22 height 11
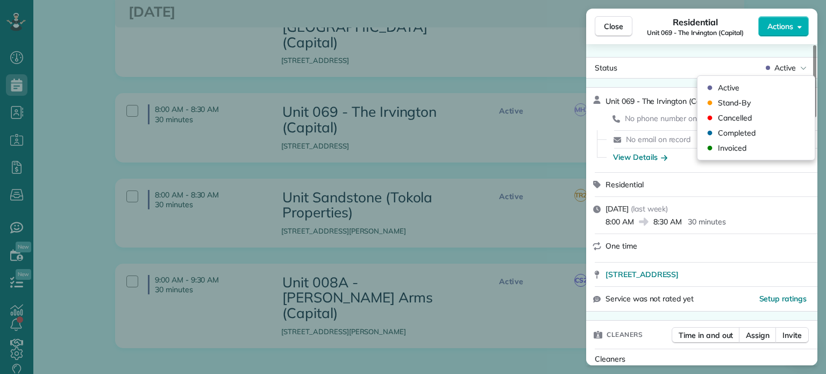
click at [755, 159] on div "Active Stand-By Cancelled Completed Invoiced" at bounding box center [756, 118] width 109 height 84
click at [752, 148] on div "Invoiced" at bounding box center [756, 147] width 109 height 15
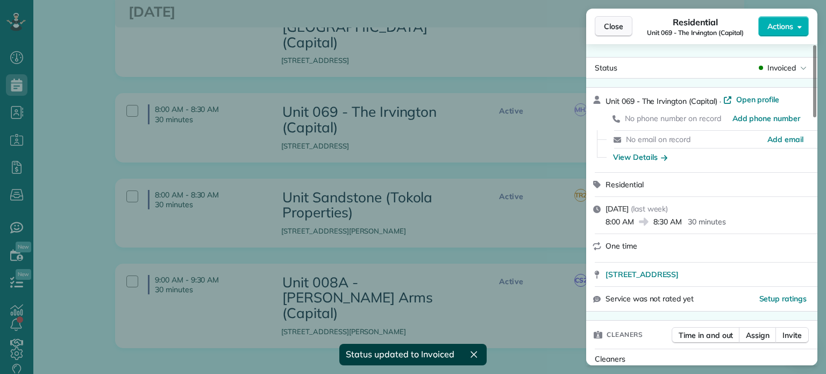
click at [615, 22] on span "Close" at bounding box center [613, 26] width 19 height 11
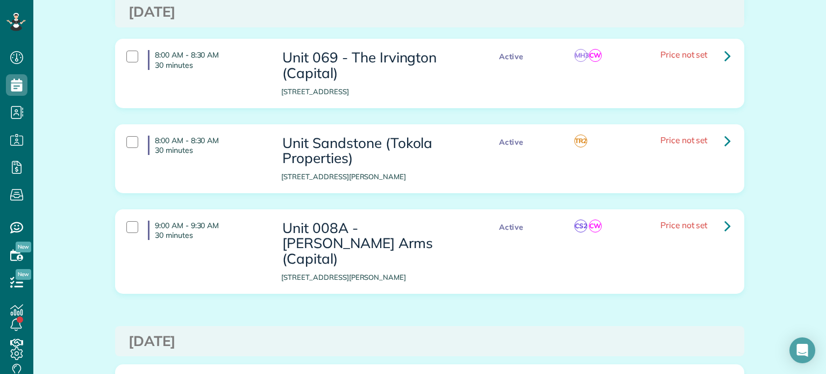
scroll to position [430, 0]
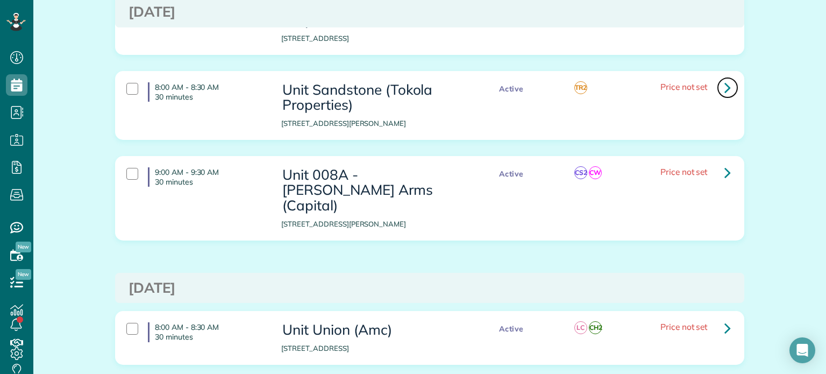
click at [725, 78] on icon at bounding box center [728, 87] width 6 height 19
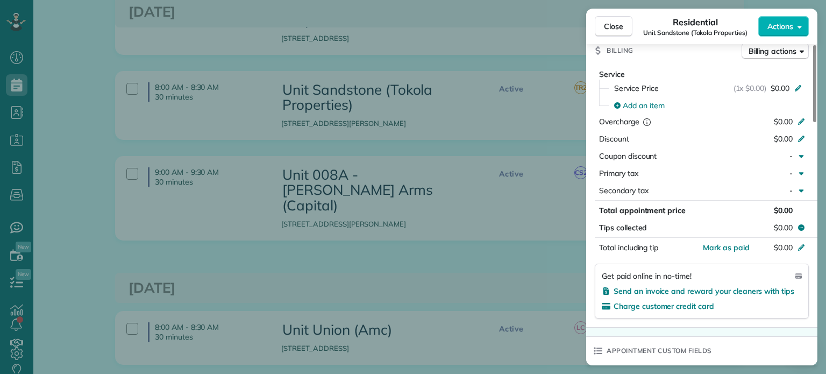
scroll to position [809, 0]
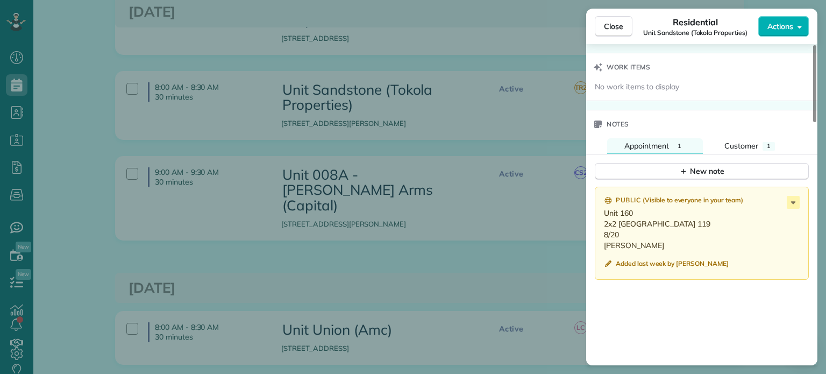
drag, startPoint x: 638, startPoint y: 258, endPoint x: 599, endPoint y: 219, distance: 54.8
click at [599, 219] on div "Public ( Visible to everyone in your team ) Unit 160 2x2 SPIFF Parking 119 8/20…" at bounding box center [702, 233] width 214 height 93
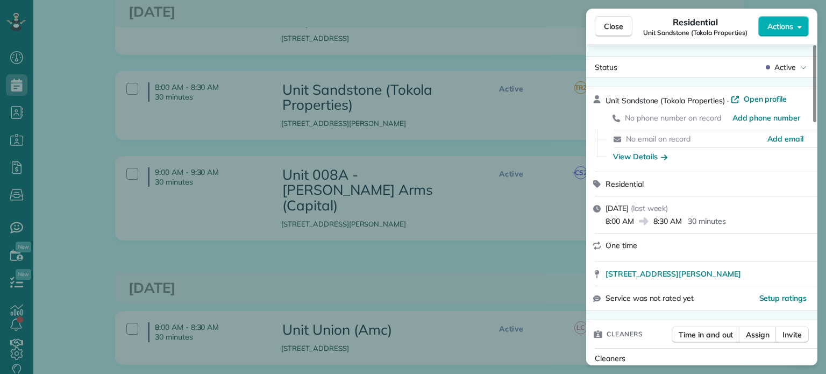
scroll to position [0, 0]
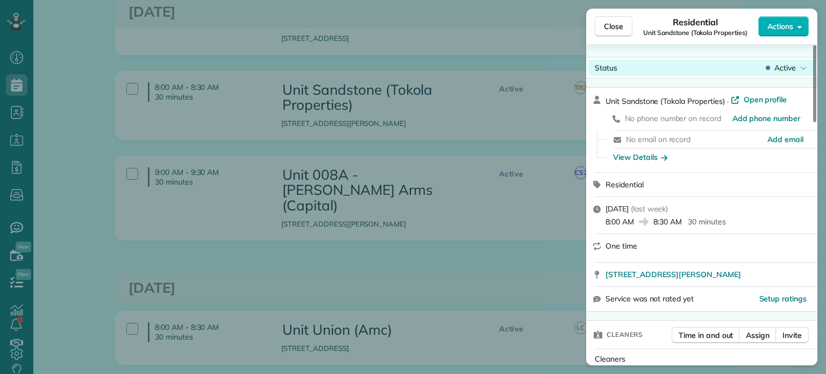
click at [788, 66] on span "Active" at bounding box center [786, 67] width 22 height 11
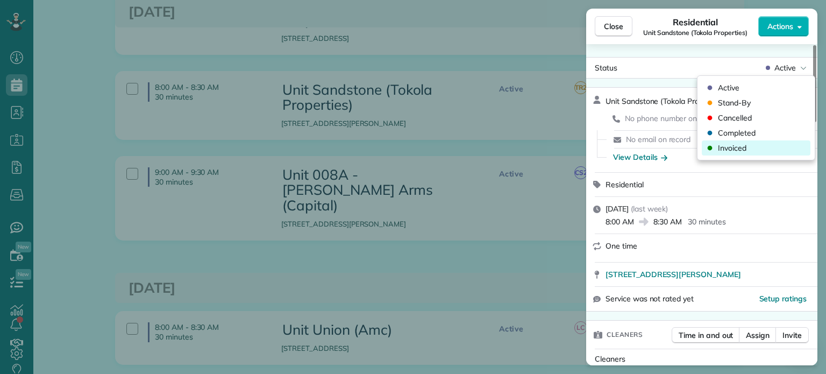
click at [758, 147] on div "Invoiced" at bounding box center [756, 147] width 109 height 15
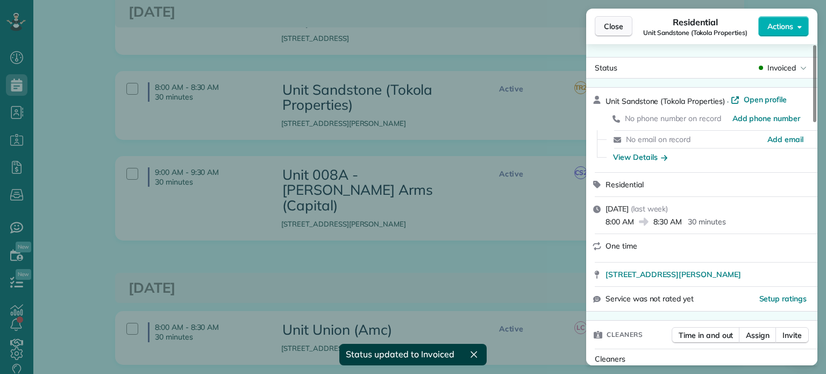
click at [620, 30] on span "Close" at bounding box center [613, 26] width 19 height 11
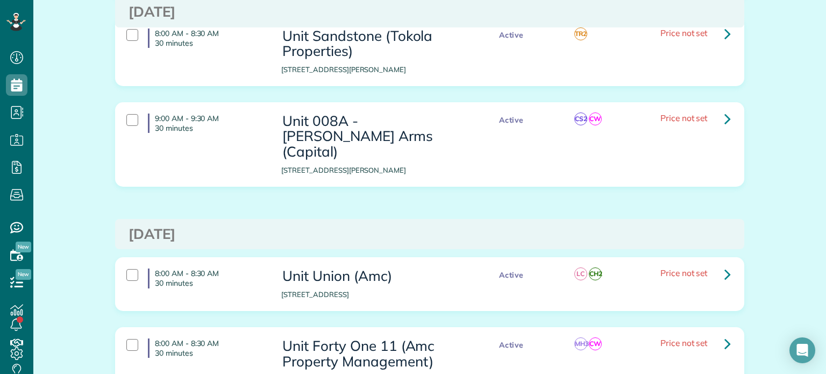
scroll to position [538, 0]
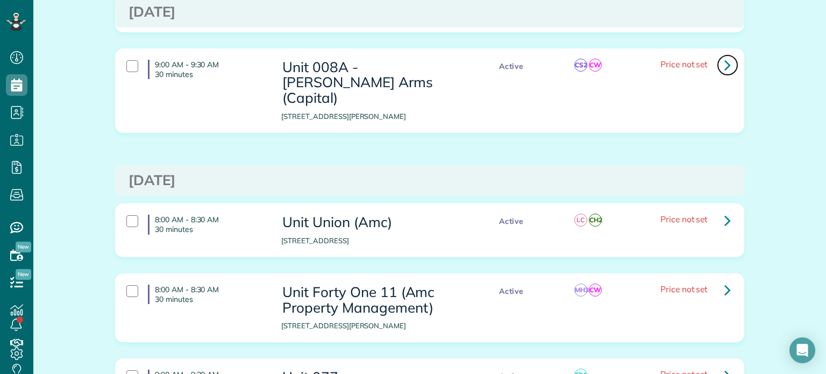
click at [719, 54] on link at bounding box center [728, 65] width 22 height 22
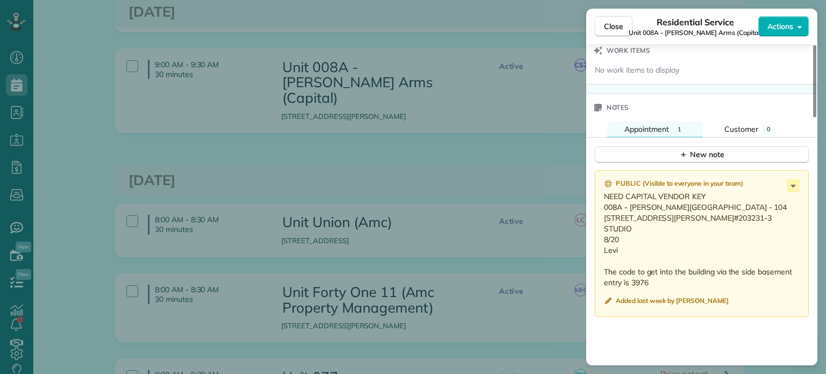
scroll to position [862, 0]
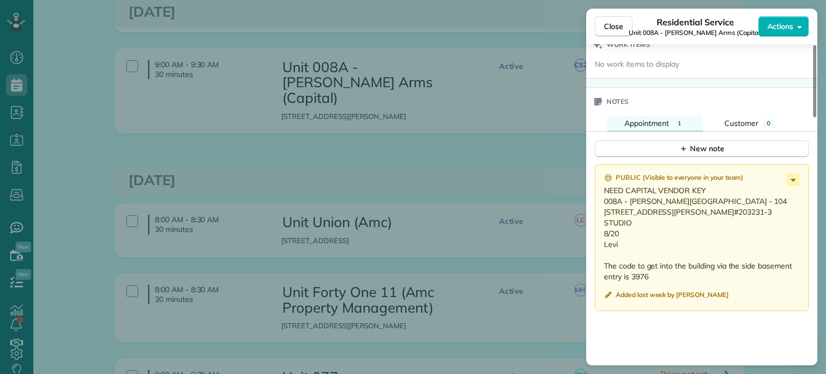
drag, startPoint x: 620, startPoint y: 258, endPoint x: 596, endPoint y: 196, distance: 65.7
click at [596, 196] on div "Public ( Visible to everyone in your team ) NEED CAPITAL VENDOR KEY 008A - Mars…" at bounding box center [702, 237] width 214 height 147
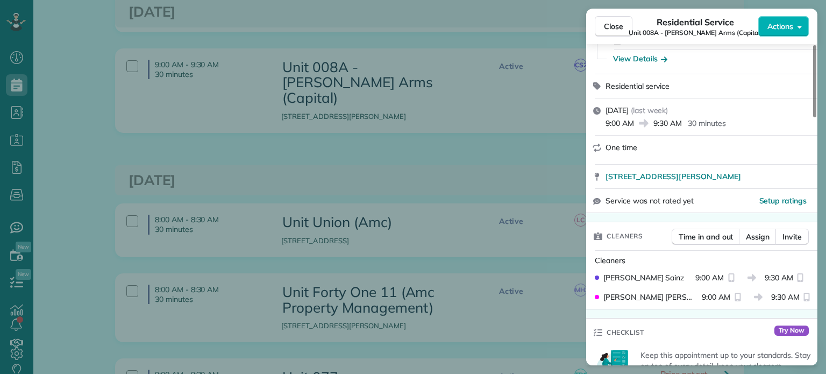
scroll to position [0, 0]
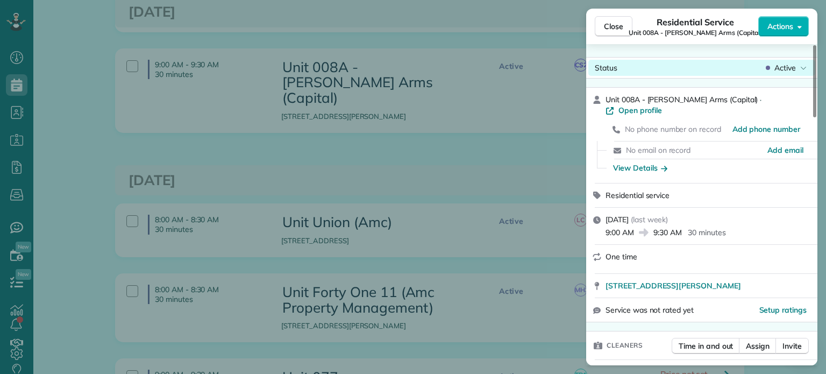
click at [790, 70] on span "Active" at bounding box center [786, 67] width 22 height 11
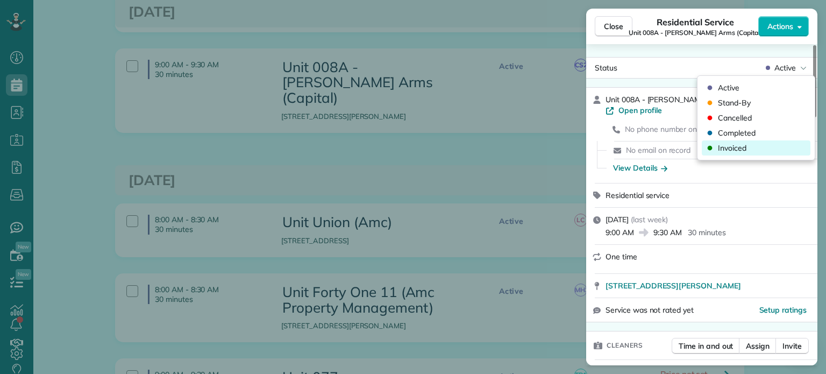
click at [749, 144] on div "Invoiced" at bounding box center [756, 147] width 109 height 15
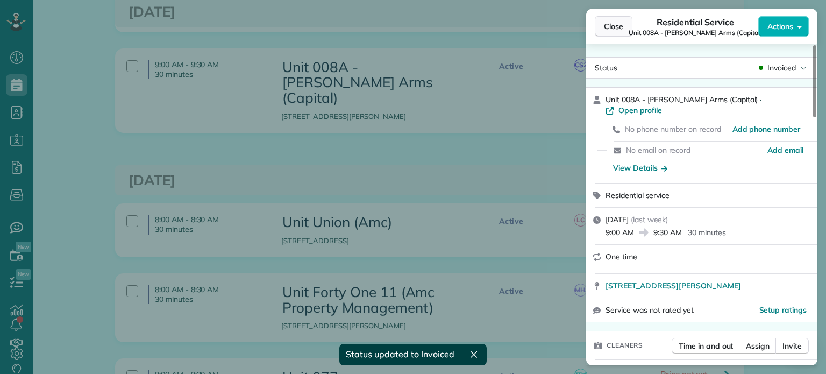
click at [617, 26] on span "Close" at bounding box center [613, 26] width 19 height 11
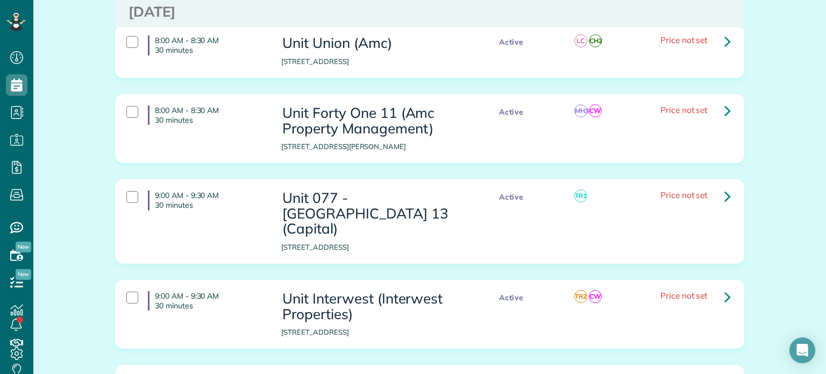
scroll to position [699, 0]
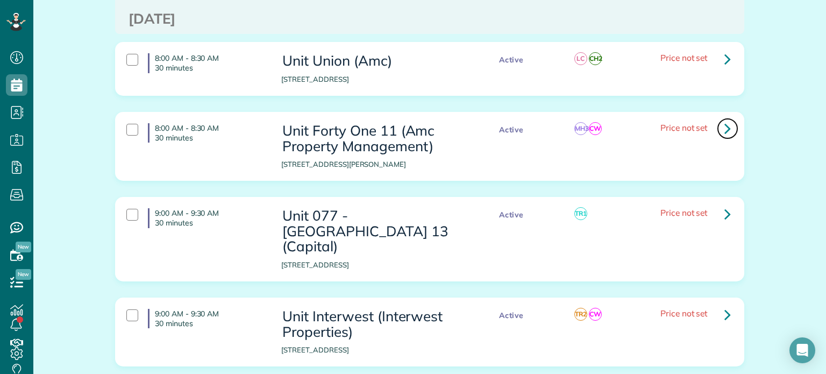
click at [725, 119] on icon at bounding box center [728, 128] width 6 height 19
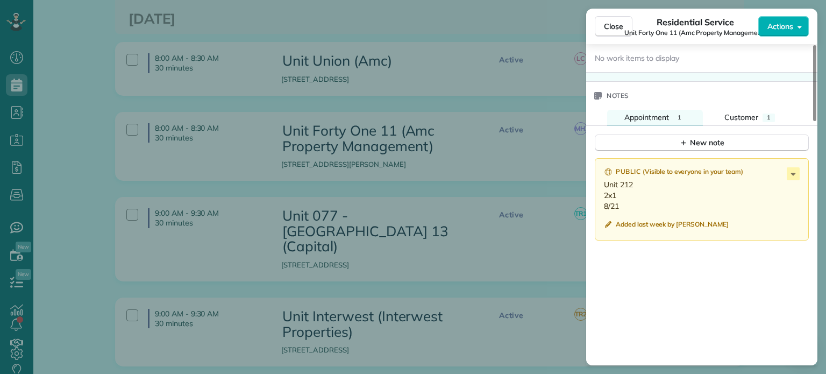
scroll to position [914, 0]
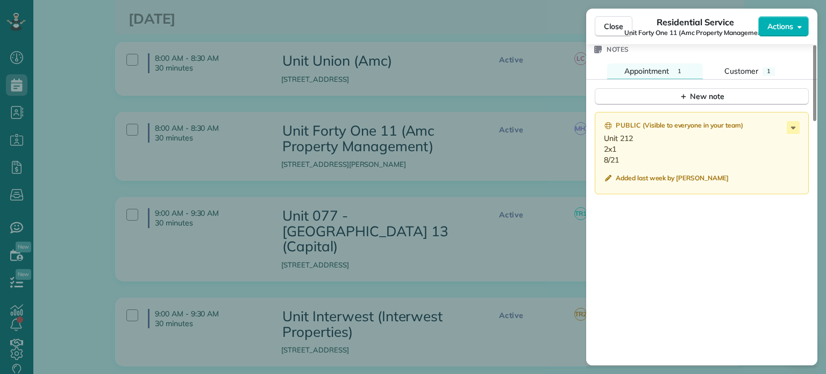
drag, startPoint x: 622, startPoint y: 173, endPoint x: 602, endPoint y: 157, distance: 26.0
click at [602, 157] on div "Public ( Visible to everyone in your team ) Unit 212 2x1 8/21 Added last week b…" at bounding box center [702, 153] width 214 height 82
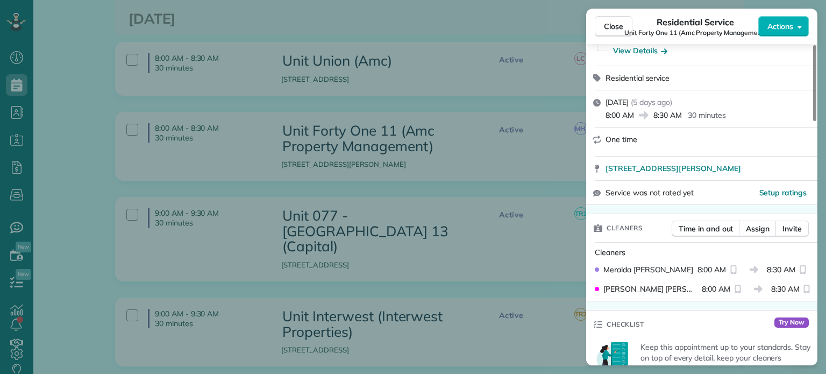
scroll to position [0, 0]
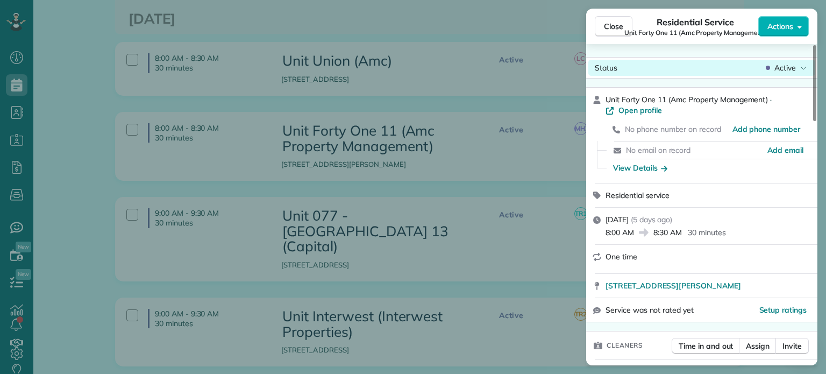
click at [773, 68] on div "Active" at bounding box center [786, 67] width 45 height 11
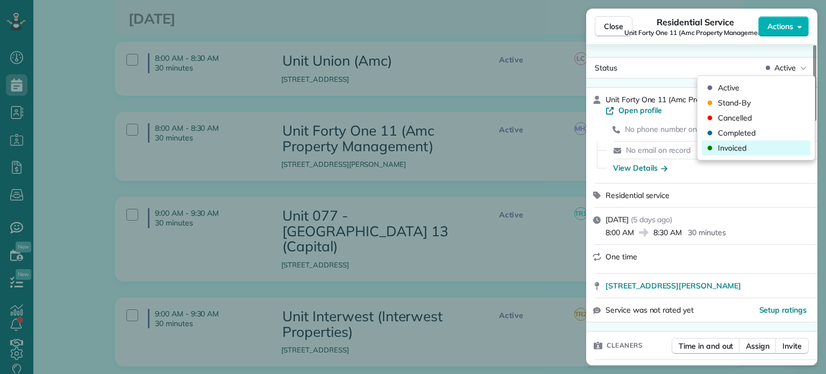
click at [768, 151] on div "Invoiced" at bounding box center [756, 147] width 109 height 15
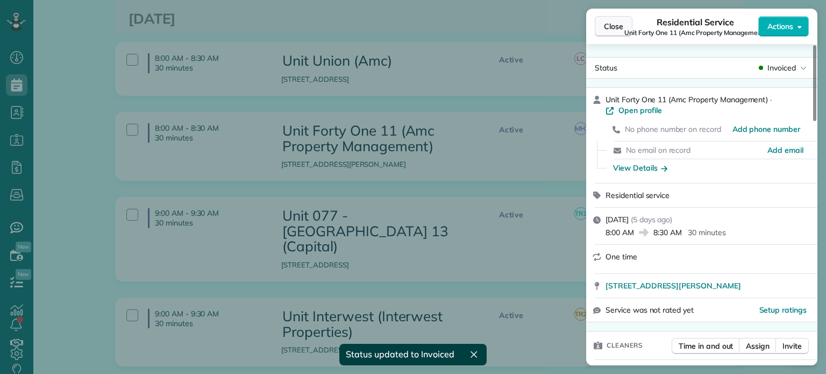
click at [618, 31] on span "Close" at bounding box center [613, 26] width 19 height 11
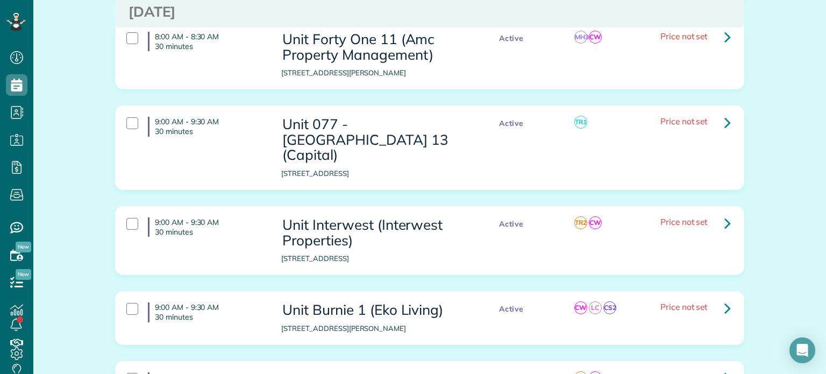
scroll to position [807, 0]
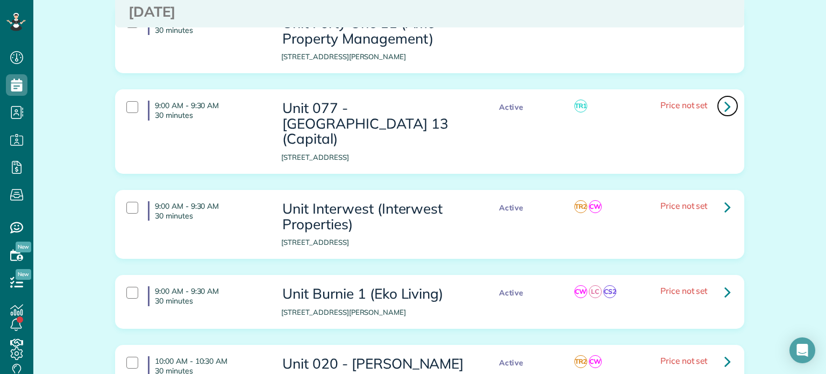
click at [725, 97] on icon at bounding box center [728, 106] width 6 height 19
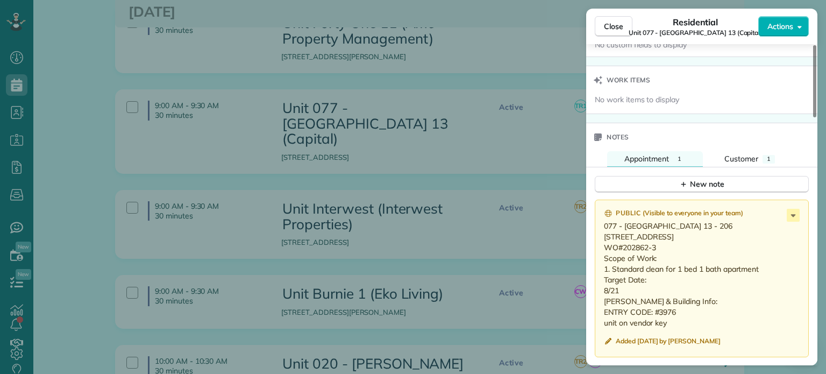
scroll to position [862, 0]
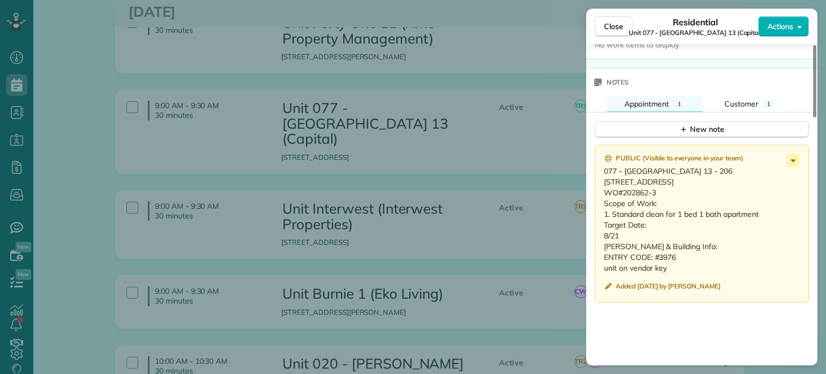
drag, startPoint x: 628, startPoint y: 250, endPoint x: 598, endPoint y: 165, distance: 89.7
click at [598, 165] on div "Public ( Visible to everyone in your team ) 077 - Sellwood 13 - 206 1313 SE Spo…" at bounding box center [702, 224] width 214 height 158
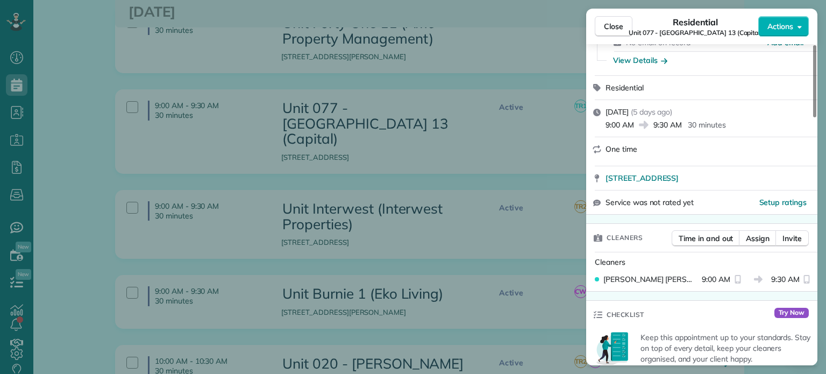
scroll to position [0, 0]
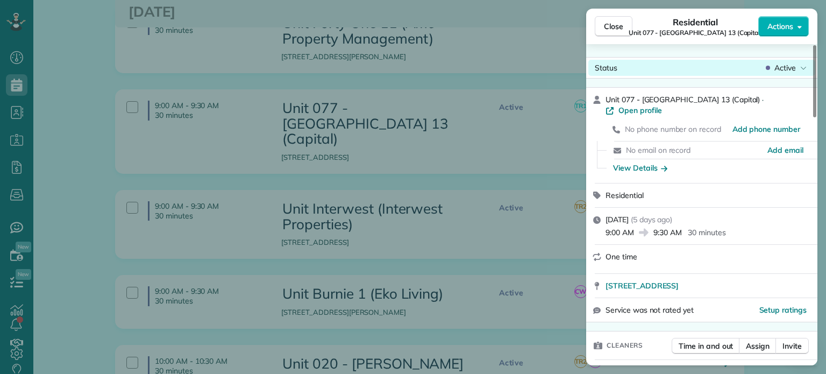
click at [781, 67] on span "Active" at bounding box center [786, 67] width 22 height 11
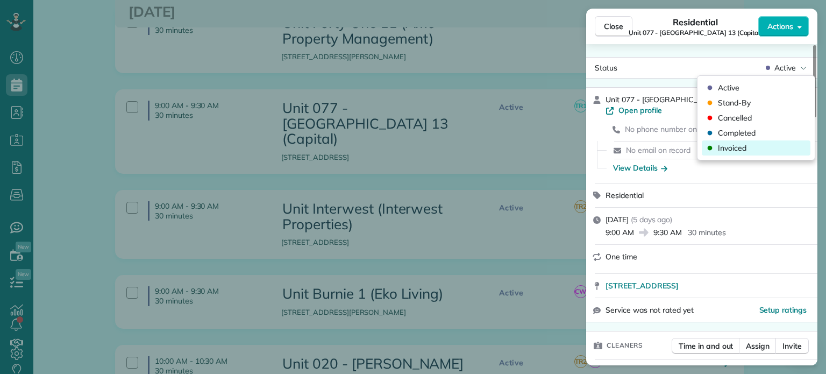
click at [763, 148] on div "Invoiced" at bounding box center [756, 147] width 109 height 15
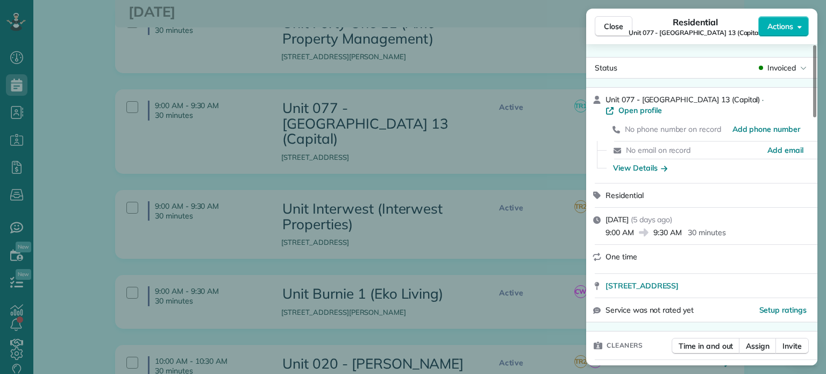
click at [486, 113] on div "Close Residential Unit 077 - Sellwood 13 (Capital) Actions Status Invoiced Unit…" at bounding box center [413, 187] width 826 height 374
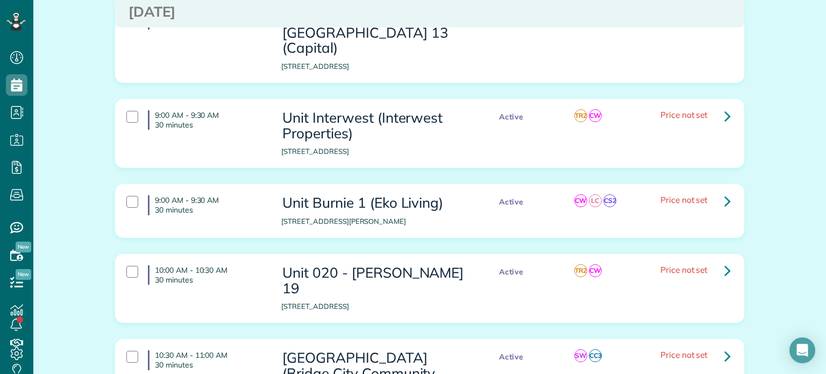
scroll to position [914, 0]
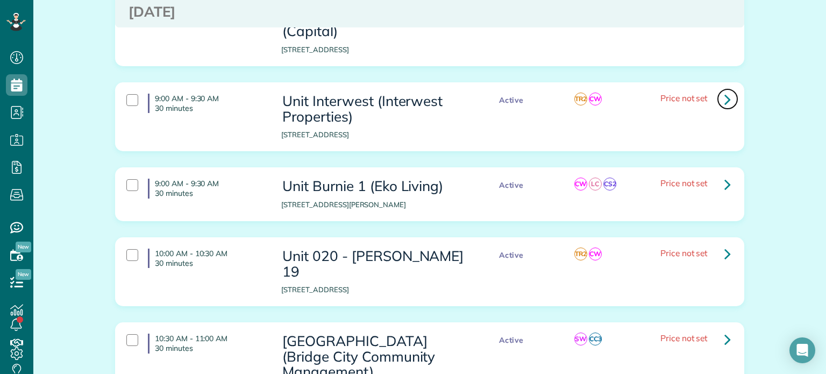
click at [725, 90] on icon at bounding box center [728, 99] width 6 height 19
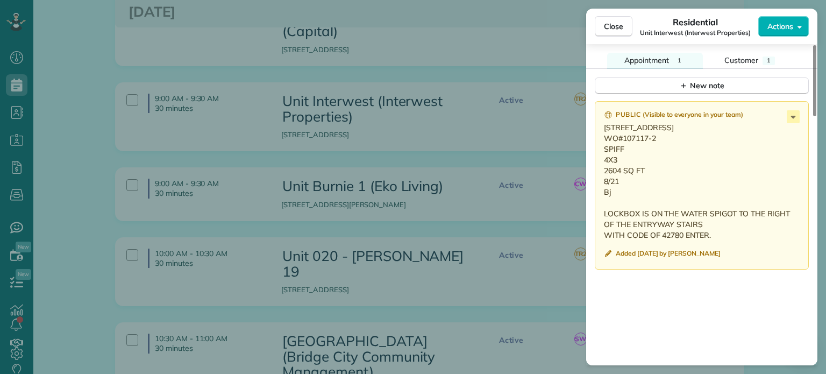
scroll to position [915, 0]
drag, startPoint x: 613, startPoint y: 215, endPoint x: 596, endPoint y: 131, distance: 85.1
click at [596, 131] on div "Public ( Visible to everyone in your team ) 15926 SW HAMPSHIRE TERRACE TIGARD, …" at bounding box center [702, 185] width 214 height 168
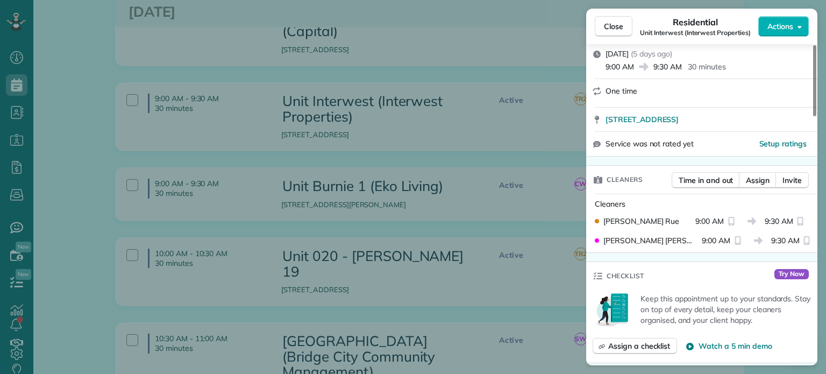
scroll to position [0, 0]
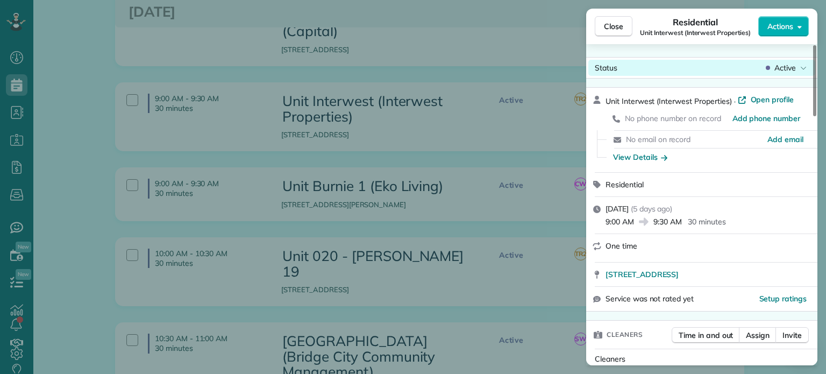
click at [784, 64] on span "Active" at bounding box center [786, 67] width 22 height 11
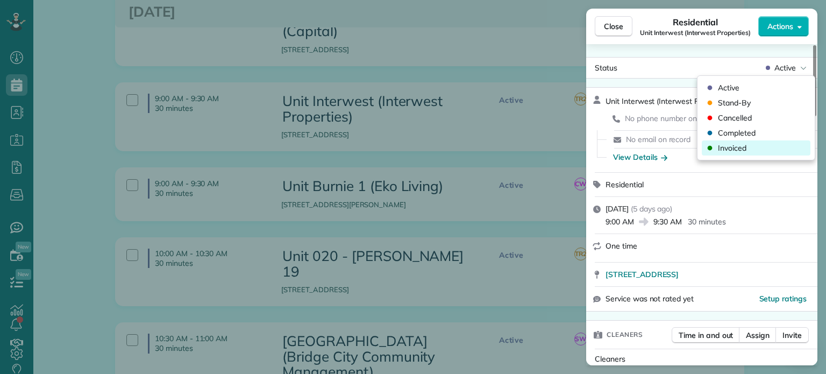
click at [751, 145] on div "Invoiced" at bounding box center [756, 147] width 109 height 15
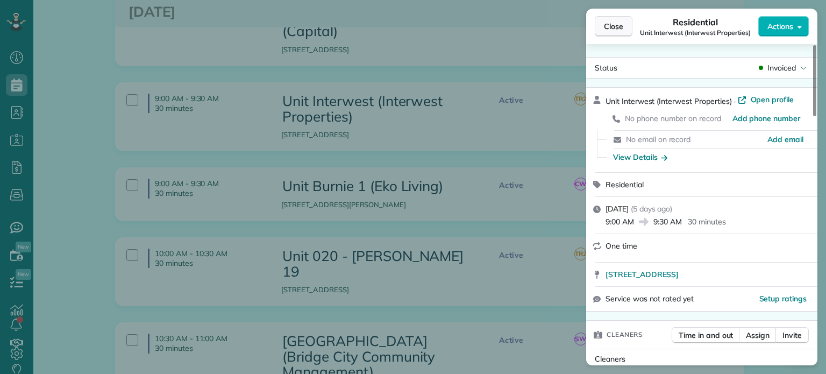
click at [622, 30] on span "Close" at bounding box center [613, 26] width 19 height 11
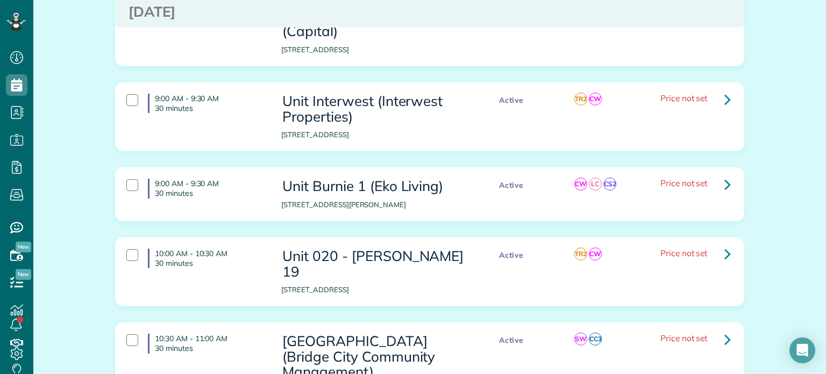
scroll to position [968, 0]
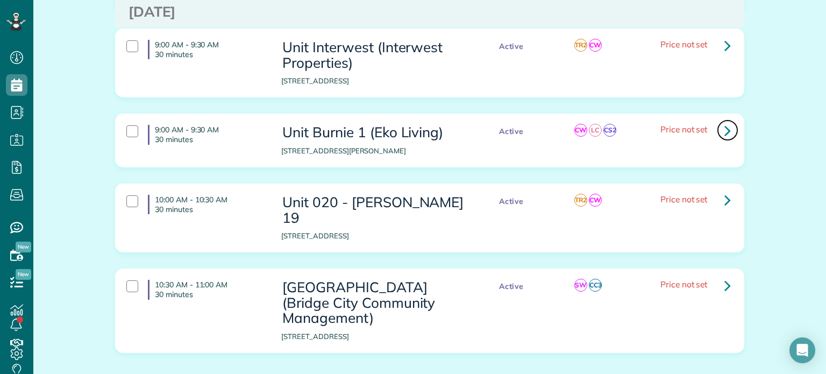
click at [725, 121] on icon at bounding box center [728, 130] width 6 height 19
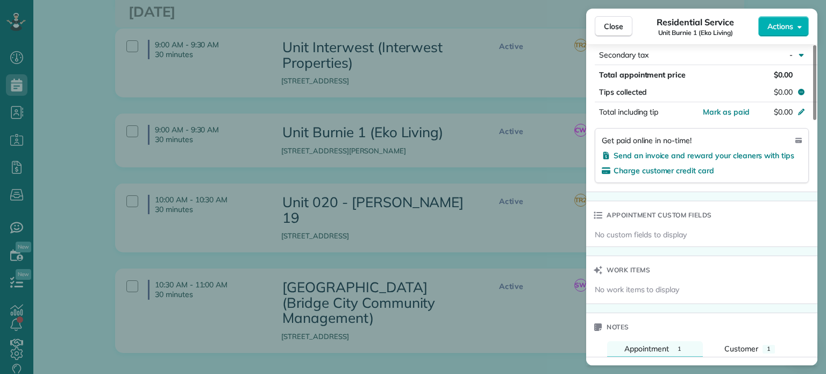
scroll to position [861, 0]
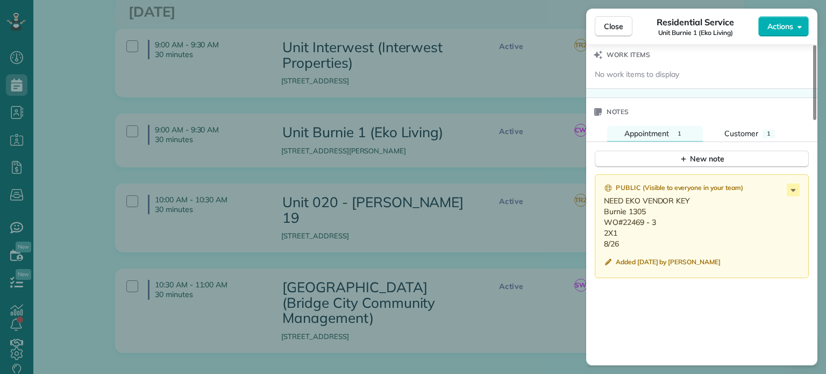
drag, startPoint x: 623, startPoint y: 249, endPoint x: 601, endPoint y: 219, distance: 36.9
click at [601, 219] on div "Public ( Visible to everyone in your team ) NEED EKO VENDOR KEY Burnie 1305 WO#…" at bounding box center [702, 226] width 214 height 104
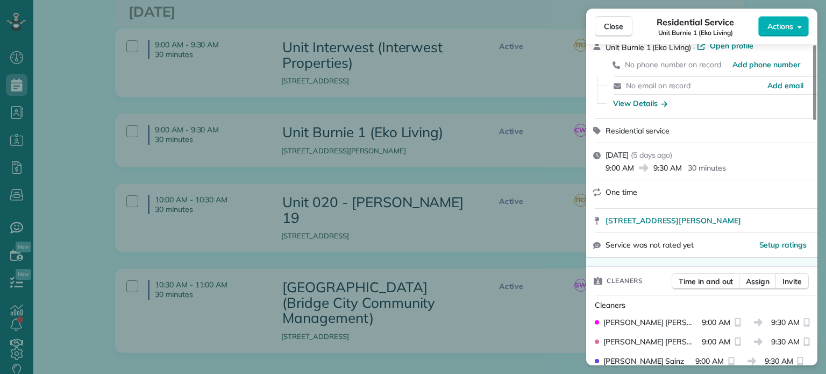
scroll to position [0, 0]
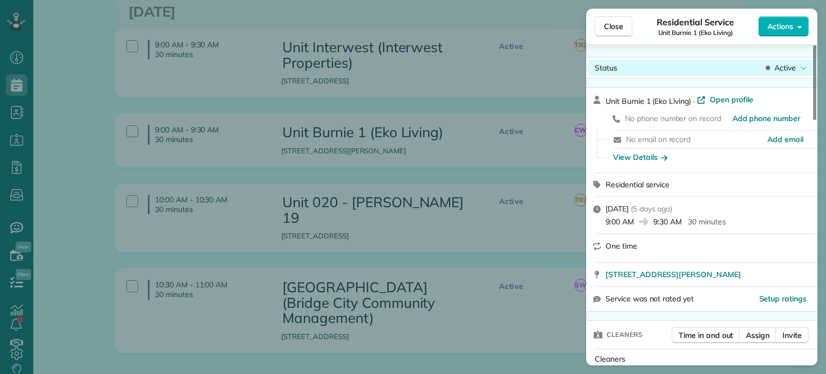
click at [781, 67] on span "Active" at bounding box center [786, 67] width 22 height 11
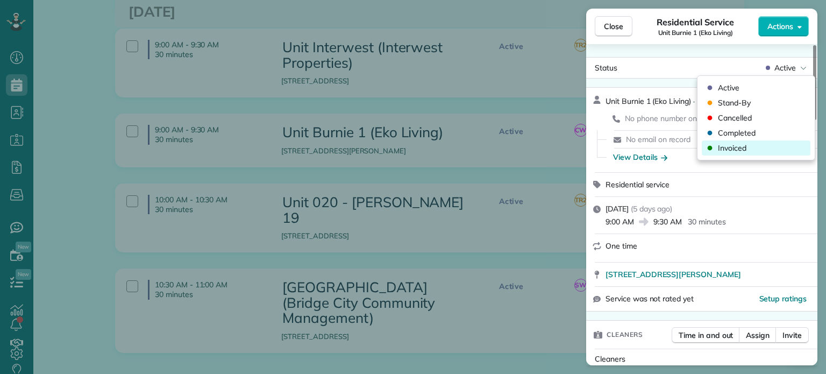
click at [751, 153] on div "Invoiced" at bounding box center [756, 147] width 109 height 15
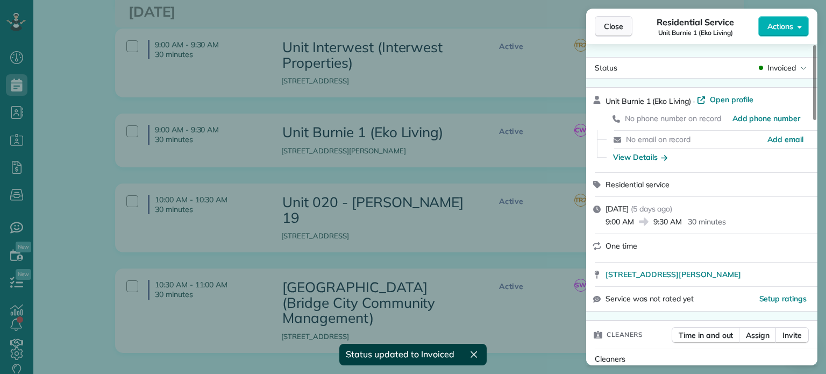
click at [617, 24] on span "Close" at bounding box center [613, 26] width 19 height 11
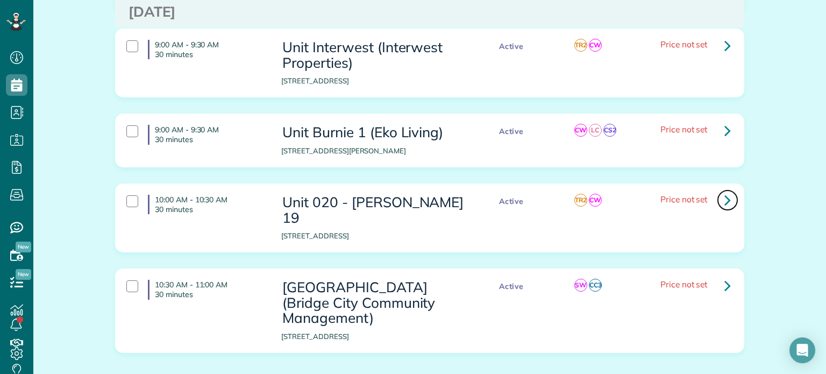
click at [725, 190] on icon at bounding box center [728, 199] width 6 height 19
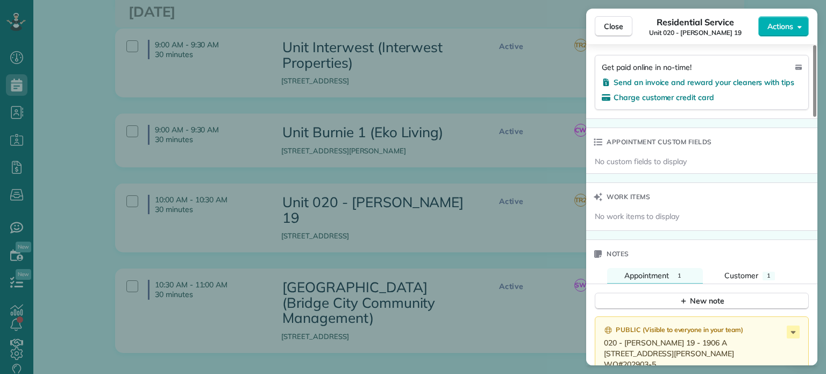
scroll to position [968, 0]
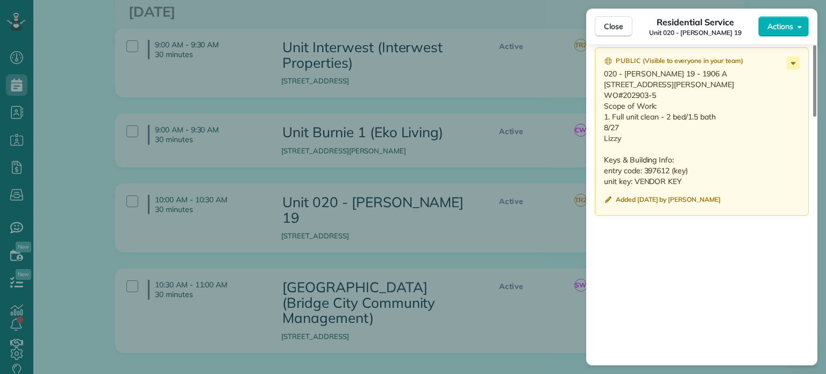
drag, startPoint x: 625, startPoint y: 153, endPoint x: 603, endPoint y: 77, distance: 79.3
click at [604, 77] on p "020 - Overton 19 - 1906 A 1906 NW Overton St #A Portland, OR 97209 WO#202903-5 …" at bounding box center [703, 127] width 198 height 118
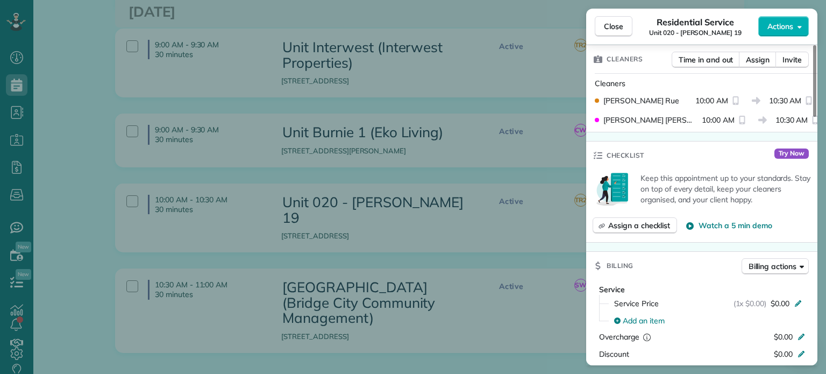
scroll to position [0, 0]
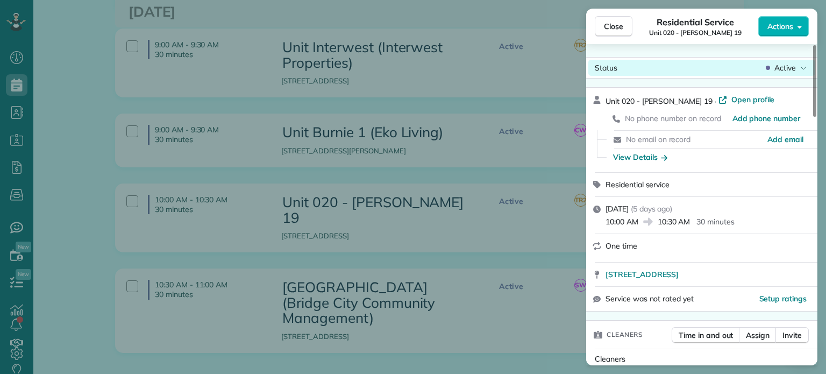
click at [788, 60] on div "Status Active" at bounding box center [701, 68] width 227 height 16
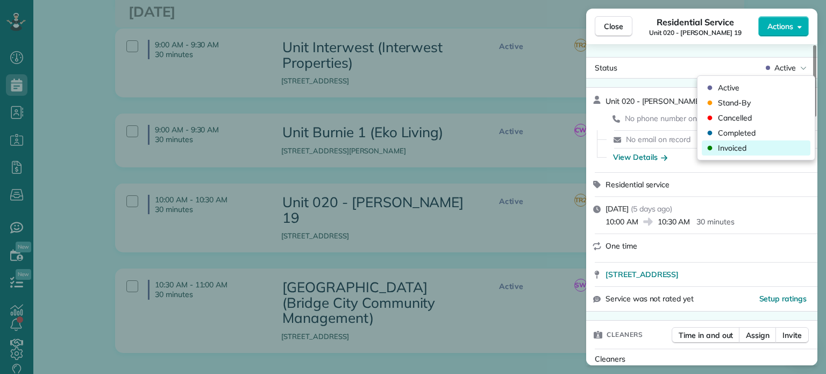
click at [760, 150] on div "Invoiced" at bounding box center [756, 147] width 109 height 15
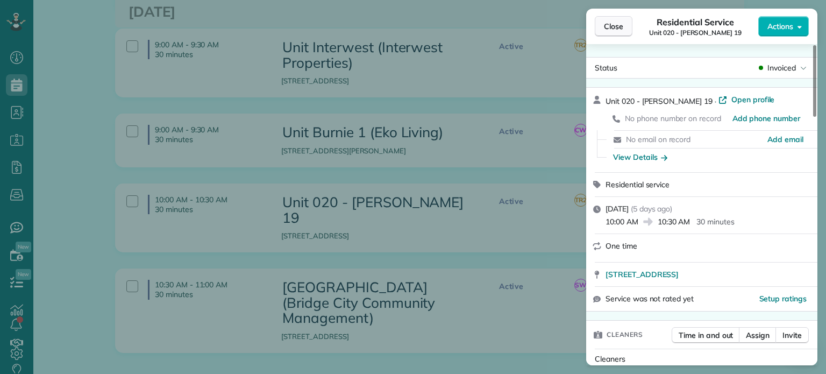
click at [615, 29] on span "Close" at bounding box center [613, 26] width 19 height 11
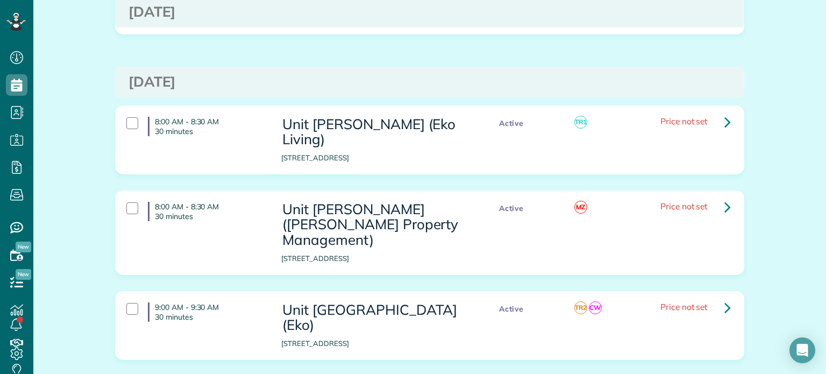
scroll to position [1268, 0]
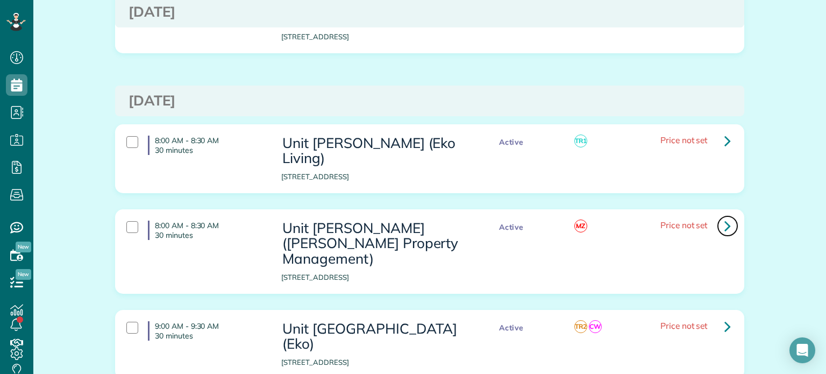
click at [725, 216] on icon at bounding box center [728, 225] width 6 height 19
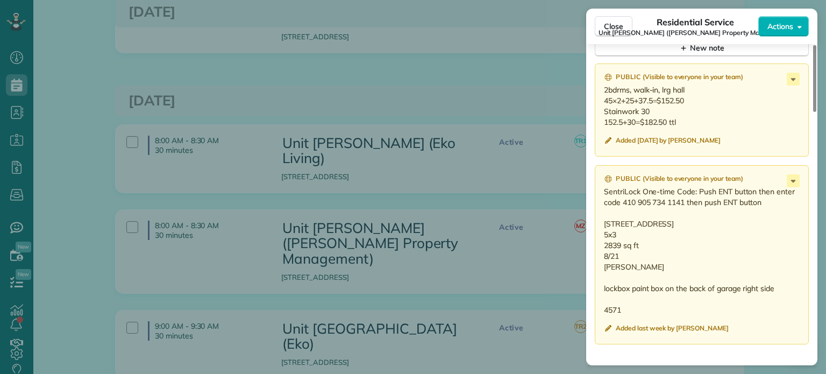
scroll to position [970, 0]
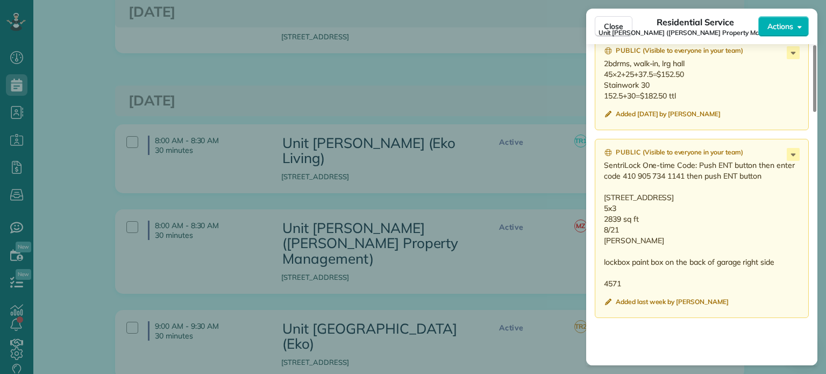
drag, startPoint x: 624, startPoint y: 255, endPoint x: 600, endPoint y: 206, distance: 54.6
click at [600, 206] on div "Public ( Visible to everyone in your team ) SentriLock One-time Code: Push ENT …" at bounding box center [702, 228] width 214 height 179
click at [708, 89] on p "2bdrms, walk-in, lrg hall 45×2+25+37.5=$152.50 Stainwork 30 152.5+30=$182.50 ttl" at bounding box center [703, 79] width 198 height 43
drag, startPoint x: 679, startPoint y: 99, endPoint x: 601, endPoint y: 70, distance: 83.2
click at [601, 70] on div "Public ( Visible to everyone in your team ) 2bdrms, walk-in, lrg hall 45×2+25+3…" at bounding box center [702, 83] width 214 height 93
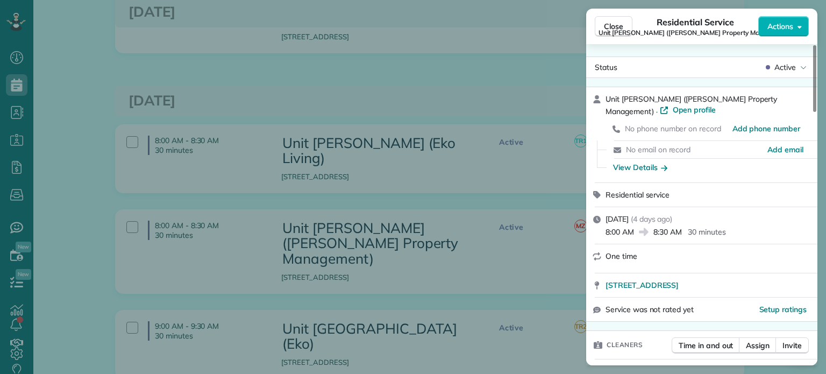
scroll to position [0, 0]
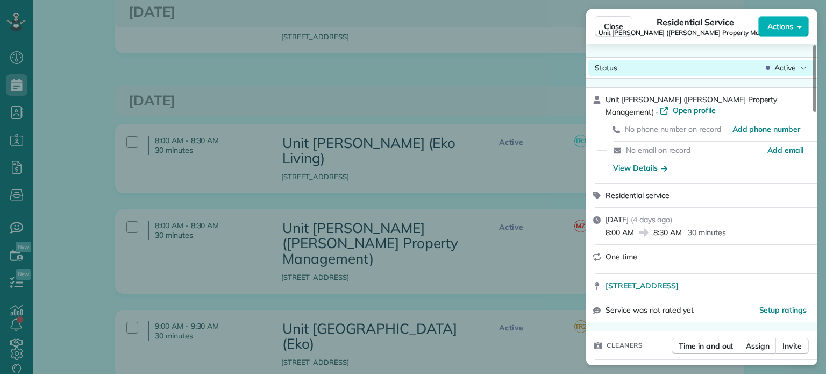
click at [793, 68] on span "Active" at bounding box center [786, 67] width 22 height 11
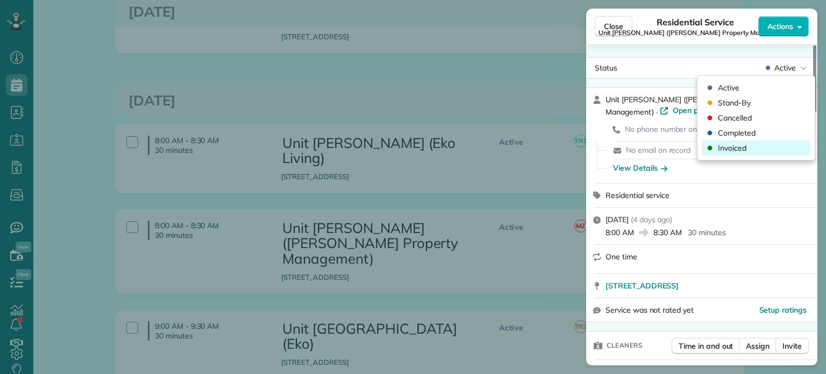
click at [756, 147] on div "Invoiced" at bounding box center [756, 147] width 109 height 15
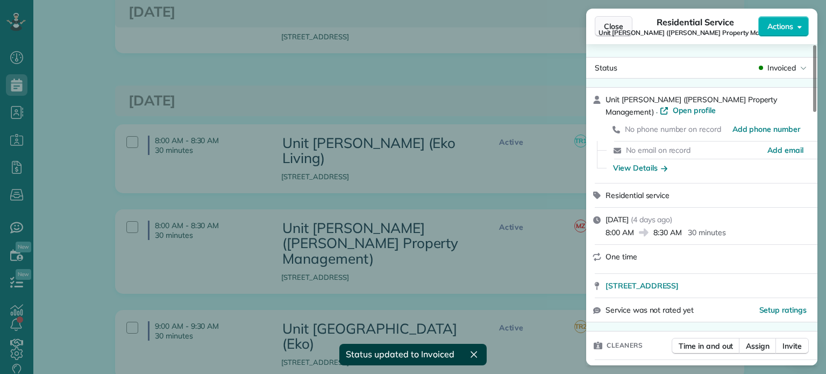
click at [612, 23] on span "Close" at bounding box center [613, 26] width 19 height 11
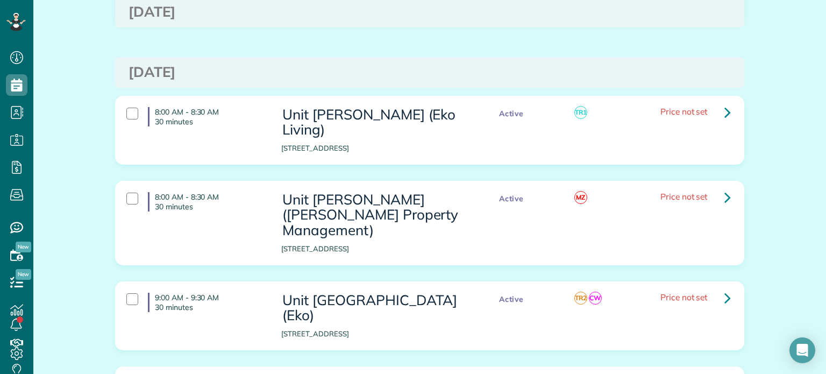
scroll to position [1322, 0]
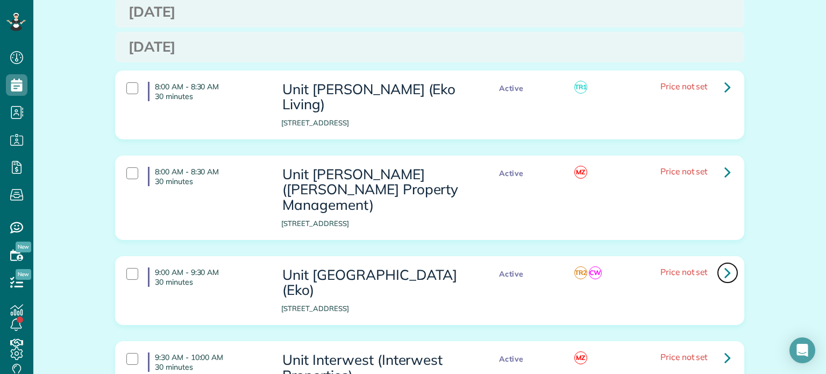
click at [725, 263] on icon at bounding box center [728, 272] width 6 height 19
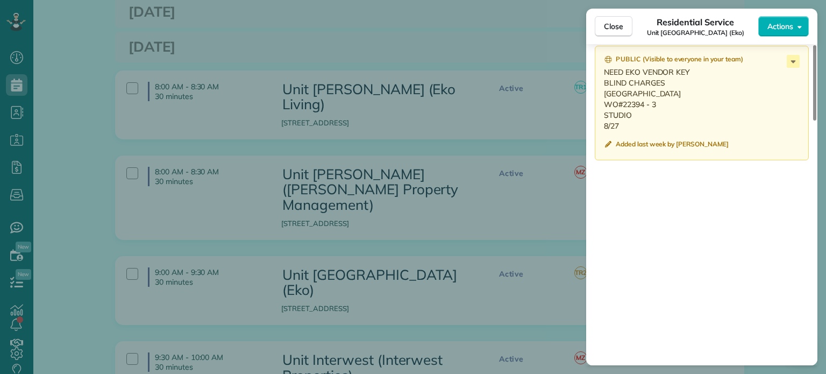
scroll to position [915, 0]
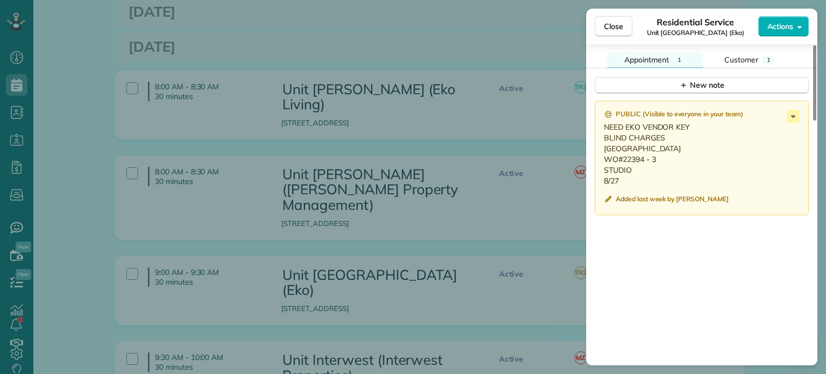
drag, startPoint x: 621, startPoint y: 184, endPoint x: 600, endPoint y: 152, distance: 38.0
click at [600, 152] on div "Public ( Visible to everyone in your team ) NEED EKO VENDOR KEY BLIND CHARGES C…" at bounding box center [702, 158] width 214 height 115
click at [440, 148] on div "Close Residential Service Unit Capitol Hill (Eko) Actions Status Active Unit Ca…" at bounding box center [413, 187] width 826 height 374
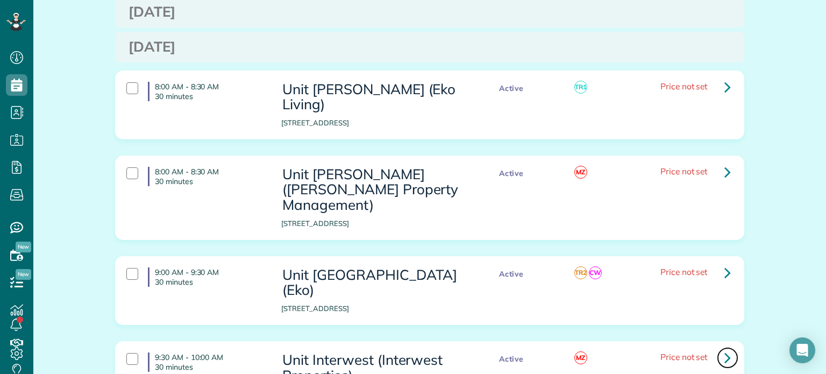
click at [725, 348] on icon at bounding box center [728, 357] width 6 height 19
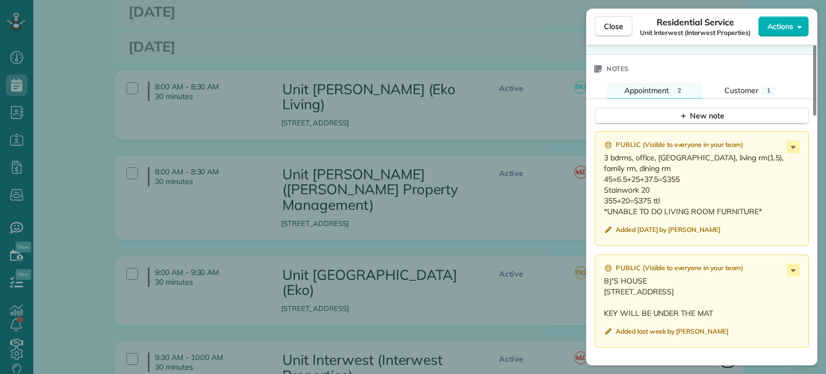
scroll to position [919, 0]
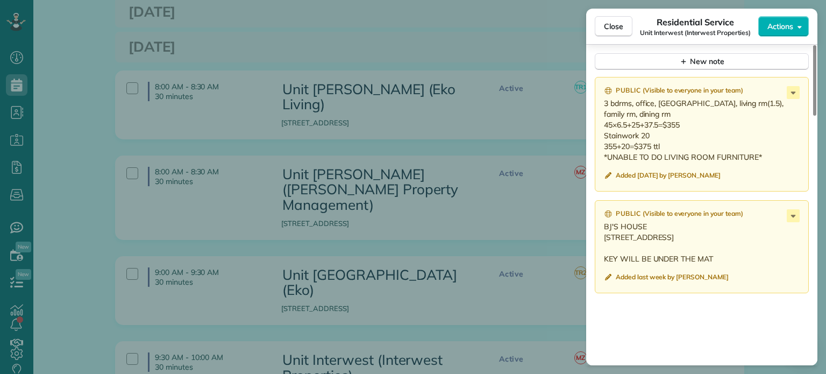
drag, startPoint x: 622, startPoint y: 252, endPoint x: 600, endPoint y: 230, distance: 31.2
click at [600, 230] on div "Public ( Visible to everyone in your team ) BJ'S HOUSE 16500 SE 1ST ST UNIT 92 …" at bounding box center [702, 246] width 214 height 93
drag, startPoint x: 769, startPoint y: 162, endPoint x: 599, endPoint y: 110, distance: 177.3
click at [599, 110] on div "Public ( Visible to everyone in your team ) 3 bdrms, office, lrg hall, living r…" at bounding box center [702, 134] width 214 height 115
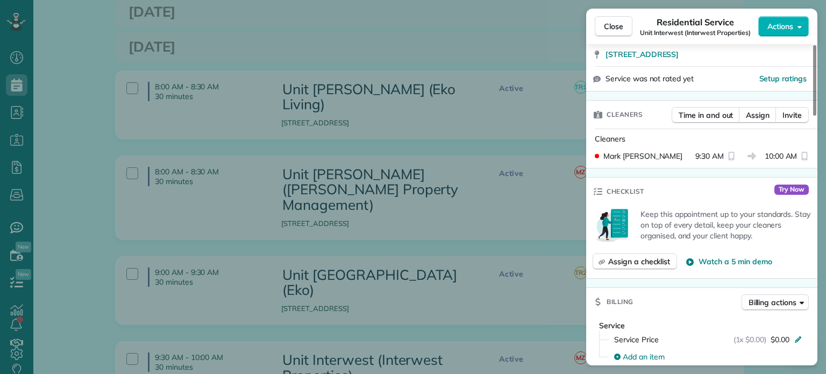
scroll to position [0, 0]
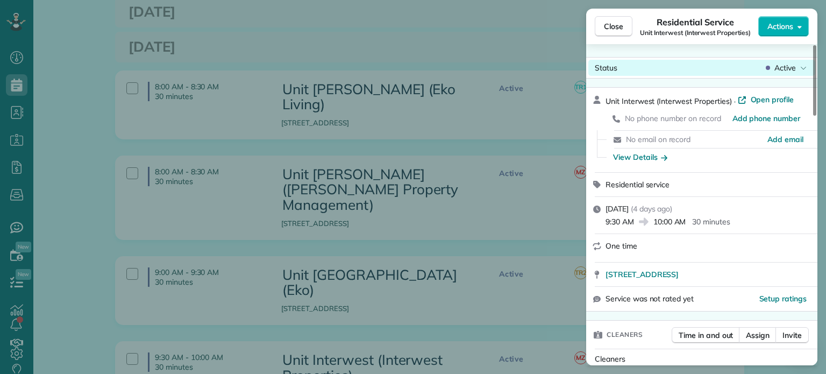
click at [784, 70] on span "Active" at bounding box center [786, 67] width 22 height 11
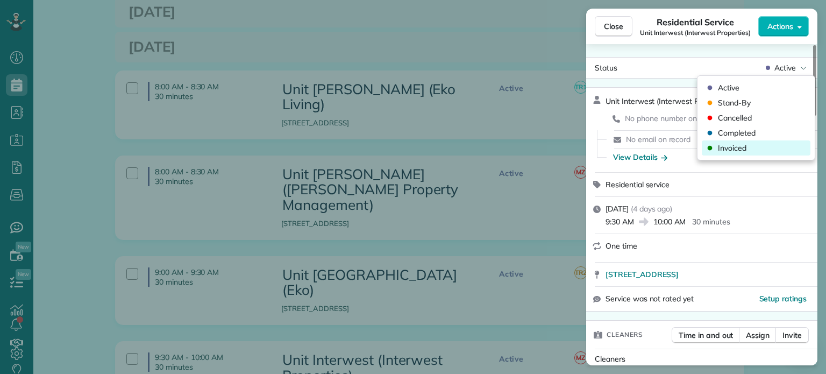
click at [749, 150] on div "Invoiced" at bounding box center [756, 147] width 109 height 15
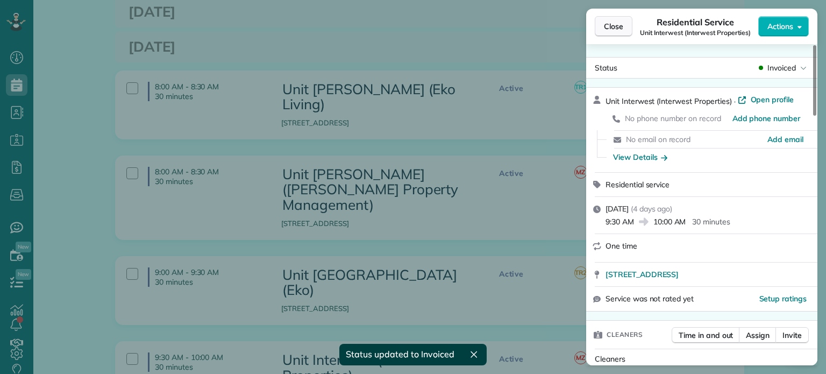
click at [613, 27] on span "Close" at bounding box center [613, 26] width 19 height 11
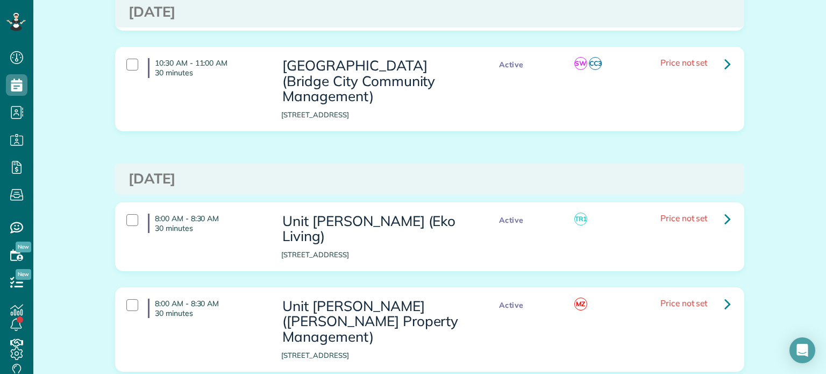
scroll to position [1160, 0]
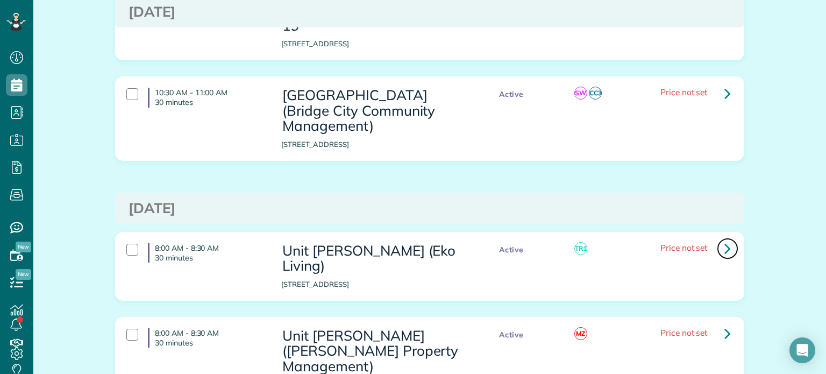
click at [725, 239] on icon at bounding box center [728, 248] width 6 height 19
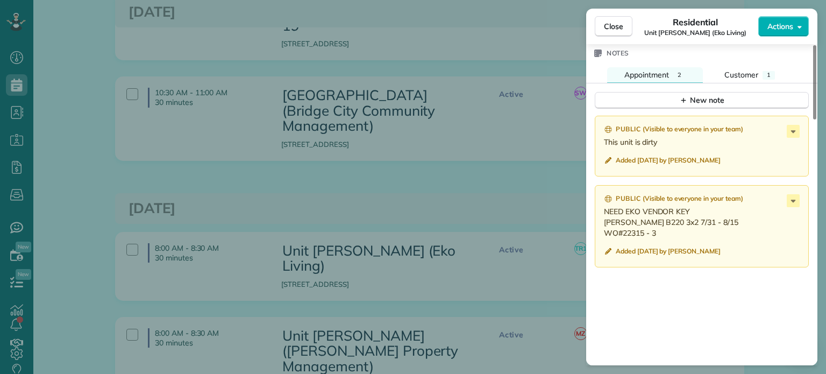
scroll to position [914, 0]
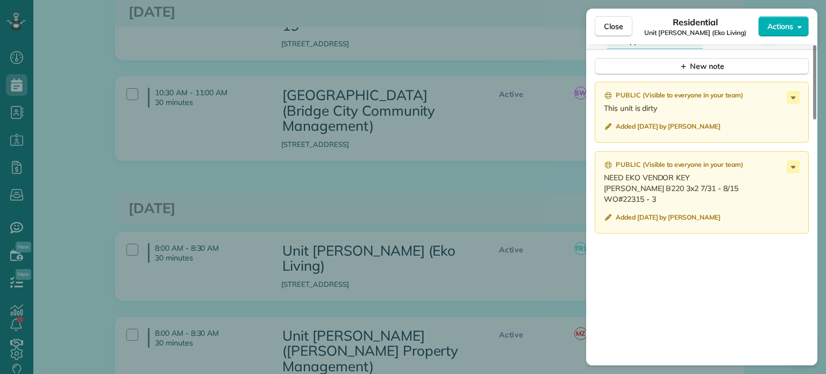
drag, startPoint x: 661, startPoint y: 205, endPoint x: 603, endPoint y: 195, distance: 58.4
click at [603, 195] on div "Public ( Visible to everyone in your team ) NEED EKO VENDOR KEY Rosa B220 3x2 7…" at bounding box center [702, 192] width 214 height 82
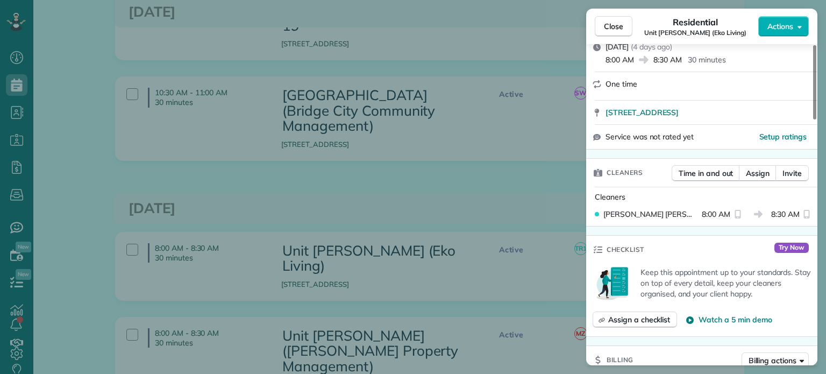
scroll to position [0, 0]
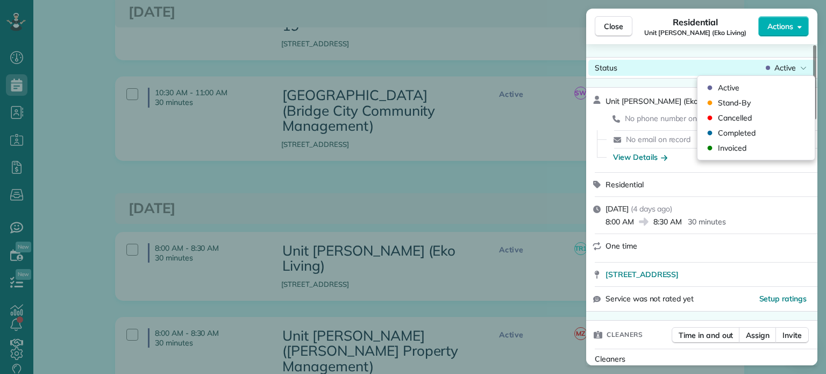
click at [779, 71] on span "Active" at bounding box center [786, 67] width 22 height 11
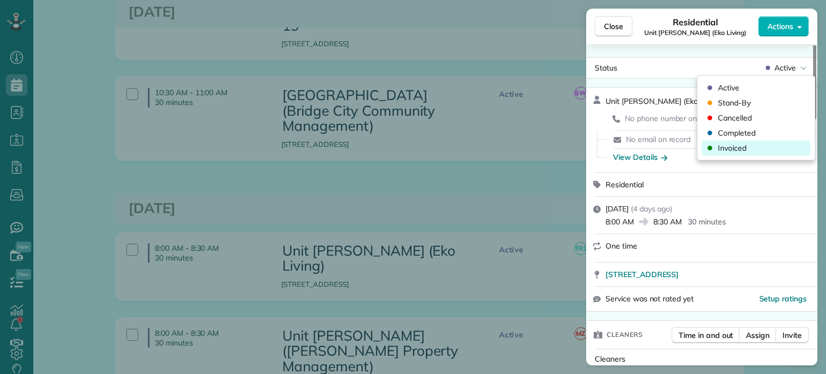
click at [742, 150] on span "Invoiced" at bounding box center [732, 148] width 29 height 11
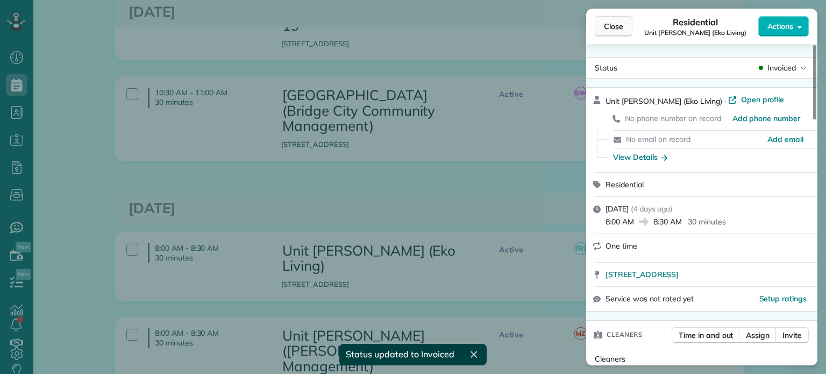
click at [621, 29] on span "Close" at bounding box center [613, 26] width 19 height 11
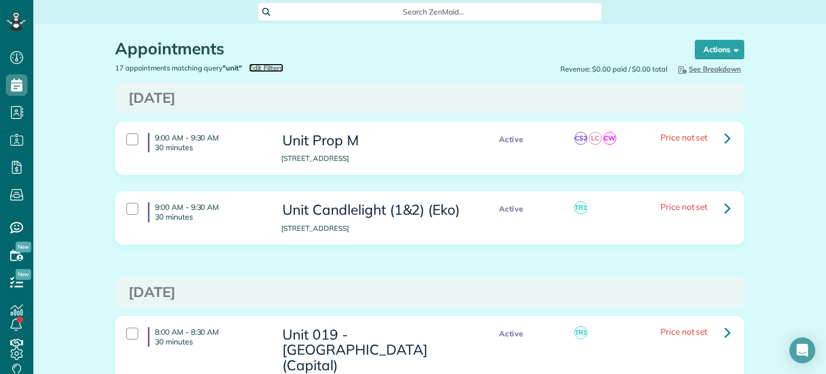
click at [268, 66] on span "Edit Filters" at bounding box center [266, 67] width 35 height 9
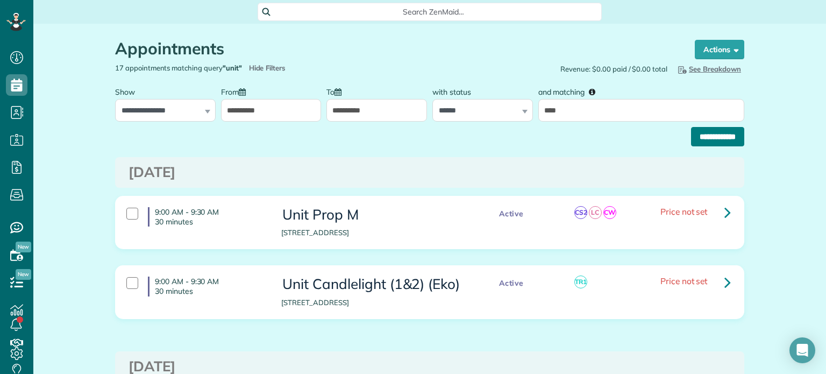
click at [708, 130] on input "**********" at bounding box center [717, 136] width 53 height 19
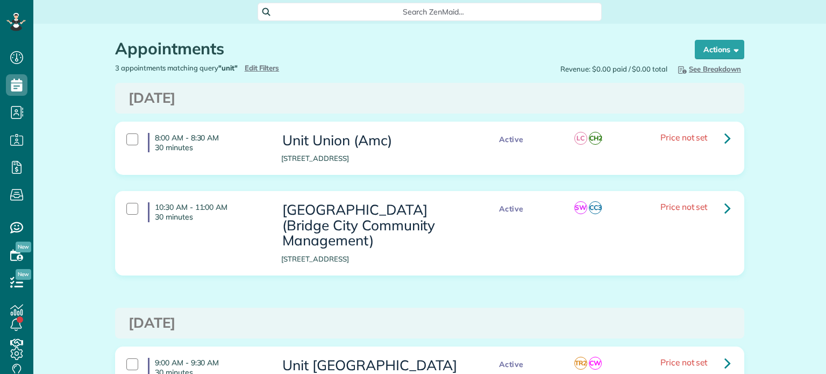
scroll to position [105, 0]
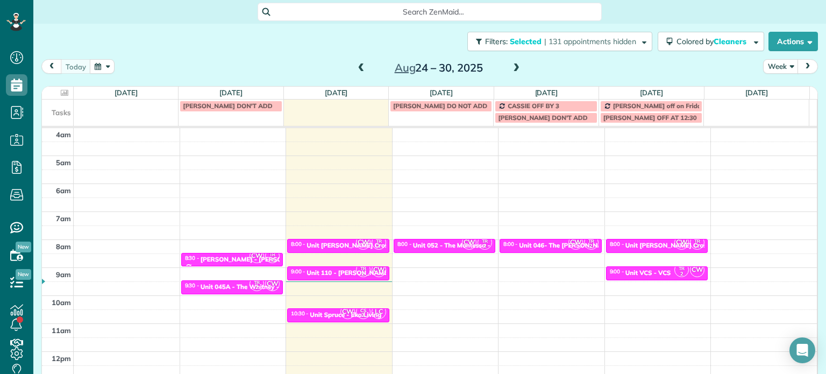
scroll to position [84, 0]
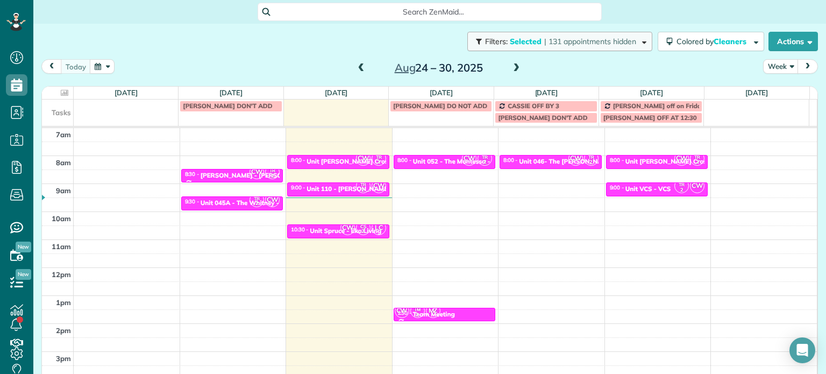
click at [598, 40] on span "| 131 appointments hidden" at bounding box center [590, 42] width 92 height 10
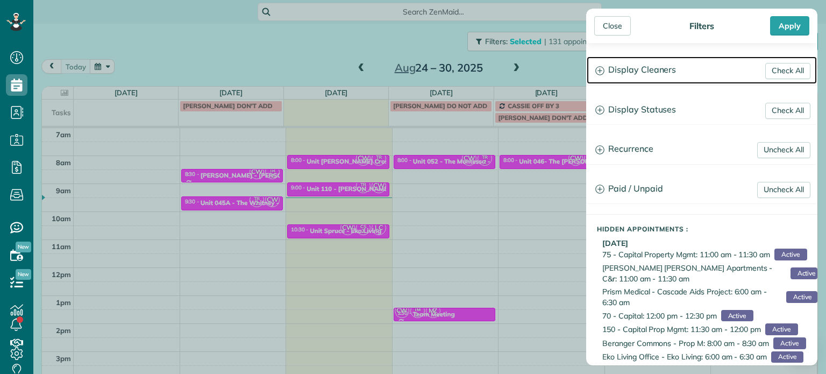
click at [655, 70] on h3 "Display Cleaners" at bounding box center [702, 69] width 230 height 27
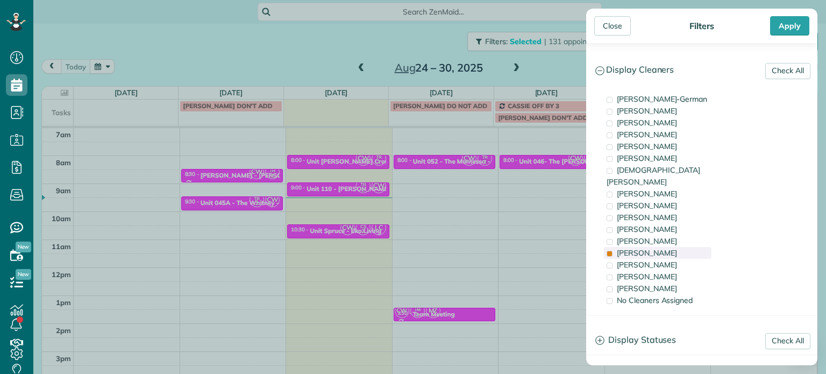
click at [638, 248] on span "[PERSON_NAME]" at bounding box center [647, 253] width 60 height 10
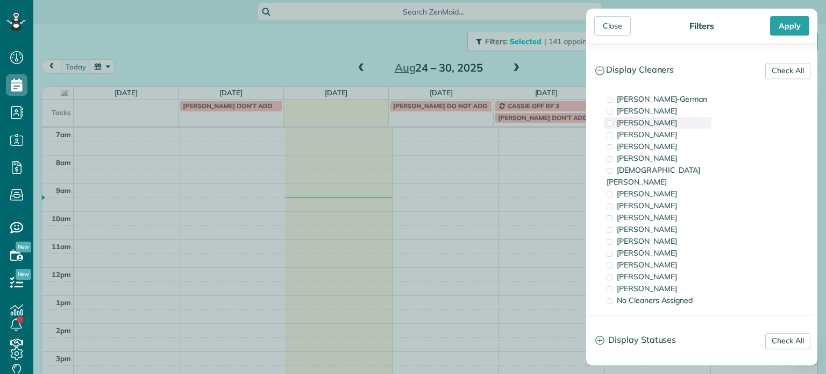
click at [654, 120] on span "[PERSON_NAME]" at bounding box center [647, 123] width 60 height 10
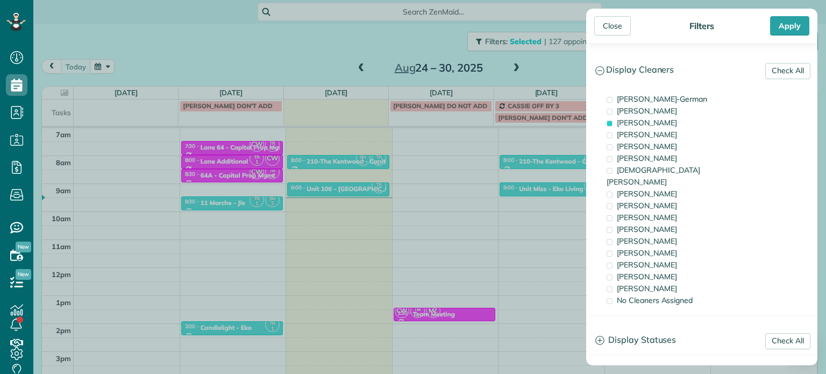
click at [388, 182] on div "Close Filters Apply Check All Display Cleaners [PERSON_NAME]-German [PERSON_NAM…" at bounding box center [413, 187] width 826 height 374
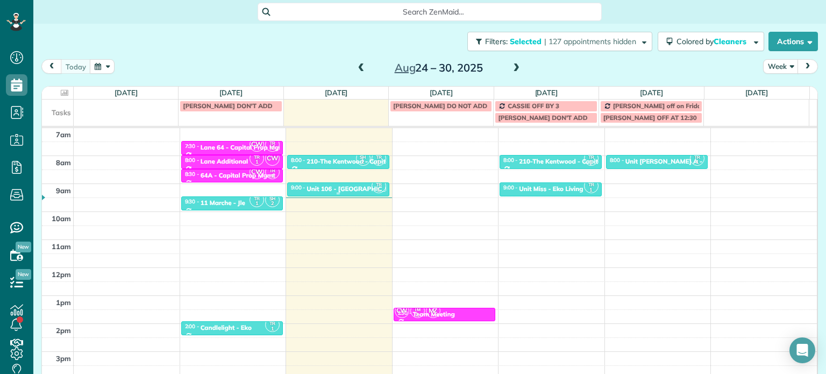
click at [360, 190] on div "Unit 106 - [GEOGRAPHIC_DATA] - Capital" at bounding box center [369, 189] width 125 height 8
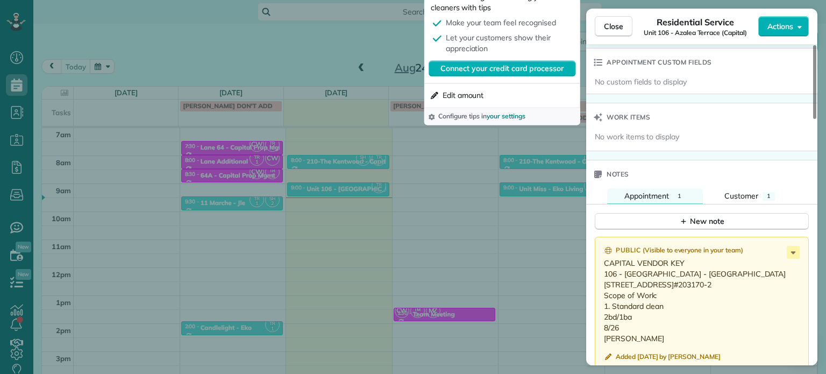
scroll to position [813, 0]
